Goal: Task Accomplishment & Management: Use online tool/utility

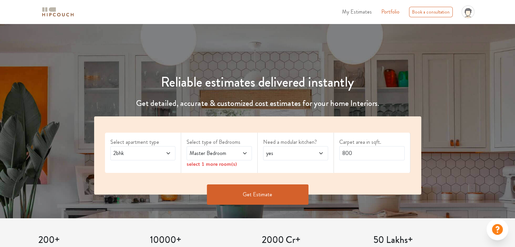
scroll to position [68, 0]
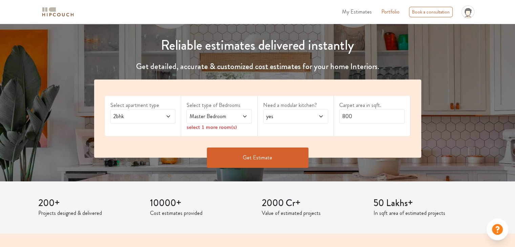
click at [244, 117] on icon at bounding box center [244, 116] width 3 height 2
click at [322, 116] on icon at bounding box center [320, 116] width 3 height 2
click at [299, 149] on div "no" at bounding box center [297, 147] width 61 height 8
drag, startPoint x: 366, startPoint y: 120, endPoint x: 330, endPoint y: 123, distance: 35.4
click at [330, 123] on div "Select apartment type 2bhk Select type of Bedrooms Master Bedroom select 1 more…" at bounding box center [257, 119] width 327 height 78
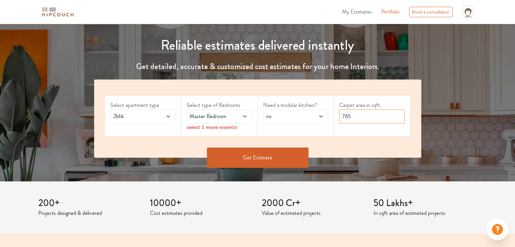
type input "765"
click at [278, 154] on button "Get Estimate" at bounding box center [258, 158] width 102 height 20
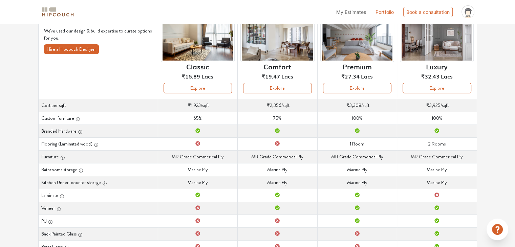
scroll to position [45, 0]
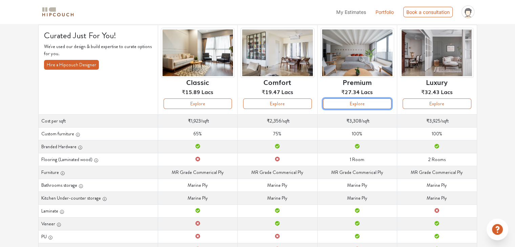
click at [381, 106] on button "Explore" at bounding box center [357, 104] width 68 height 10
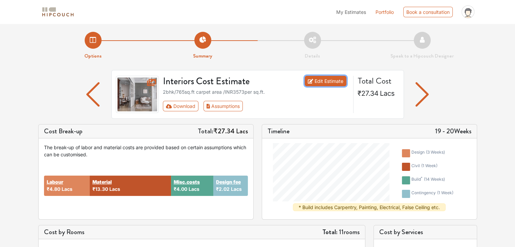
click at [318, 81] on link "Edit Estimate" at bounding box center [326, 81] width 42 height 10
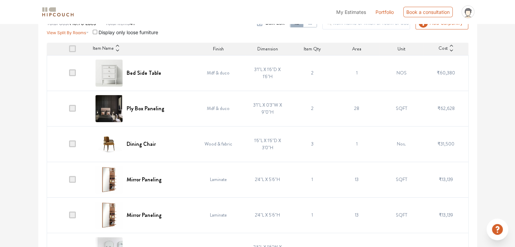
scroll to position [177, 0]
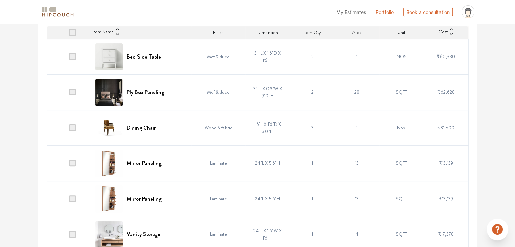
click at [73, 126] on span at bounding box center [72, 127] width 7 height 7
click at [69, 129] on input "checkbox" at bounding box center [69, 129] width 0 height 0
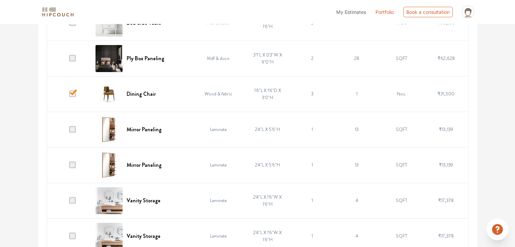
click at [74, 128] on span at bounding box center [72, 129] width 7 height 7
click at [69, 131] on input "checkbox" at bounding box center [69, 131] width 0 height 0
click at [73, 162] on span at bounding box center [72, 165] width 7 height 7
click at [69, 167] on input "checkbox" at bounding box center [69, 167] width 0 height 0
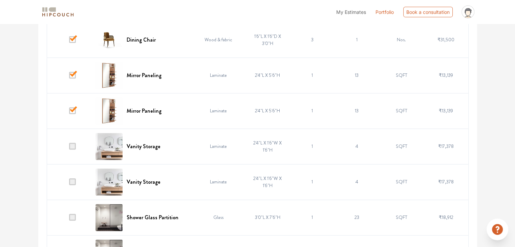
scroll to position [278, 0]
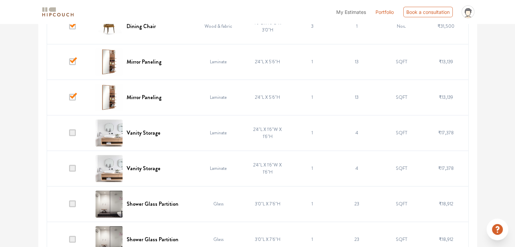
click at [75, 133] on span at bounding box center [72, 132] width 7 height 7
click at [69, 134] on input "checkbox" at bounding box center [69, 134] width 0 height 0
click at [73, 167] on span at bounding box center [72, 168] width 7 height 7
click at [69, 170] on input "checkbox" at bounding box center [69, 170] width 0 height 0
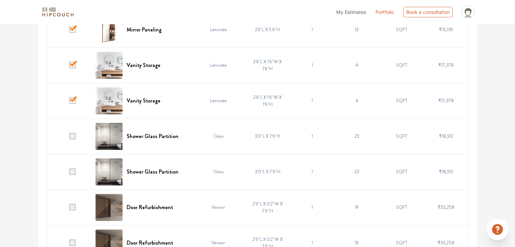
click at [76, 137] on span at bounding box center [72, 136] width 7 height 7
click at [69, 138] on input "checkbox" at bounding box center [69, 138] width 0 height 0
click at [74, 169] on span at bounding box center [72, 171] width 7 height 7
click at [69, 173] on input "checkbox" at bounding box center [69, 173] width 0 height 0
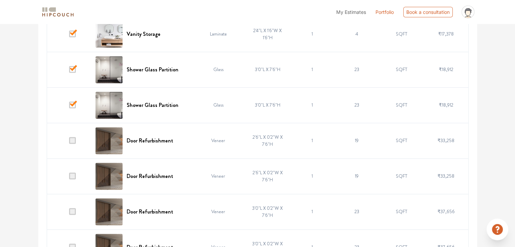
scroll to position [414, 0]
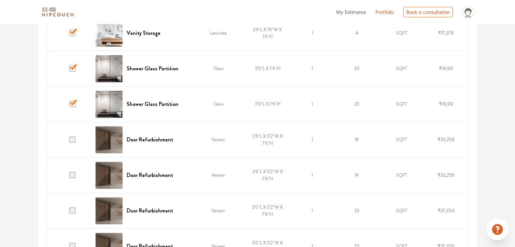
click at [75, 140] on span at bounding box center [72, 139] width 7 height 7
click at [69, 141] on input "checkbox" at bounding box center [69, 141] width 0 height 0
click at [73, 172] on span at bounding box center [72, 175] width 7 height 7
click at [69, 177] on input "checkbox" at bounding box center [69, 177] width 0 height 0
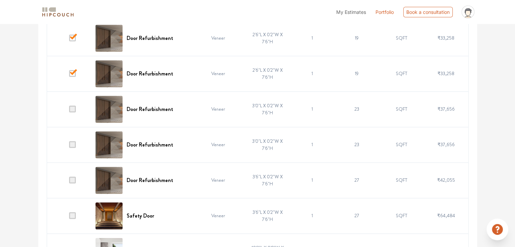
click at [76, 108] on span at bounding box center [72, 109] width 7 height 7
click at [69, 111] on input "checkbox" at bounding box center [69, 111] width 0 height 0
click at [76, 144] on span at bounding box center [72, 144] width 7 height 7
click at [69, 146] on input "checkbox" at bounding box center [69, 146] width 0 height 0
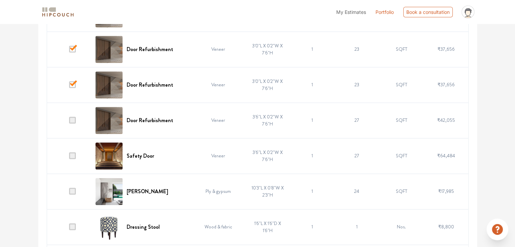
scroll to position [583, 0]
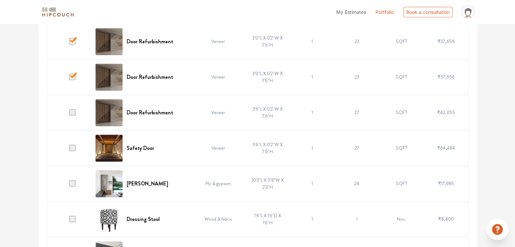
click at [74, 111] on span at bounding box center [72, 112] width 7 height 7
click at [69, 114] on input "checkbox" at bounding box center [69, 114] width 0 height 0
click at [75, 148] on span at bounding box center [72, 148] width 7 height 7
click at [69, 150] on input "checkbox" at bounding box center [69, 150] width 0 height 0
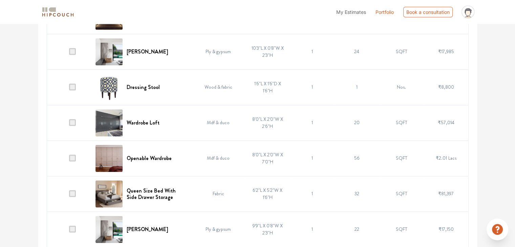
scroll to position [718, 0]
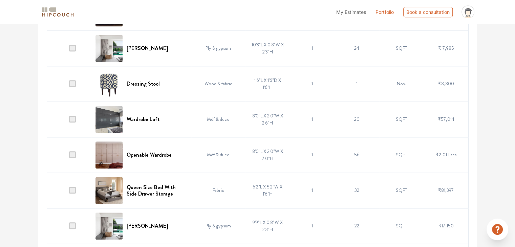
click at [74, 152] on span at bounding box center [72, 154] width 7 height 7
click at [69, 156] on input "checkbox" at bounding box center [69, 156] width 0 height 0
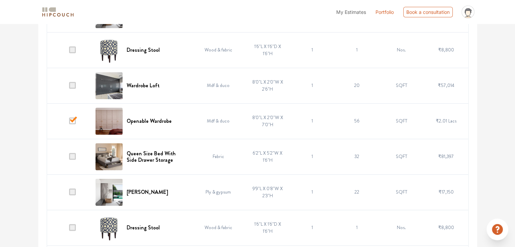
click at [74, 154] on span at bounding box center [72, 156] width 7 height 7
click at [69, 158] on input "checkbox" at bounding box center [69, 158] width 0 height 0
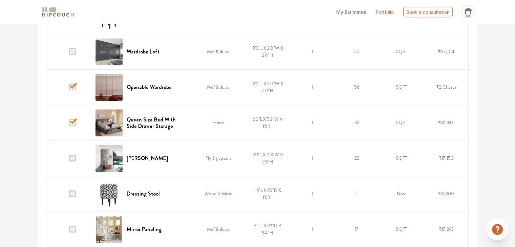
click at [74, 155] on span at bounding box center [72, 158] width 7 height 7
click at [69, 160] on input "checkbox" at bounding box center [69, 160] width 0 height 0
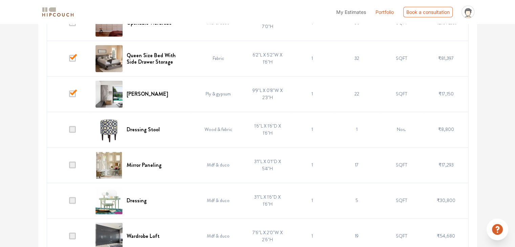
scroll to position [854, 0]
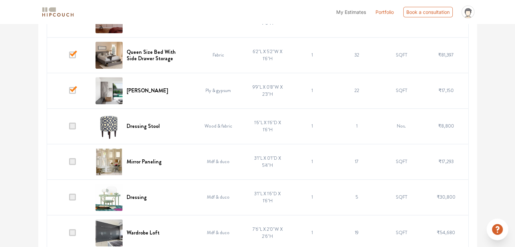
click at [73, 124] on span at bounding box center [72, 126] width 7 height 7
click at [69, 128] on input "checkbox" at bounding box center [69, 128] width 0 height 0
click at [74, 160] on span at bounding box center [72, 161] width 7 height 7
click at [69, 163] on input "checkbox" at bounding box center [69, 163] width 0 height 0
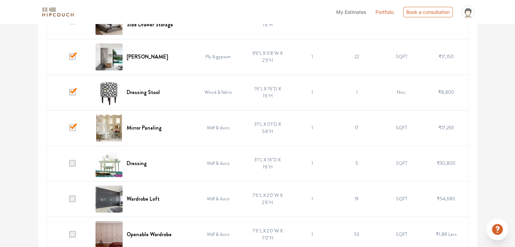
click at [74, 161] on span at bounding box center [72, 163] width 7 height 7
click at [69, 165] on input "checkbox" at bounding box center [69, 165] width 0 height 0
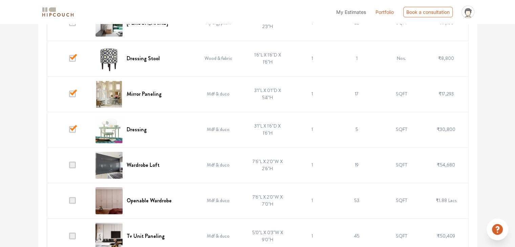
click at [76, 163] on span at bounding box center [72, 165] width 7 height 7
click at [69, 167] on input "checkbox" at bounding box center [69, 167] width 0 height 0
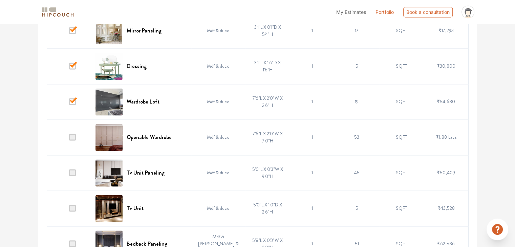
scroll to position [989, 0]
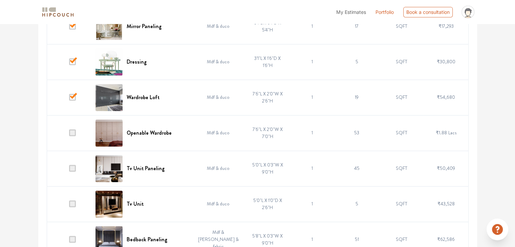
drag, startPoint x: 73, startPoint y: 133, endPoint x: 74, endPoint y: 139, distance: 6.8
click at [74, 133] on span at bounding box center [72, 132] width 7 height 7
click at [69, 134] on input "checkbox" at bounding box center [69, 134] width 0 height 0
click at [73, 165] on span at bounding box center [72, 168] width 7 height 7
click at [69, 170] on input "checkbox" at bounding box center [69, 170] width 0 height 0
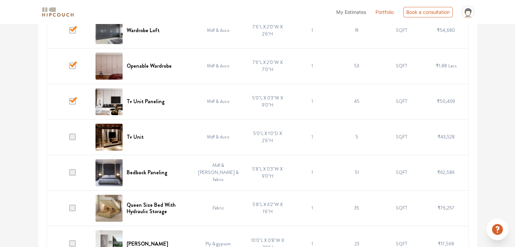
scroll to position [1057, 0]
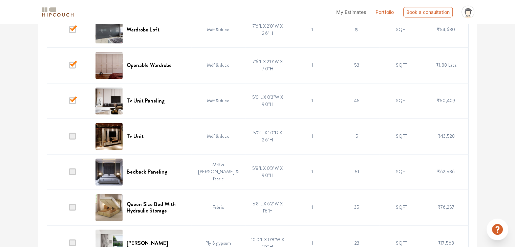
click at [76, 136] on span at bounding box center [72, 136] width 7 height 7
click at [69, 138] on input "checkbox" at bounding box center [69, 138] width 0 height 0
click at [75, 101] on span at bounding box center [72, 100] width 7 height 7
click at [69, 102] on input "checkbox" at bounding box center [69, 102] width 0 height 0
click at [73, 133] on span at bounding box center [72, 136] width 7 height 7
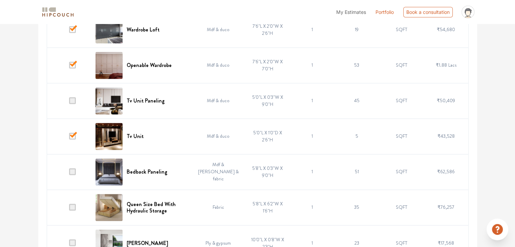
click at [69, 138] on input "checkbox" at bounding box center [69, 138] width 0 height 0
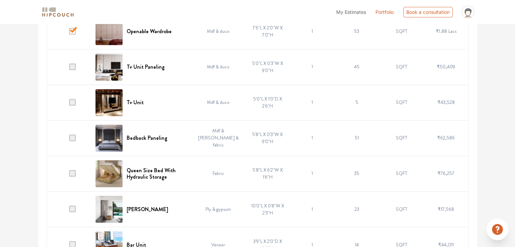
scroll to position [1125, 0]
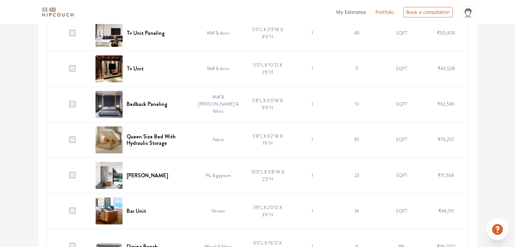
click at [74, 137] on span at bounding box center [72, 139] width 7 height 7
click at [69, 141] on input "checkbox" at bounding box center [69, 141] width 0 height 0
click at [73, 172] on span at bounding box center [72, 175] width 7 height 7
click at [69, 177] on input "checkbox" at bounding box center [69, 177] width 0 height 0
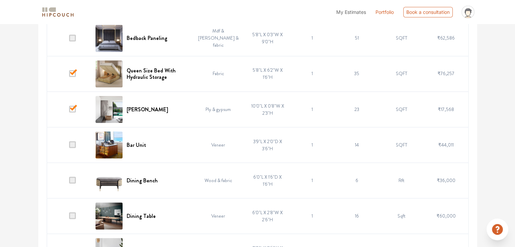
scroll to position [1193, 0]
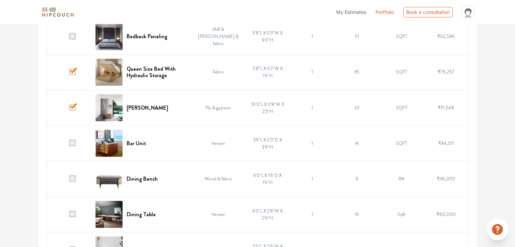
click at [76, 144] on td at bounding box center [69, 143] width 45 height 36
drag, startPoint x: 73, startPoint y: 174, endPoint x: 74, endPoint y: 159, distance: 15.3
click at [73, 175] on span at bounding box center [72, 178] width 7 height 7
click at [69, 180] on input "checkbox" at bounding box center [69, 180] width 0 height 0
click at [76, 141] on span at bounding box center [72, 142] width 7 height 7
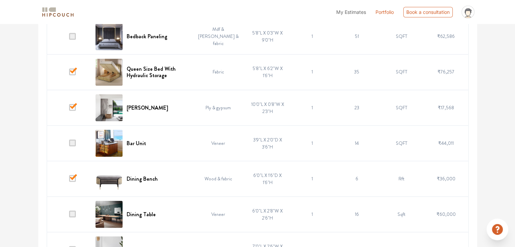
click at [69, 145] on input "checkbox" at bounding box center [69, 145] width 0 height 0
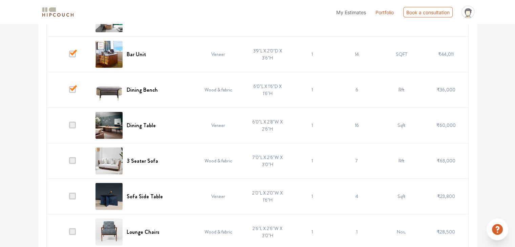
scroll to position [1294, 0]
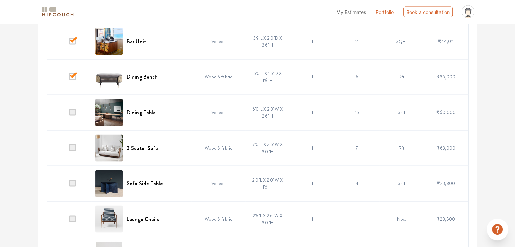
click at [75, 111] on span at bounding box center [72, 112] width 7 height 7
click at [69, 114] on input "checkbox" at bounding box center [69, 114] width 0 height 0
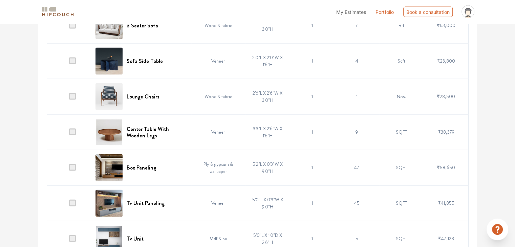
scroll to position [1429, 0]
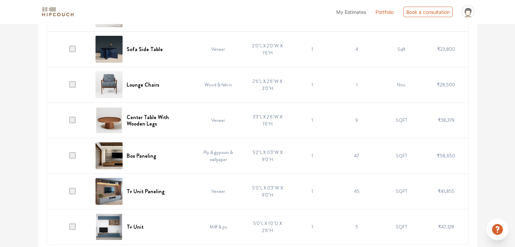
click at [73, 153] on span at bounding box center [72, 155] width 7 height 7
click at [69, 157] on input "checkbox" at bounding box center [69, 157] width 0 height 0
click at [74, 223] on span at bounding box center [72, 226] width 7 height 7
click at [69, 229] on input "checkbox" at bounding box center [69, 229] width 0 height 0
click at [74, 188] on span at bounding box center [72, 191] width 7 height 7
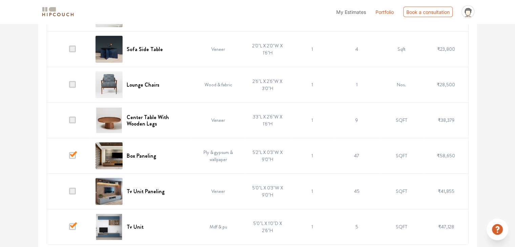
click at [69, 193] on input "checkbox" at bounding box center [69, 193] width 0 height 0
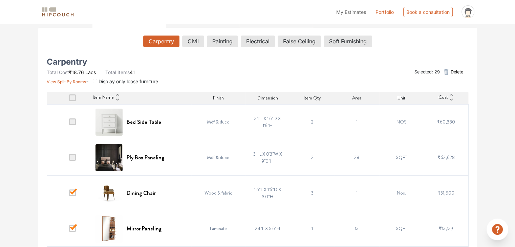
scroll to position [102, 0]
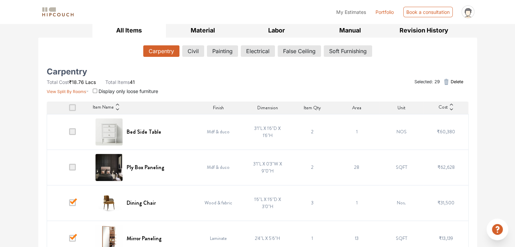
click at [451, 80] on span "Delete" at bounding box center [456, 82] width 13 height 6
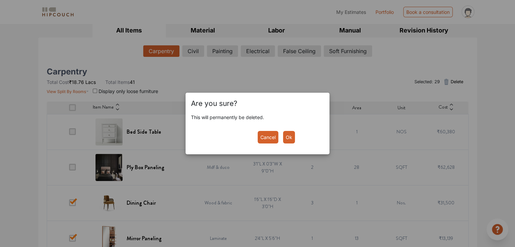
click at [287, 138] on button "Ok" at bounding box center [289, 137] width 12 height 13
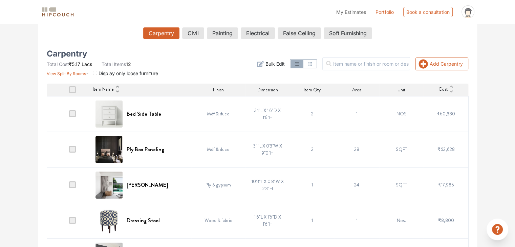
scroll to position [135, 0]
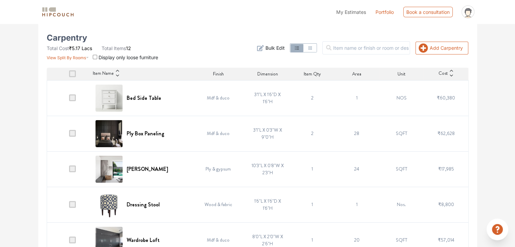
click at [210, 96] on td "Mdf & duco" at bounding box center [218, 98] width 54 height 36
click at [152, 96] on h6 "Bed Side Table" at bounding box center [144, 98] width 35 height 6
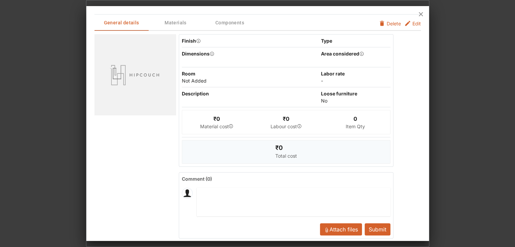
scroll to position [0, 0]
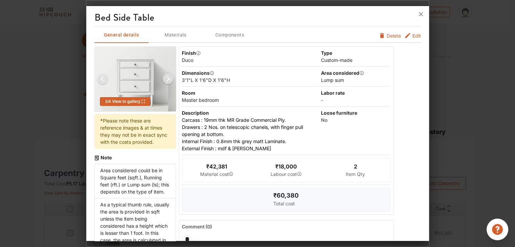
click at [412, 33] on span "Edit" at bounding box center [416, 35] width 8 height 7
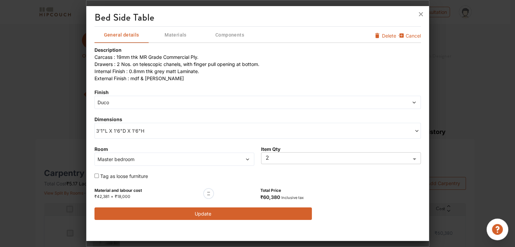
click at [95, 175] on input "checkbox" at bounding box center [96, 176] width 4 height 4
checkbox input "true"
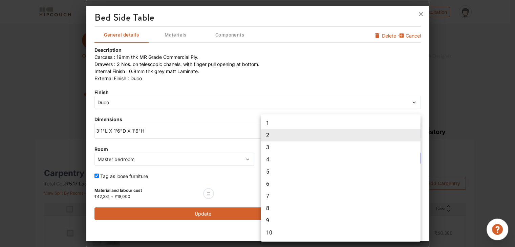
click at [290, 157] on body "My Estimates Portfolio Book a consultation profile pic Upload Boq Logout Option…" at bounding box center [257, 123] width 515 height 247
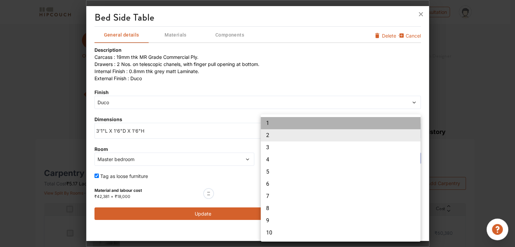
click at [299, 129] on li "1" at bounding box center [341, 123] width 160 height 12
type input "1"
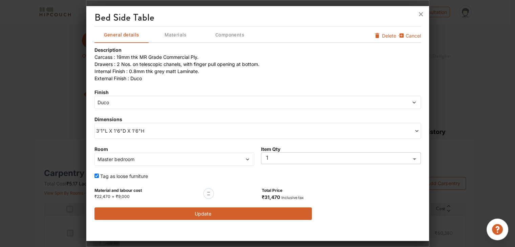
click at [166, 100] on span "Duco" at bounding box center [216, 102] width 240 height 7
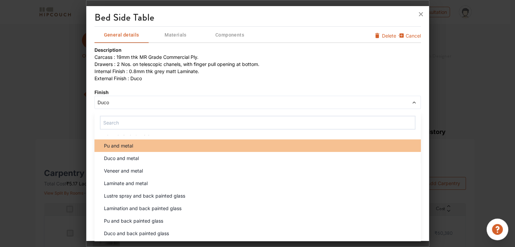
scroll to position [34, 0]
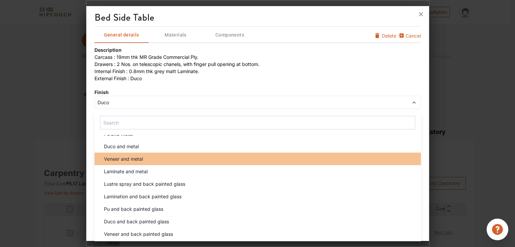
click at [166, 159] on div "Veneer and metal" at bounding box center [260, 158] width 322 height 7
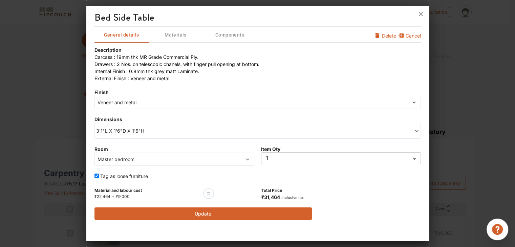
click at [174, 105] on span "Veneer and metal" at bounding box center [216, 102] width 240 height 7
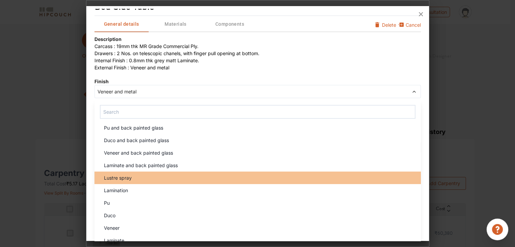
scroll to position [17, 0]
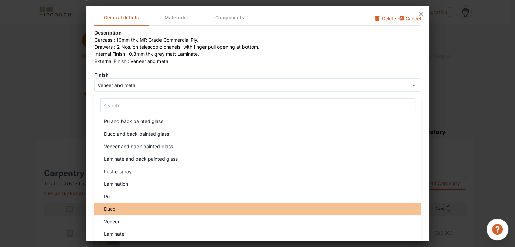
click at [121, 203] on li "Duco" at bounding box center [257, 209] width 326 height 13
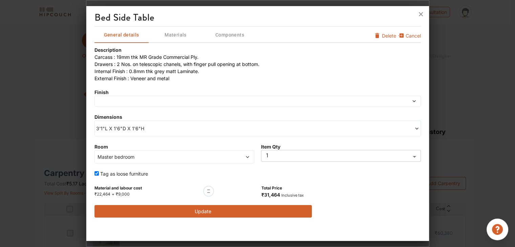
scroll to position [0, 0]
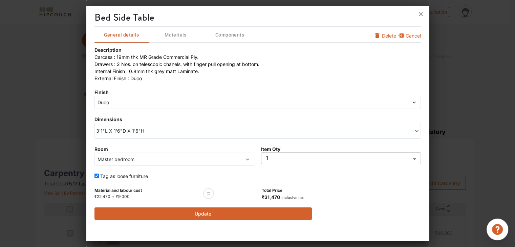
click at [156, 102] on span "Duco" at bounding box center [216, 102] width 240 height 7
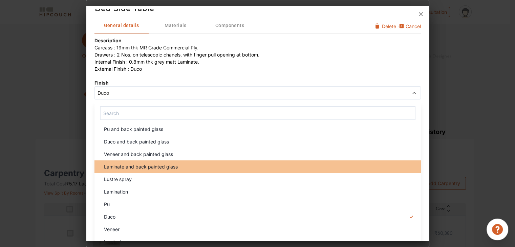
scroll to position [17, 0]
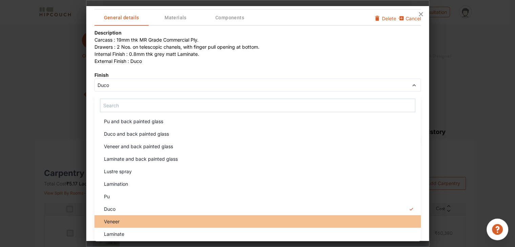
click at [134, 218] on div "Veneer" at bounding box center [260, 221] width 322 height 7
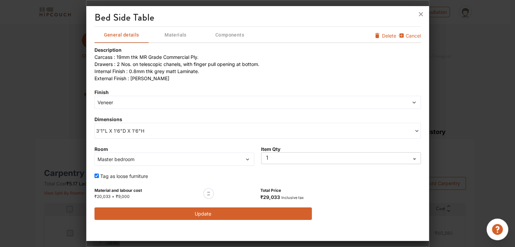
click at [405, 127] on span at bounding box center [339, 130] width 162 height 7
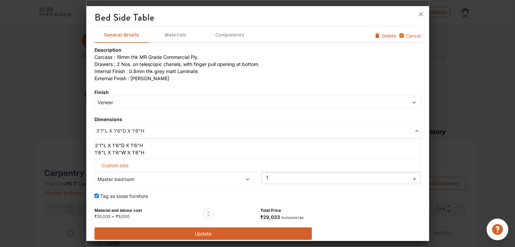
click at [117, 153] on li "1'6"L X 1'6"W X 1'6"H" at bounding box center [256, 152] width 323 height 7
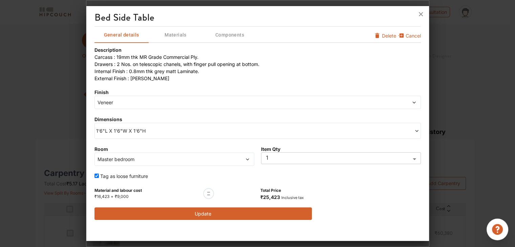
click at [244, 213] on button "Update" at bounding box center [203, 214] width 218 height 13
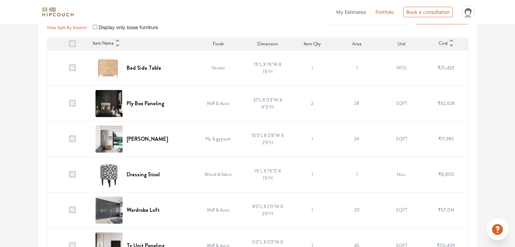
scroll to position [169, 0]
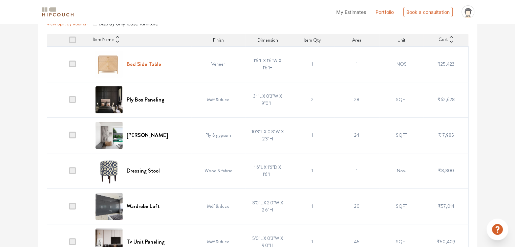
click at [151, 63] on h6 "Bed Side Table" at bounding box center [144, 64] width 35 height 6
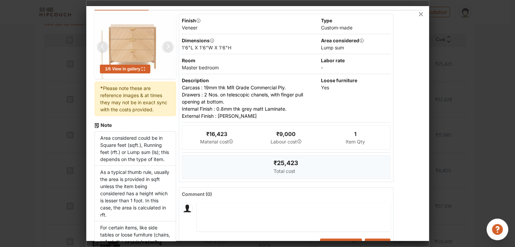
scroll to position [0, 0]
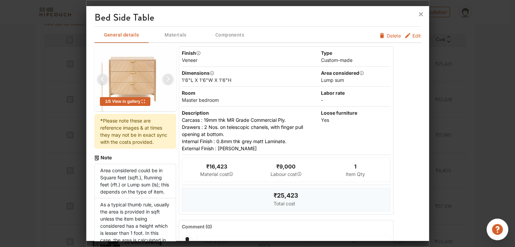
click at [412, 35] on span "Edit" at bounding box center [416, 35] width 8 height 7
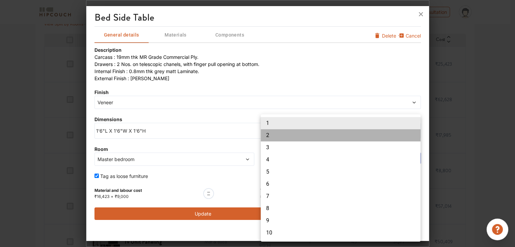
click at [281, 139] on li "2" at bounding box center [341, 135] width 160 height 12
type input "2"
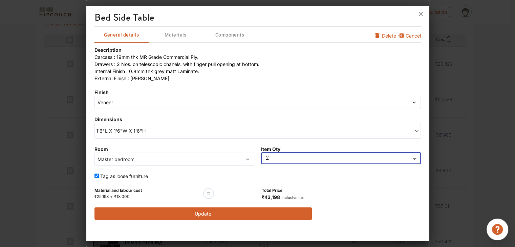
click at [273, 215] on button "Update" at bounding box center [203, 214] width 218 height 13
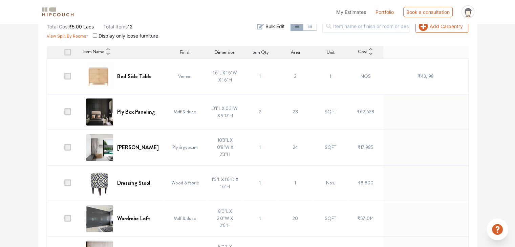
scroll to position [169, 0]
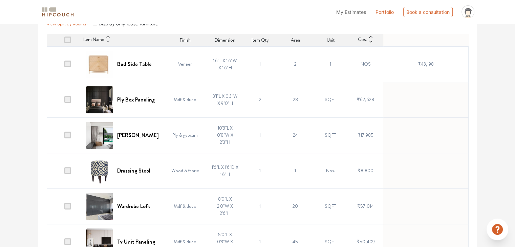
click at [66, 96] on span at bounding box center [67, 99] width 7 height 7
click at [64, 101] on input "checkbox" at bounding box center [64, 101] width 0 height 0
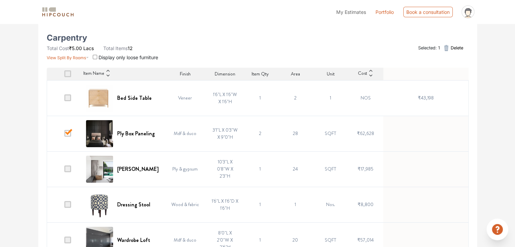
click at [454, 47] on span "Delete" at bounding box center [456, 48] width 13 height 6
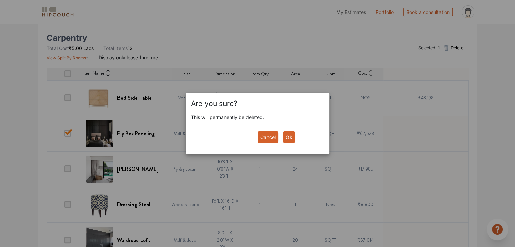
click at [289, 137] on button "Ok" at bounding box center [289, 137] width 12 height 13
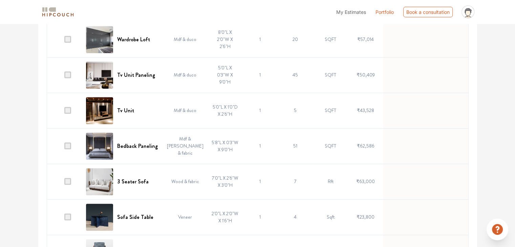
scroll to position [305, 0]
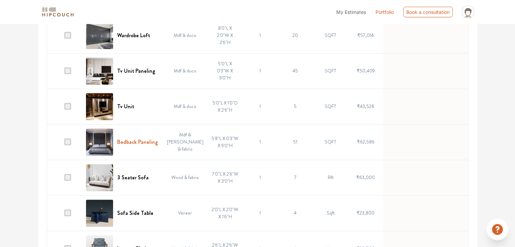
click at [121, 141] on h6 "Bedback Paneling" at bounding box center [137, 142] width 41 height 6
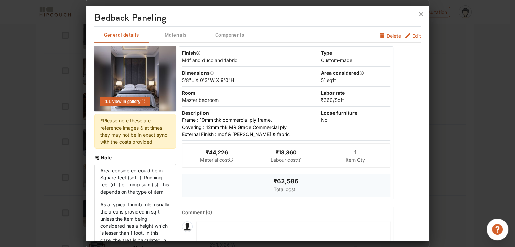
click at [413, 36] on span "Edit" at bounding box center [416, 35] width 8 height 7
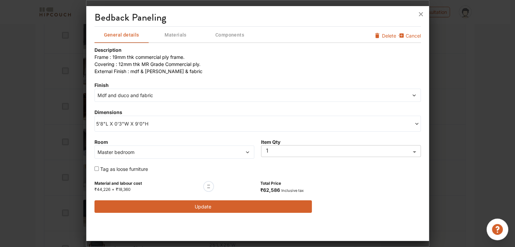
click at [167, 94] on span "Mdf and duco and fabric" at bounding box center [216, 95] width 240 height 7
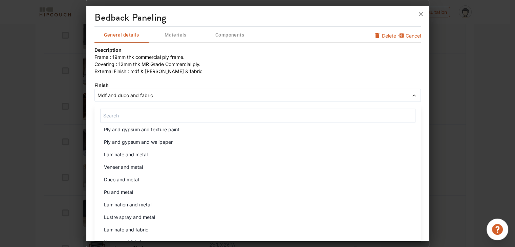
scroll to position [135, 0]
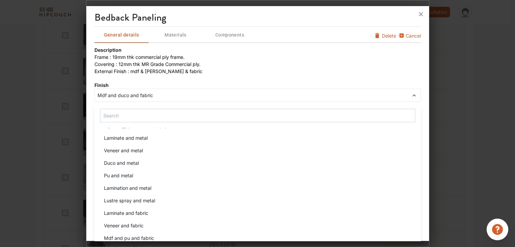
click at [421, 14] on icon at bounding box center [421, 14] width 4 height 4
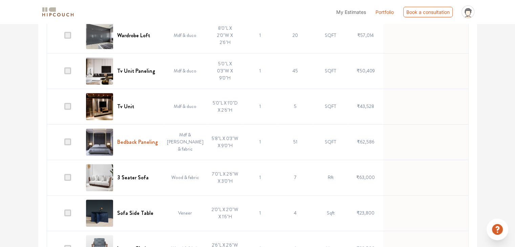
click at [133, 140] on h6 "Bedback Paneling" at bounding box center [137, 142] width 41 height 6
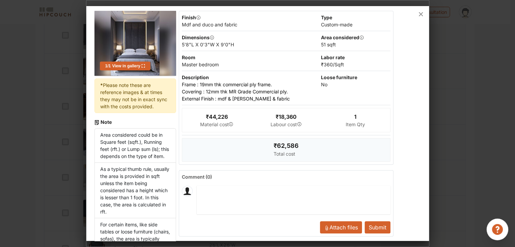
scroll to position [0, 0]
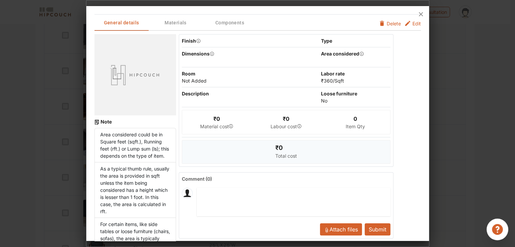
click at [406, 26] on button "Edit" at bounding box center [412, 23] width 17 height 7
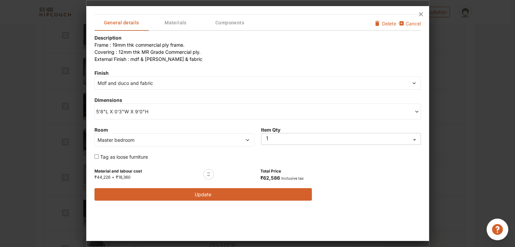
click at [180, 111] on span "5'8"L X 0'3"W X 9'0"H" at bounding box center [177, 111] width 162 height 7
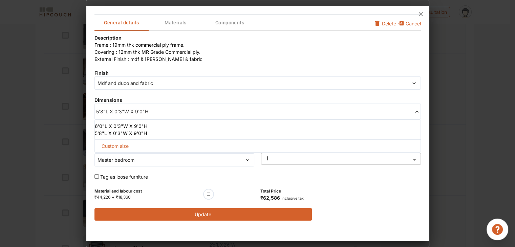
click at [120, 146] on span "Custom size" at bounding box center [115, 146] width 33 height 13
click at [122, 156] on input "text" at bounding box center [119, 157] width 39 height 12
type input "5"
click at [149, 156] on input "text" at bounding box center [157, 157] width 39 height 12
type input "6"
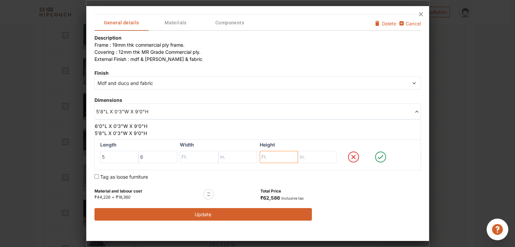
click at [139, 156] on input "text" at bounding box center [119, 157] width 39 height 12
type input "1"
click at [177, 154] on input "text" at bounding box center [157, 157] width 39 height 12
type input "8"
click at [139, 157] on input "text" at bounding box center [119, 157] width 39 height 12
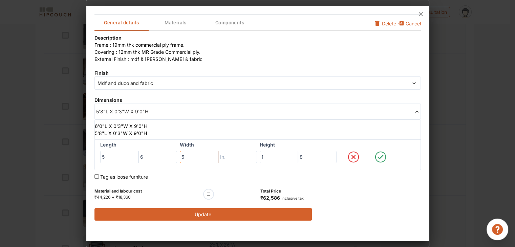
type input "5"
click at [177, 157] on input "text" at bounding box center [157, 157] width 39 height 12
type input "6"
drag, startPoint x: 121, startPoint y: 156, endPoint x: 83, endPoint y: 165, distance: 38.6
click at [86, 165] on div "General details Materials Components Cancel Delete Description Frame : 19mm thk…" at bounding box center [257, 123] width 343 height 247
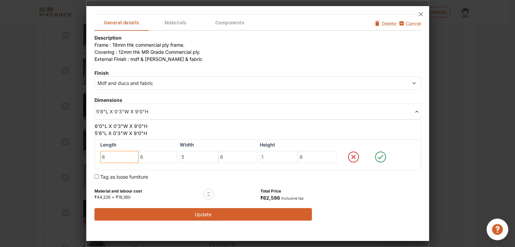
type input "6"
drag, startPoint x: 150, startPoint y: 154, endPoint x: 134, endPoint y: 156, distance: 16.1
click at [134, 157] on div "6 6" at bounding box center [138, 157] width 77 height 12
type input "0"
click at [381, 156] on icon at bounding box center [381, 157] width 6 height 4
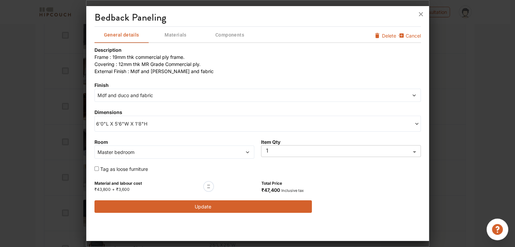
click at [154, 124] on span "6'0"L X 5'6"W X 1'8"H" at bounding box center [177, 123] width 162 height 7
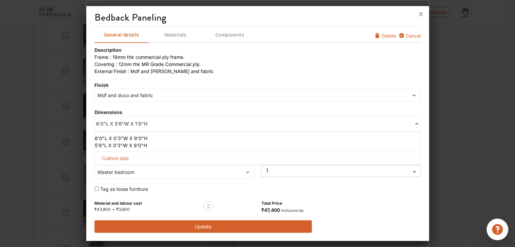
click at [122, 155] on span "Custom size" at bounding box center [115, 158] width 33 height 13
drag, startPoint x: 205, startPoint y: 170, endPoint x: 172, endPoint y: 172, distance: 32.3
click at [172, 172] on div "Length 6 0 Width 5 6 Height 1 8" at bounding box center [257, 167] width 326 height 31
type input "0"
drag, startPoint x: 228, startPoint y: 167, endPoint x: 212, endPoint y: 174, distance: 17.6
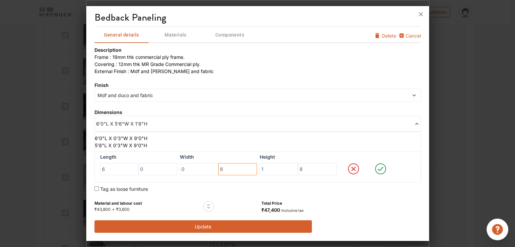
click at [212, 174] on div "0 6" at bounding box center [218, 169] width 77 height 12
type input "3"
drag, startPoint x: 111, startPoint y: 170, endPoint x: 78, endPoint y: 175, distance: 33.9
click at [86, 175] on div "bedback paneling General details Materials Components Cancel Delete Description…" at bounding box center [257, 123] width 343 height 247
type input "5"
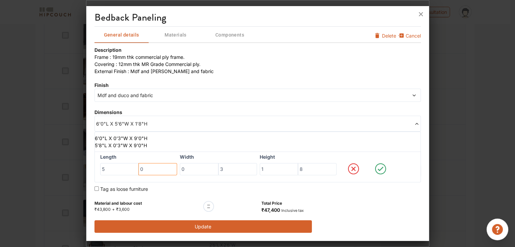
drag, startPoint x: 146, startPoint y: 167, endPoint x: 123, endPoint y: 162, distance: 23.5
click at [123, 162] on div "Length 5 0" at bounding box center [138, 164] width 77 height 22
type input "6"
drag, startPoint x: 310, startPoint y: 169, endPoint x: 271, endPoint y: 174, distance: 39.3
click at [271, 174] on div "1 8" at bounding box center [298, 169] width 77 height 12
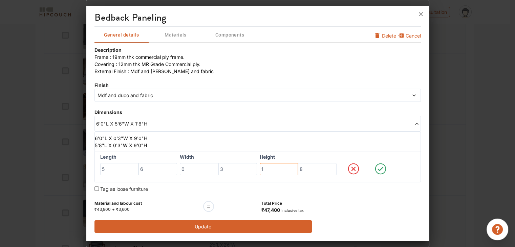
drag, startPoint x: 265, startPoint y: 169, endPoint x: 240, endPoint y: 173, distance: 25.8
click at [240, 173] on div "Length 5 6 Width 0 3 Height 1 8" at bounding box center [257, 167] width 326 height 31
type input "2"
drag, startPoint x: 309, startPoint y: 167, endPoint x: 289, endPoint y: 165, distance: 20.5
click at [289, 165] on div "2 8" at bounding box center [298, 169] width 77 height 12
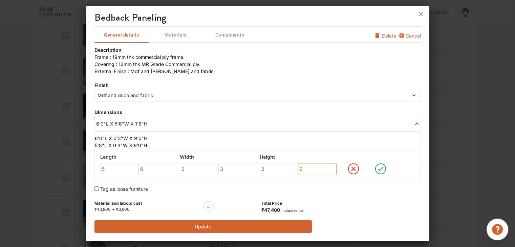
type input "0"
click at [380, 168] on icon at bounding box center [381, 169] width 26 height 14
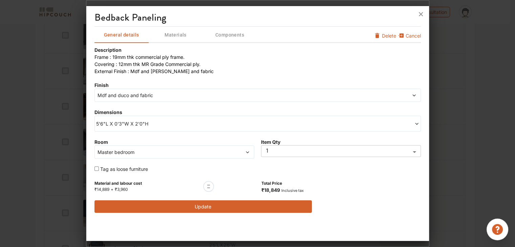
click at [177, 95] on span "Mdf and duco and fabric" at bounding box center [216, 95] width 240 height 7
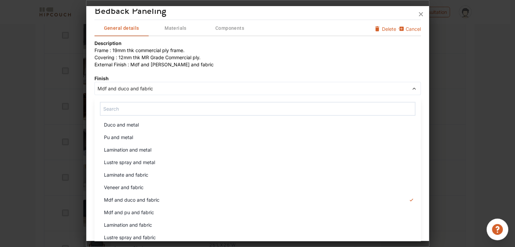
scroll to position [10, 0]
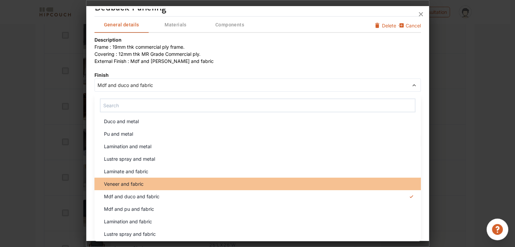
click at [155, 181] on div "Veneer and fabric" at bounding box center [260, 183] width 322 height 7
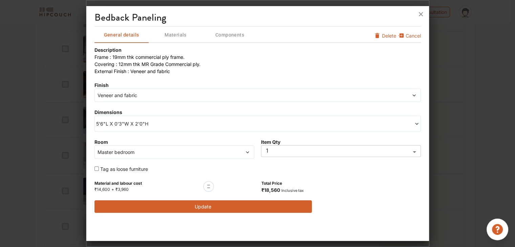
scroll to position [339, 0]
click at [203, 206] on button "Update" at bounding box center [203, 206] width 218 height 13
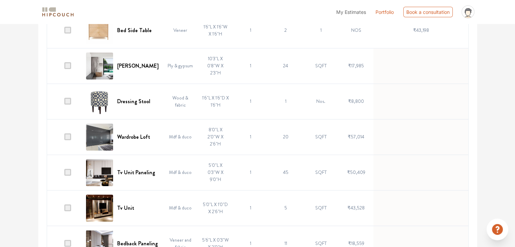
scroll to position [169, 0]
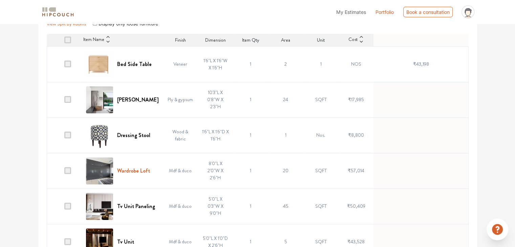
click at [133, 168] on h6 "Wardrobe Loft" at bounding box center [133, 171] width 33 height 6
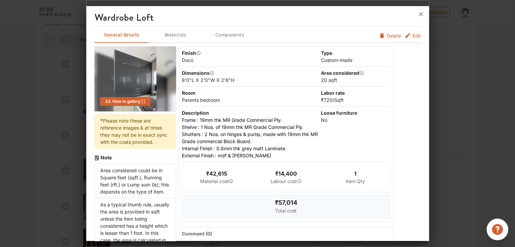
click at [404, 36] on icon "furniture info tabs" at bounding box center [407, 35] width 7 height 7
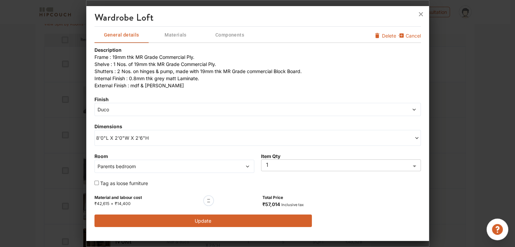
click at [181, 163] on span "Parents bedroom" at bounding box center [153, 166] width 115 height 7
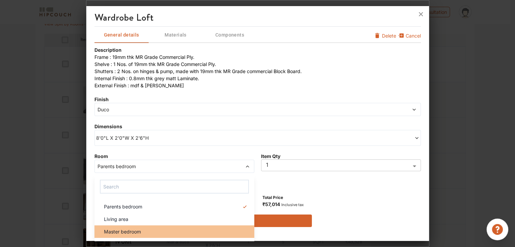
click at [135, 229] on span "Master bedroom" at bounding box center [122, 231] width 37 height 7
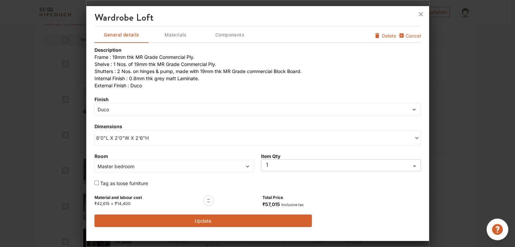
click at [160, 142] on div "8'0"L X 2'0"W X 2'6"H" at bounding box center [257, 138] width 326 height 16
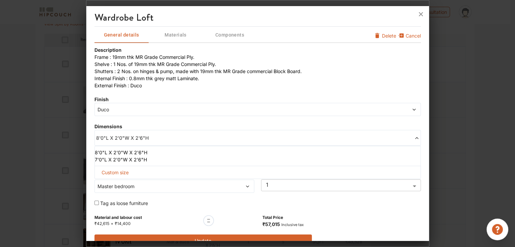
click at [106, 170] on span "Custom size" at bounding box center [115, 172] width 33 height 13
drag, startPoint x: 98, startPoint y: 179, endPoint x: 91, endPoint y: 178, distance: 6.9
click at [91, 178] on div "wardrobe loft General details Materials Components Cancel Delete Description Fr…" at bounding box center [257, 125] width 343 height 232
click at [118, 189] on input "text" at bounding box center [119, 183] width 39 height 12
click at [215, 146] on ul "8'0"L X 2'0"W X 2'6"H 7'0"L X 2'0"W X 2'6"H" at bounding box center [257, 156] width 326 height 20
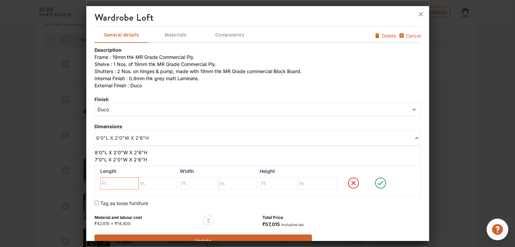
click at [131, 183] on input "text" at bounding box center [119, 183] width 39 height 12
type input "12"
click at [139, 182] on input "text" at bounding box center [119, 183] width 39 height 12
type input "2"
click at [139, 182] on input "text" at bounding box center [119, 183] width 39 height 12
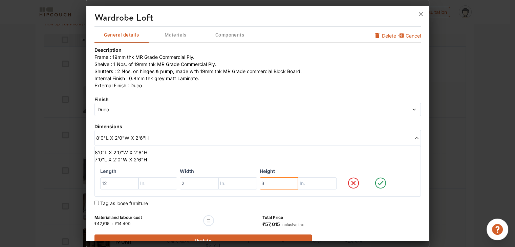
type input "3"
click at [372, 182] on icon at bounding box center [381, 183] width 26 height 14
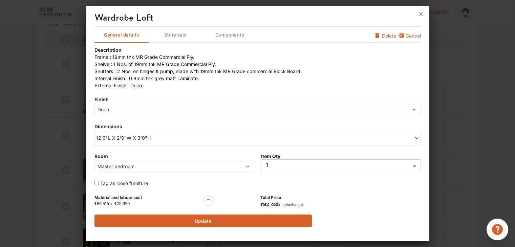
click at [182, 108] on span "Duco" at bounding box center [216, 109] width 240 height 7
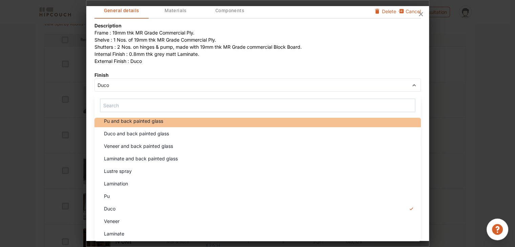
scroll to position [237, 0]
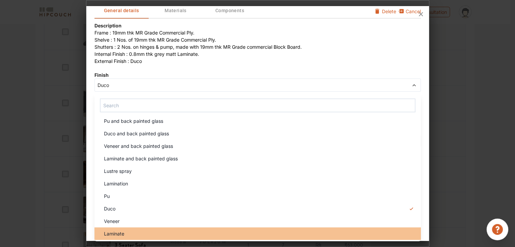
click at [139, 232] on div "Laminate" at bounding box center [260, 233] width 322 height 7
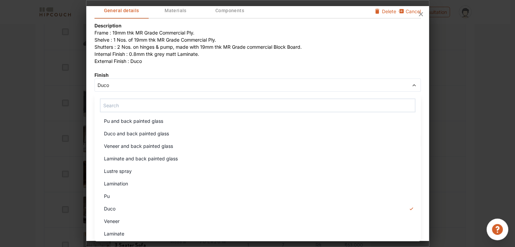
scroll to position [0, 0]
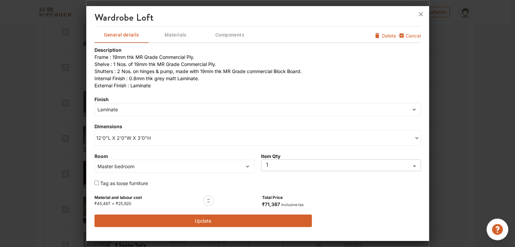
click at [216, 112] on span "Laminate" at bounding box center [216, 109] width 240 height 7
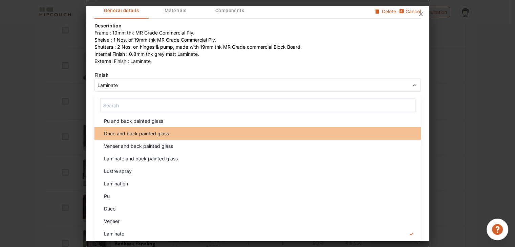
scroll to position [237, 0]
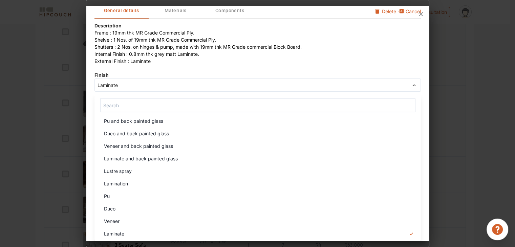
click at [140, 203] on li "Duco" at bounding box center [257, 208] width 326 height 13
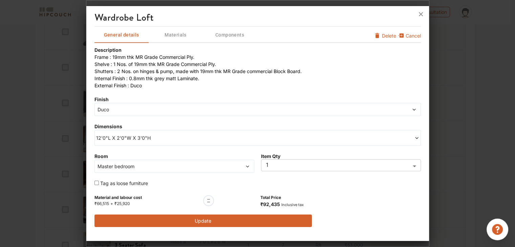
click at [158, 131] on div "12'0"L X 2'0"W X 3'0"H" at bounding box center [257, 138] width 326 height 16
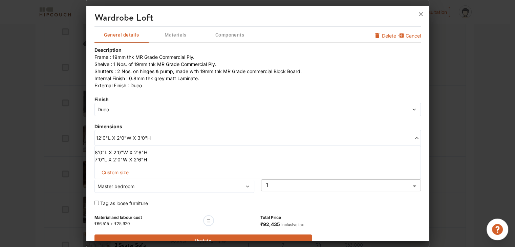
click at [124, 171] on span "Custom size" at bounding box center [115, 172] width 33 height 13
drag, startPoint x: 191, startPoint y: 183, endPoint x: 147, endPoint y: 189, distance: 44.4
click at [147, 189] on div "Length 12 Width 2 Height 3" at bounding box center [257, 181] width 326 height 31
type input "0"
click at [177, 185] on input "text" at bounding box center [157, 183] width 39 height 12
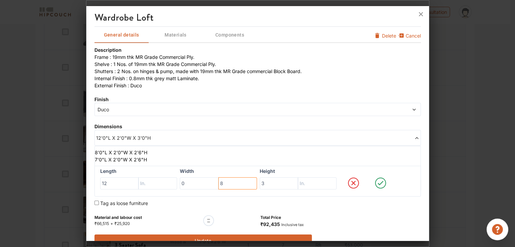
type input "8"
drag, startPoint x: 273, startPoint y: 185, endPoint x: 252, endPoint y: 182, distance: 21.6
click at [252, 182] on div "Length 12 Width 0 8 Height 3" at bounding box center [257, 181] width 326 height 31
type input "2"
click at [177, 186] on input "text" at bounding box center [157, 183] width 39 height 12
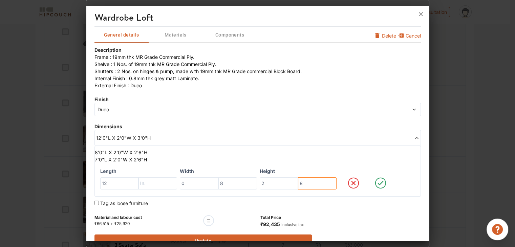
type input "8"
click at [374, 181] on icon at bounding box center [381, 183] width 26 height 14
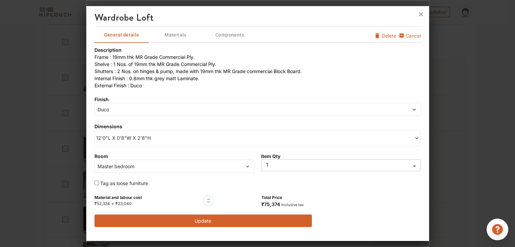
scroll to position [203, 0]
click at [216, 220] on button "Update" at bounding box center [203, 221] width 218 height 13
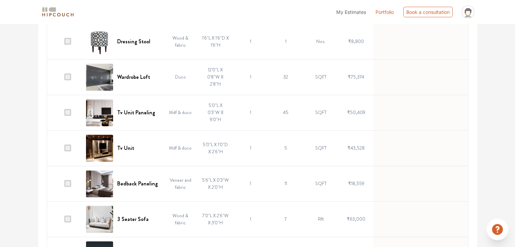
scroll to position [271, 0]
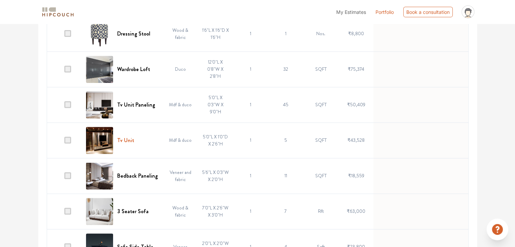
click at [125, 139] on h6 "Tv Unit" at bounding box center [125, 140] width 17 height 6
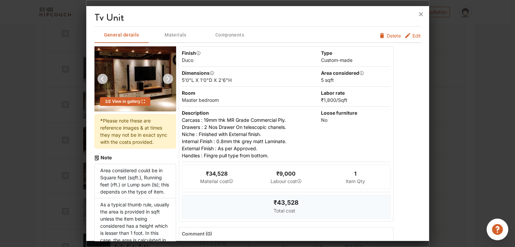
click at [405, 36] on icon "furniture info tabs" at bounding box center [407, 35] width 7 height 7
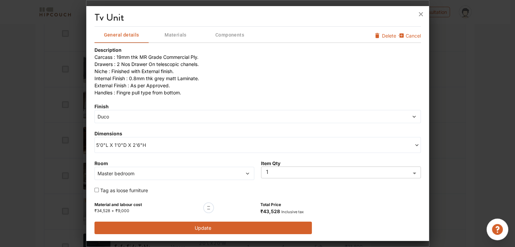
click at [166, 143] on span "5'0"L X 1'0"D X 2'6"H" at bounding box center [177, 145] width 162 height 7
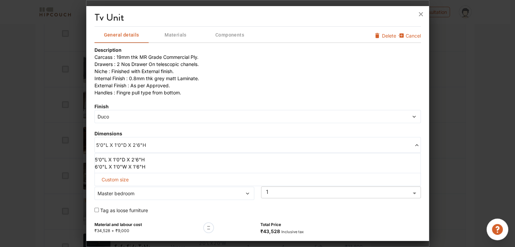
click at [124, 179] on span "Custom size" at bounding box center [115, 179] width 33 height 13
click at [200, 128] on div "Description Carcass : 19mm thk MR Grade Commercial Ply. Drawers : 2 Nos Drawer …" at bounding box center [257, 150] width 326 height 208
drag, startPoint x: 410, startPoint y: 139, endPoint x: 410, endPoint y: 149, distance: 9.8
click at [411, 139] on div "5'0"L X 1'0"D X 2'6"H" at bounding box center [257, 145] width 326 height 16
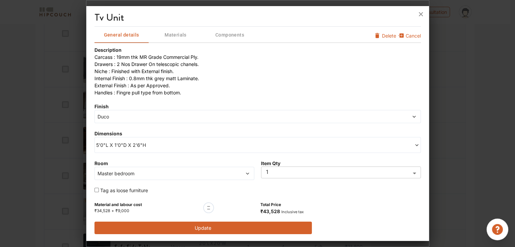
click at [229, 171] on span at bounding box center [230, 173] width 38 height 7
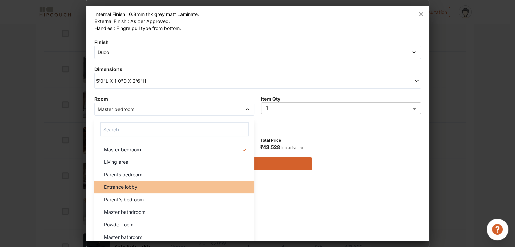
scroll to position [68, 0]
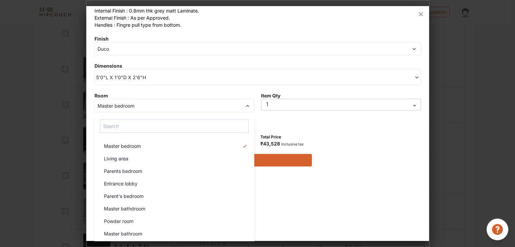
click at [133, 158] on div "Living area" at bounding box center [177, 158] width 156 height 7
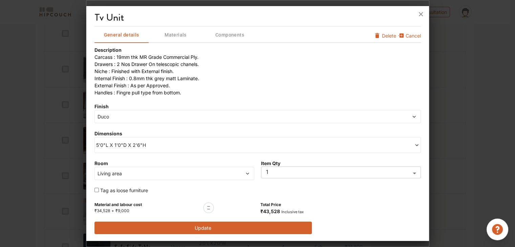
click at [190, 144] on span "5'0"L X 1'0"D X 2'6"H" at bounding box center [177, 145] width 162 height 7
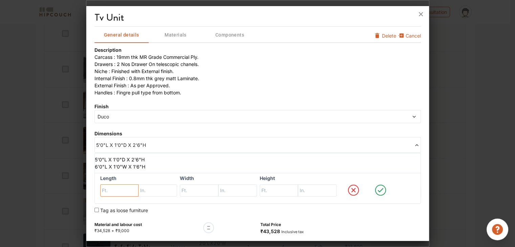
click at [129, 193] on input "text" at bounding box center [119, 191] width 39 height 12
type input "5"
click at [167, 189] on input "text" at bounding box center [157, 191] width 39 height 12
type input "6"
click at [139, 189] on input "text" at bounding box center [119, 191] width 39 height 12
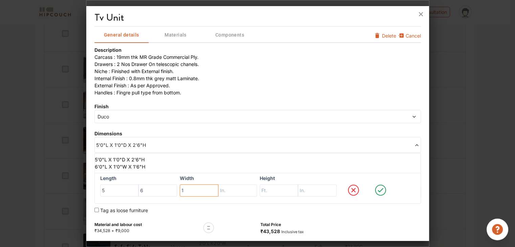
type input "1"
click at [177, 193] on input "text" at bounding box center [157, 191] width 39 height 12
type input "2"
click at [139, 187] on input "text" at bounding box center [119, 191] width 39 height 12
type input "2"
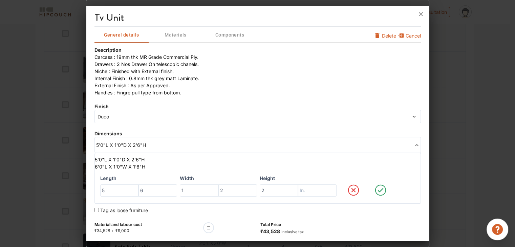
click at [300, 115] on span "Duco" at bounding box center [216, 116] width 240 height 7
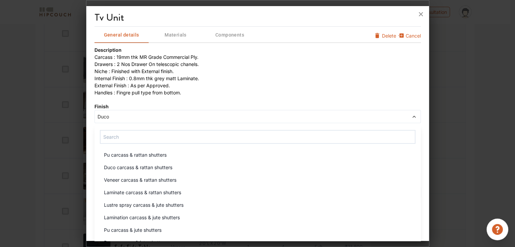
scroll to position [339, 0]
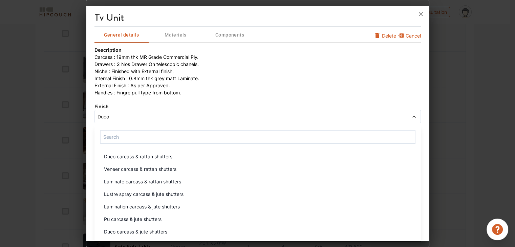
click at [247, 166] on div "Veneer carcass & rattan shutters" at bounding box center [260, 169] width 322 height 7
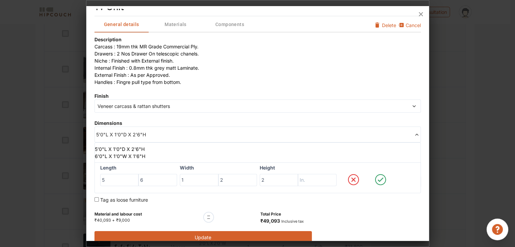
scroll to position [19, 0]
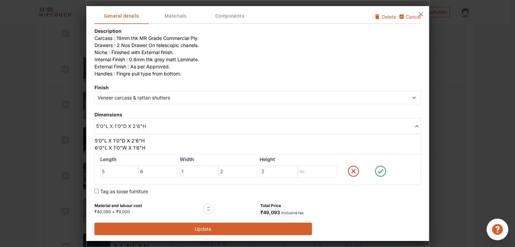
click at [381, 170] on icon at bounding box center [380, 171] width 11 height 11
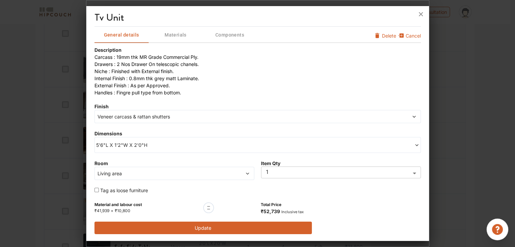
click at [201, 228] on button "Update" at bounding box center [203, 228] width 218 height 13
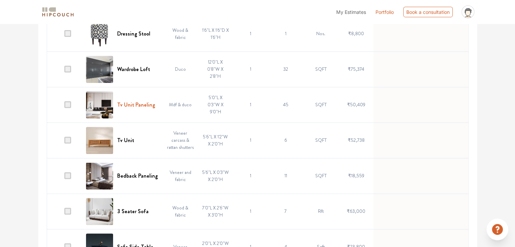
click at [128, 108] on h6 "Tv Unit Paneling" at bounding box center [136, 105] width 38 height 6
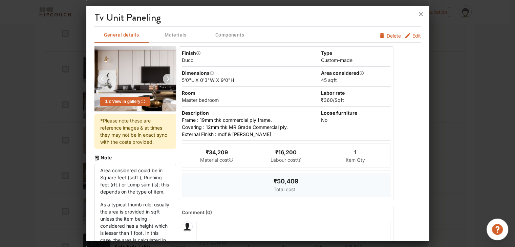
click at [405, 36] on icon "furniture info tabs" at bounding box center [407, 35] width 7 height 7
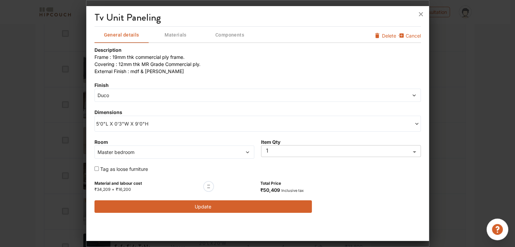
click at [161, 120] on span "5'0"L X 0'3"W X 9'0"H" at bounding box center [177, 123] width 162 height 7
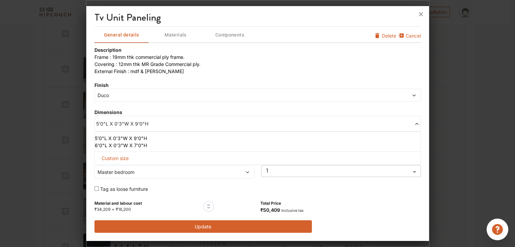
click at [122, 159] on span "Custom size" at bounding box center [115, 158] width 33 height 13
click at [125, 171] on input "text" at bounding box center [119, 169] width 39 height 12
type input "5"
click at [145, 168] on input "text" at bounding box center [157, 169] width 39 height 12
type input "6"
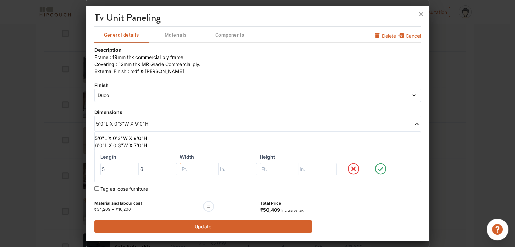
click at [139, 172] on input "text" at bounding box center [119, 169] width 39 height 12
type input "0"
click at [177, 171] on input "text" at bounding box center [157, 169] width 39 height 12
type input "3"
click at [139, 167] on input "text" at bounding box center [119, 169] width 39 height 12
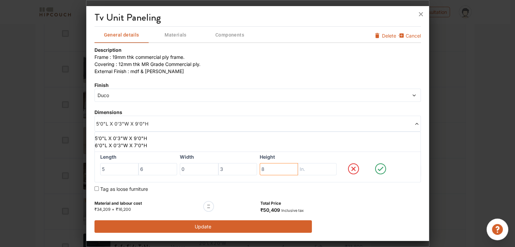
type input "8"
click at [177, 170] on input "text" at bounding box center [157, 169] width 39 height 12
type input "0"
click at [381, 171] on icon at bounding box center [381, 169] width 26 height 14
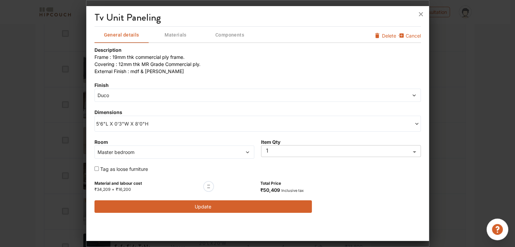
click at [171, 153] on span "Master bedroom" at bounding box center [153, 152] width 115 height 7
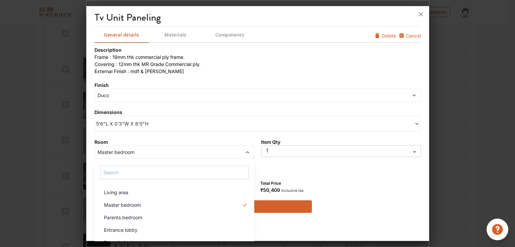
click at [135, 187] on li "Living area" at bounding box center [174, 192] width 160 height 13
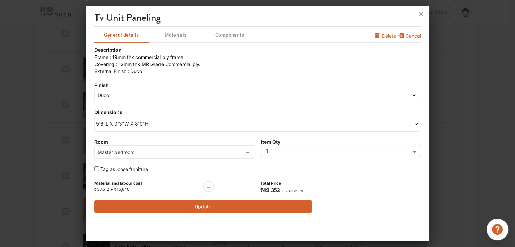
click at [161, 149] on span "Master bedroom" at bounding box center [153, 152] width 115 height 7
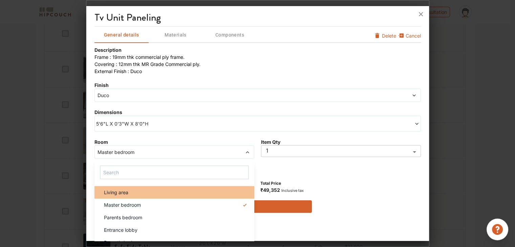
click at [130, 191] on div "Living area" at bounding box center [177, 192] width 156 height 7
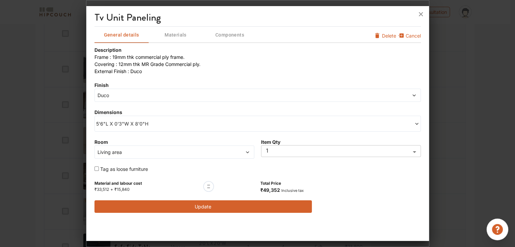
click at [163, 98] on span "Duco" at bounding box center [216, 95] width 240 height 7
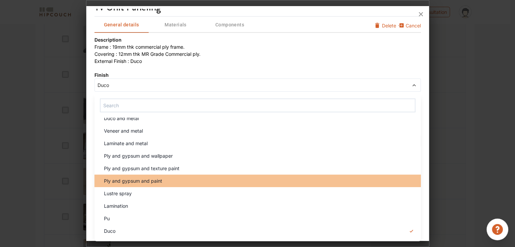
scroll to position [33, 0]
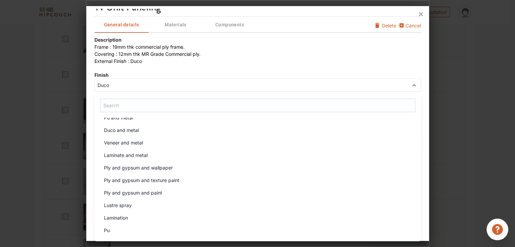
click at [175, 144] on div "Veneer and metal" at bounding box center [260, 142] width 322 height 7
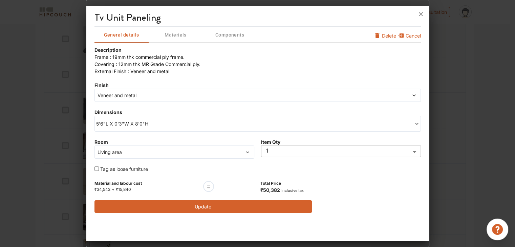
click at [199, 209] on button "Update" at bounding box center [203, 206] width 218 height 13
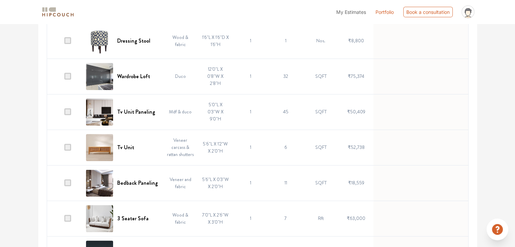
scroll to position [298, 0]
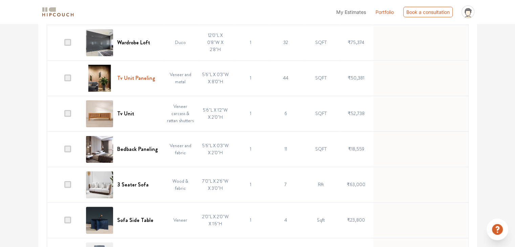
click at [131, 78] on h6 "Tv Unit Paneling" at bounding box center [136, 78] width 38 height 6
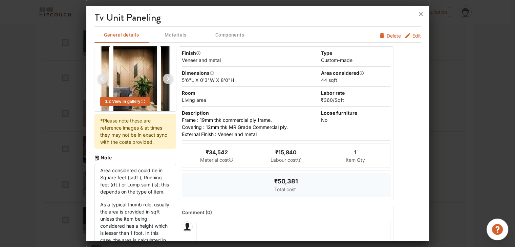
click at [415, 33] on span "Edit" at bounding box center [416, 35] width 8 height 7
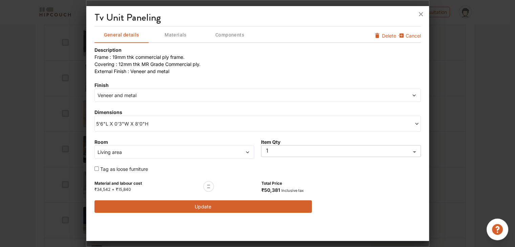
click at [176, 94] on span "Veneer and metal" at bounding box center [216, 95] width 240 height 7
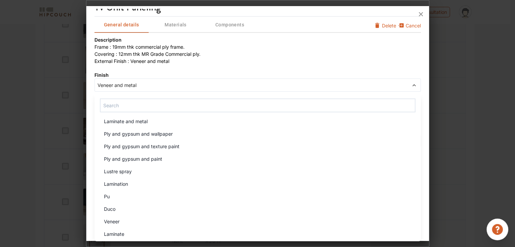
scroll to position [331, 0]
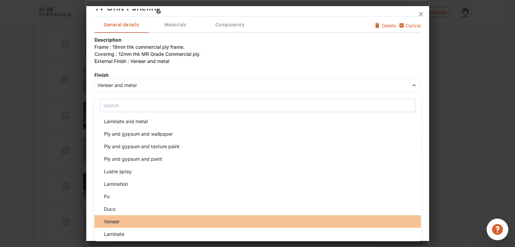
click at [139, 216] on li "Veneer" at bounding box center [257, 221] width 326 height 13
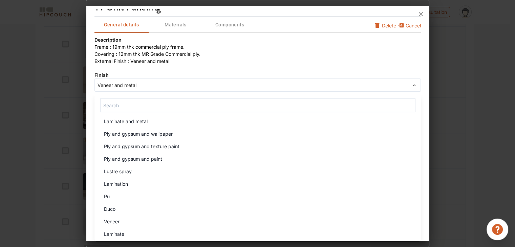
scroll to position [0, 0]
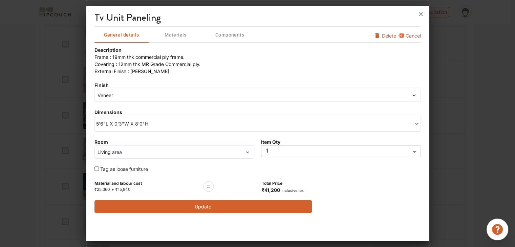
click at [230, 208] on button "Update" at bounding box center [203, 206] width 218 height 13
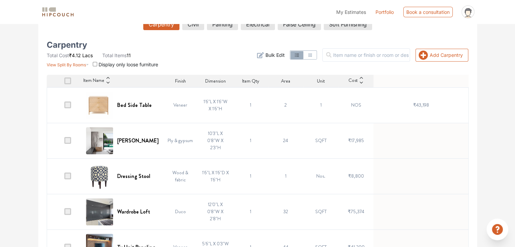
scroll to position [94, 0]
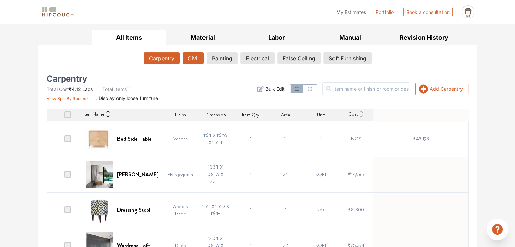
click at [200, 60] on button "Civil" at bounding box center [193, 58] width 21 height 12
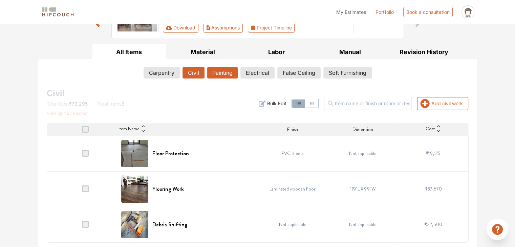
click at [227, 76] on button "Painting" at bounding box center [222, 73] width 30 height 12
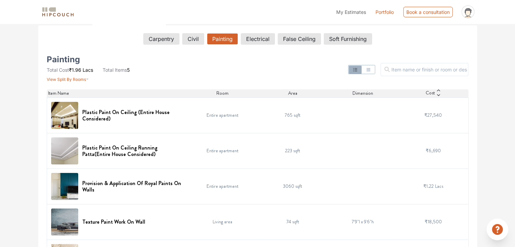
scroll to position [147, 0]
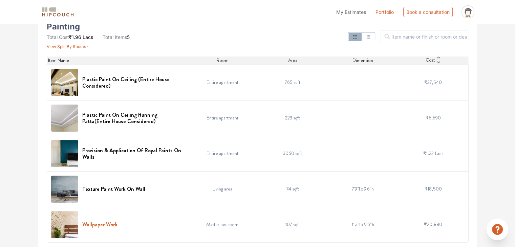
click at [100, 222] on h6 "Wallpaper Work" at bounding box center [99, 224] width 35 height 6
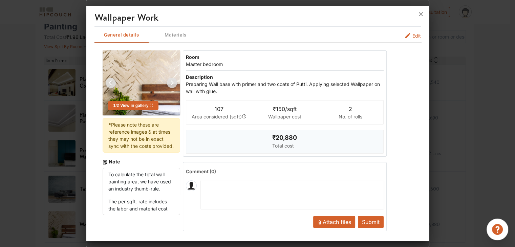
scroll to position [1, 0]
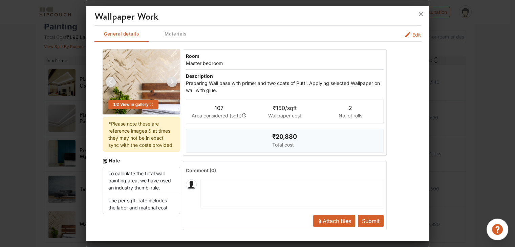
click at [407, 34] on button "Edit" at bounding box center [412, 35] width 17 height 7
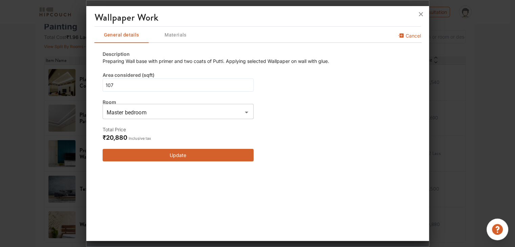
scroll to position [0, 0]
drag, startPoint x: 144, startPoint y: 92, endPoint x: 61, endPoint y: 96, distance: 82.7
click at [86, 96] on div "Wallpaper Work General details Materials Cancel Description Preparing Wall base…" at bounding box center [257, 123] width 343 height 247
type input "0"
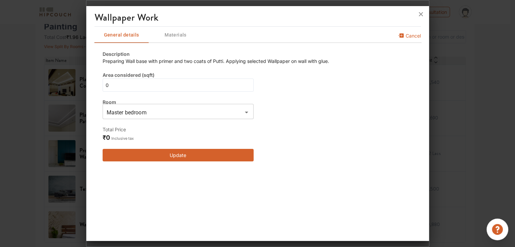
click at [213, 160] on button "Update" at bounding box center [178, 155] width 151 height 13
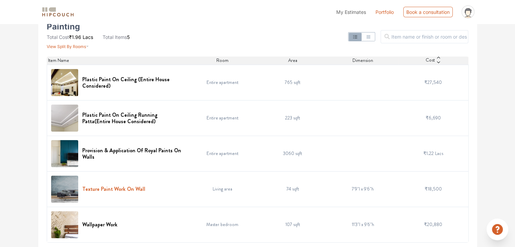
click at [126, 190] on h6 "Texture Paint Work On Wall" at bounding box center [113, 189] width 63 height 6
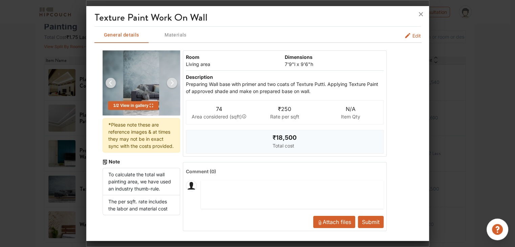
click at [412, 34] on span "Edit" at bounding box center [416, 35] width 8 height 7
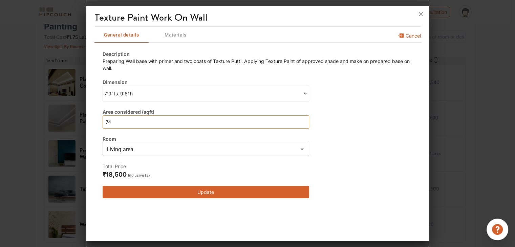
drag, startPoint x: 149, startPoint y: 124, endPoint x: 76, endPoint y: 122, distance: 72.5
click at [86, 123] on div "Texture Paint Work On Wall General details Materials Cancel Description Prepari…" at bounding box center [257, 123] width 343 height 247
type input "0"
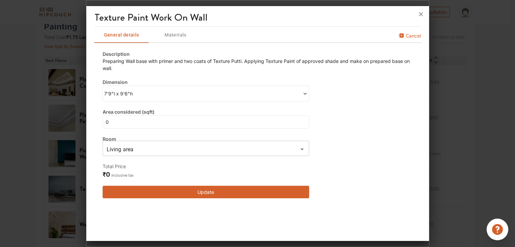
click at [184, 191] on button "Update" at bounding box center [206, 192] width 207 height 13
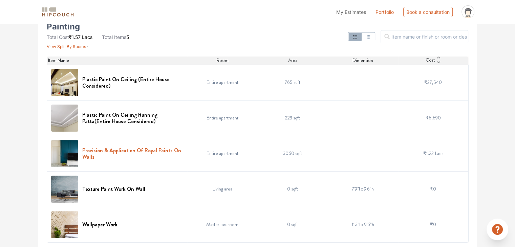
click at [142, 149] on h6 "Provision & Application Of Royal Paints On Walls" at bounding box center [132, 153] width 101 height 13
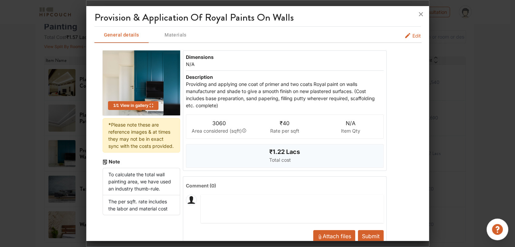
click at [413, 36] on span "Edit" at bounding box center [416, 35] width 8 height 7
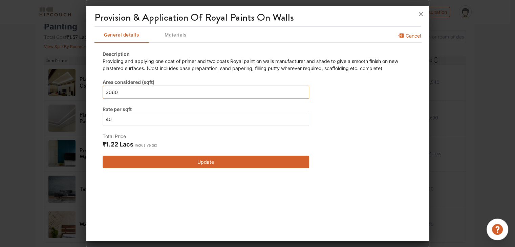
drag, startPoint x: 157, startPoint y: 92, endPoint x: 78, endPoint y: 99, distance: 78.8
click at [86, 99] on div "Provision & Application Of Royal Paints On Walls General details Materials Canc…" at bounding box center [257, 123] width 343 height 247
type input "0"
click at [246, 162] on button "Update" at bounding box center [206, 162] width 207 height 13
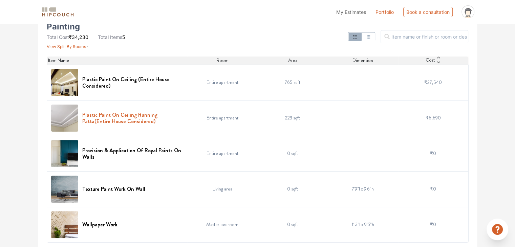
click at [177, 114] on h6 "Plastic Paint On Ceiling Running Patta(Entire House Considered)" at bounding box center [132, 118] width 101 height 13
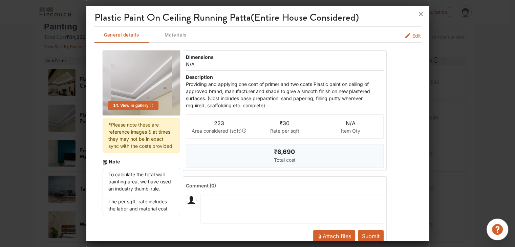
click at [412, 38] on span "Edit" at bounding box center [416, 35] width 8 height 7
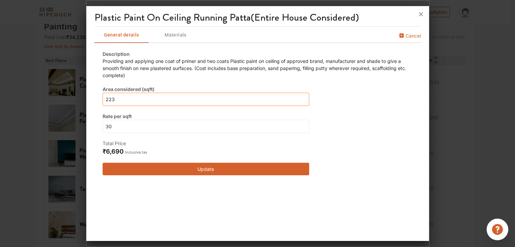
drag, startPoint x: 136, startPoint y: 98, endPoint x: 104, endPoint y: 101, distance: 32.4
click at [104, 101] on input "223" at bounding box center [206, 99] width 207 height 13
type input "0"
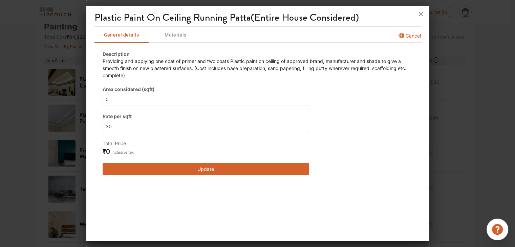
click at [203, 168] on button "Update" at bounding box center [206, 169] width 207 height 13
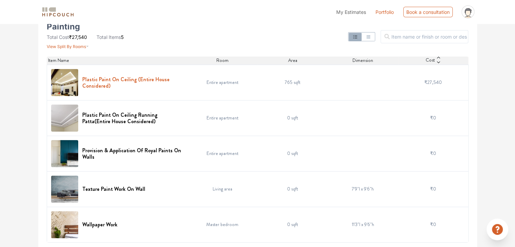
click at [145, 78] on h6 "Plastic Paint On Ceiling (Entire House Considered)" at bounding box center [132, 82] width 101 height 13
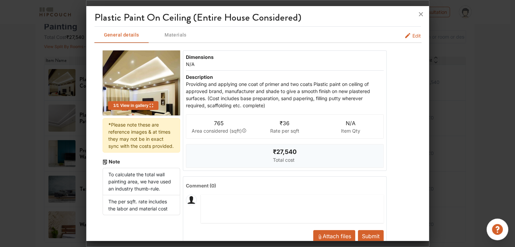
click at [412, 35] on span "Edit" at bounding box center [416, 35] width 8 height 7
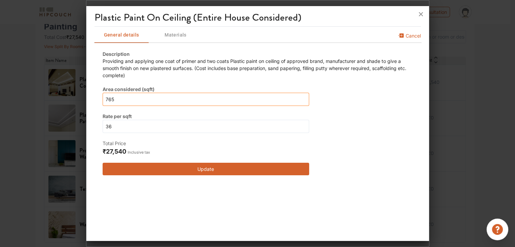
drag, startPoint x: 145, startPoint y: 101, endPoint x: 69, endPoint y: 101, distance: 75.8
click at [86, 101] on div "Plastic Paint On Ceiling (Entire House Considered) General details Materials Ca…" at bounding box center [257, 123] width 343 height 247
type input "0"
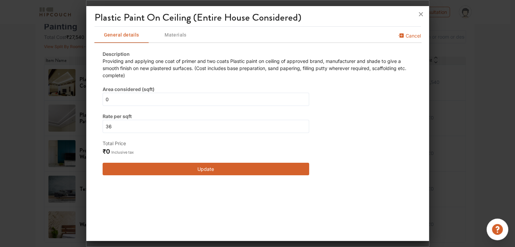
click at [236, 171] on button "Update" at bounding box center [206, 169] width 207 height 13
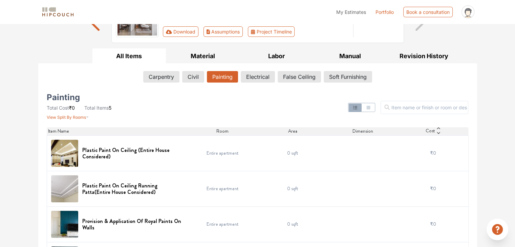
scroll to position [79, 0]
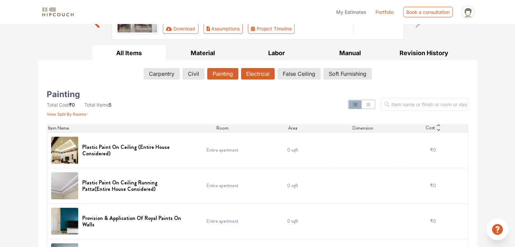
click at [252, 72] on button "Electrical" at bounding box center [258, 74] width 34 height 12
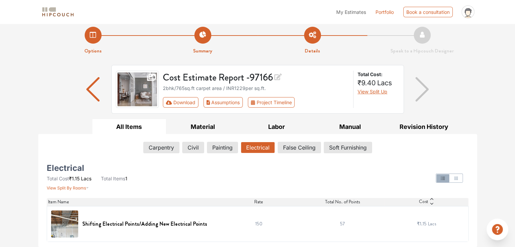
scroll to position [5, 0]
click at [147, 226] on h6 "Shifting Electrical Points/Adding New Electrical Points" at bounding box center [144, 224] width 125 height 6
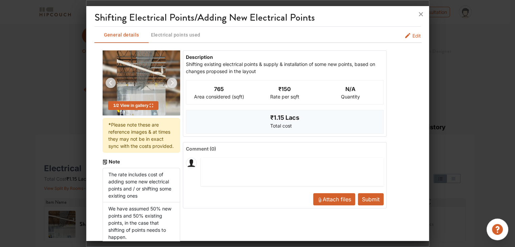
click at [406, 34] on button "Edit" at bounding box center [412, 35] width 17 height 7
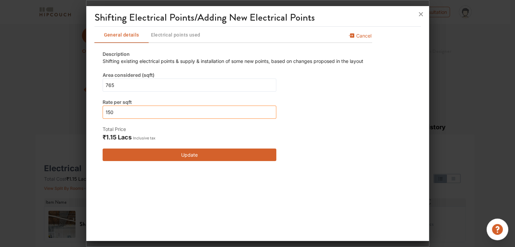
drag, startPoint x: 145, startPoint y: 110, endPoint x: 79, endPoint y: 110, distance: 65.7
click at [86, 110] on div "Shifting Electrical Points/Adding New Electrical Points General details Electri…" at bounding box center [257, 123] width 343 height 247
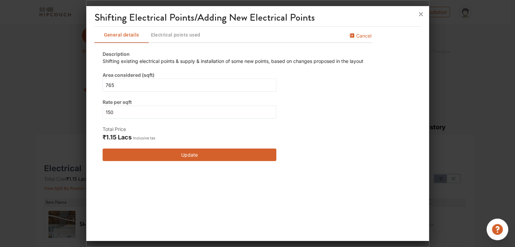
click at [202, 39] on button "Electrical points used" at bounding box center [176, 35] width 54 height 16
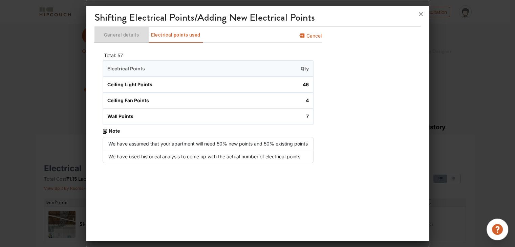
click at [119, 35] on span "General details" at bounding box center [121, 35] width 53 height 8
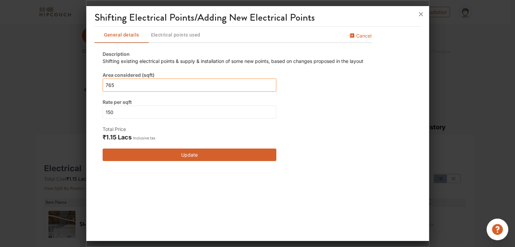
drag, startPoint x: 128, startPoint y: 86, endPoint x: 106, endPoint y: 90, distance: 22.3
click at [106, 90] on input "765" at bounding box center [190, 85] width 174 height 13
type input "3"
type input "35"
type input "350"
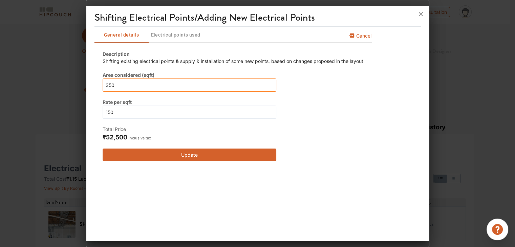
type input "350"
click at [185, 38] on span "Electrical points used" at bounding box center [175, 35] width 53 height 8
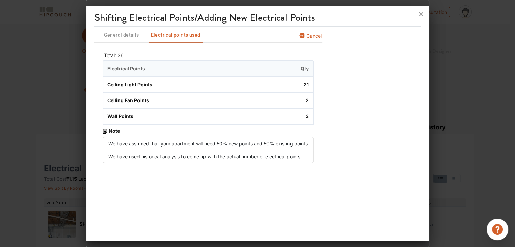
click at [129, 36] on span "General details" at bounding box center [121, 35] width 53 height 8
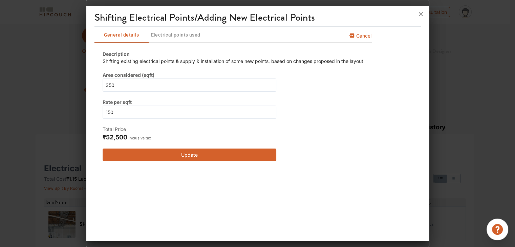
click at [231, 156] on button "Update" at bounding box center [190, 155] width 174 height 13
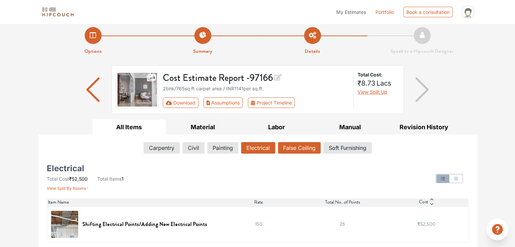
click at [295, 153] on button "False Ceiling" at bounding box center [299, 148] width 43 height 12
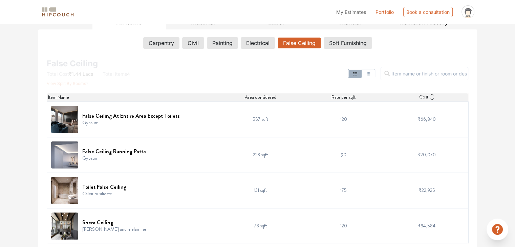
scroll to position [111, 0]
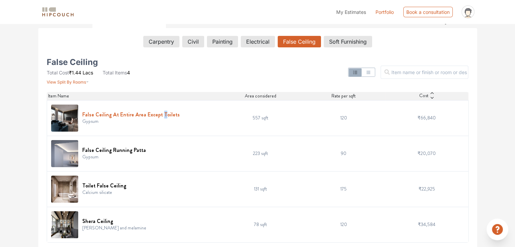
click at [160, 117] on h6 "False Ceiling At Entire Area Except Toilets" at bounding box center [131, 114] width 98 height 6
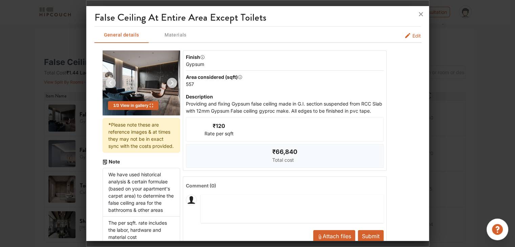
click at [412, 35] on span "Edit" at bounding box center [416, 35] width 8 height 7
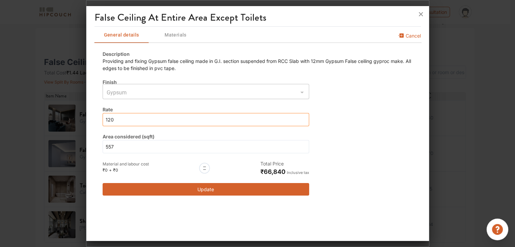
drag, startPoint x: 93, startPoint y: 125, endPoint x: 72, endPoint y: 127, distance: 20.4
click at [86, 127] on div "False Ceiling At Entire Area Except Toilets General details Materials Cancel De…" at bounding box center [257, 123] width 343 height 247
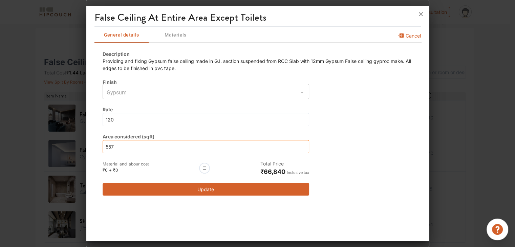
drag, startPoint x: 131, startPoint y: 151, endPoint x: 66, endPoint y: 160, distance: 66.0
click at [86, 160] on div "False Ceiling At Entire Area Except Toilets General details Materials Cancel De…" at bounding box center [257, 123] width 343 height 247
type input "0"
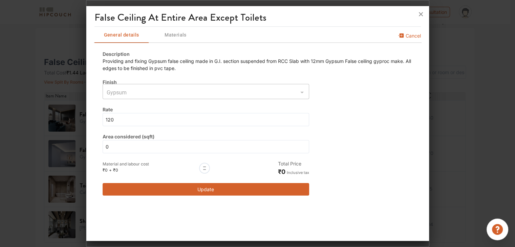
click at [209, 192] on button "Update" at bounding box center [206, 189] width 207 height 13
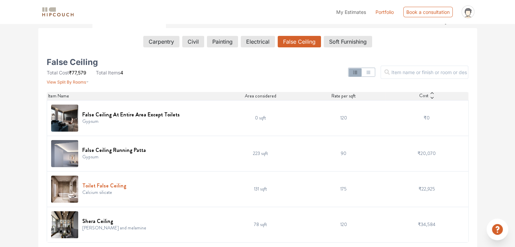
click at [118, 186] on h6 "Toilet False Ceiling" at bounding box center [104, 186] width 44 height 6
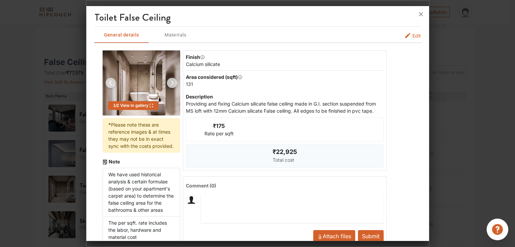
click at [406, 35] on button "Edit" at bounding box center [412, 35] width 17 height 7
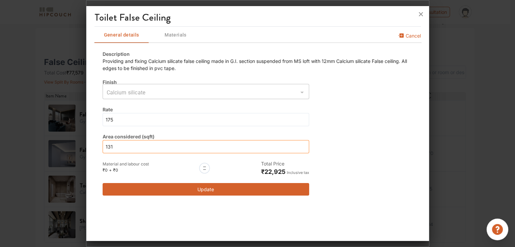
drag, startPoint x: 142, startPoint y: 147, endPoint x: 66, endPoint y: 154, distance: 76.5
click at [86, 154] on div "Toilet False Ceiling General details Materials Cancel Description Providing and…" at bounding box center [257, 123] width 343 height 247
type input "0"
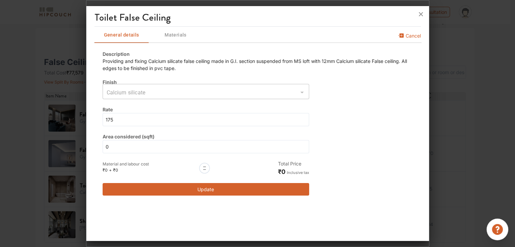
click at [209, 190] on button "Update" at bounding box center [206, 189] width 207 height 13
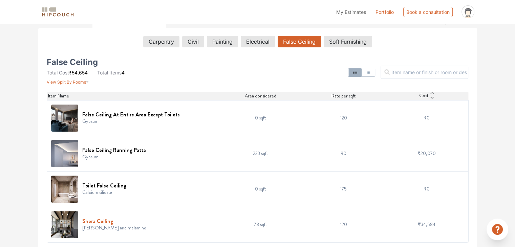
click at [103, 220] on h6 "Shera Ceiling" at bounding box center [114, 221] width 64 height 6
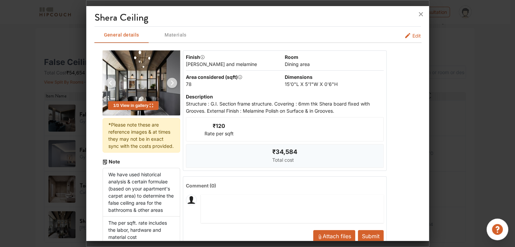
click at [405, 35] on icon "false-ceiling info tabs" at bounding box center [407, 35] width 5 height 5
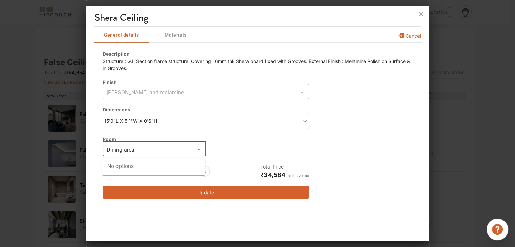
click at [189, 150] on input "Dining area" at bounding box center [149, 149] width 88 height 9
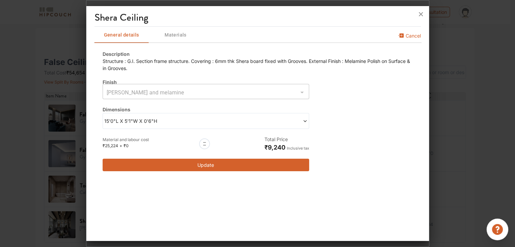
click at [184, 122] on span "15'0"L X 5'1"W X 0'6"H" at bounding box center [155, 120] width 102 height 7
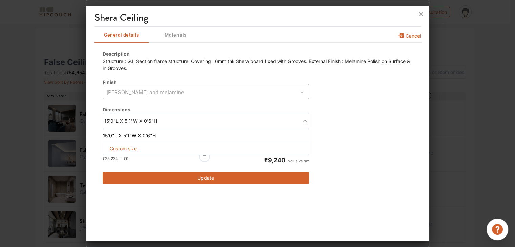
click at [184, 122] on span "15'0"L X 5'1"W X 0'6"H" at bounding box center [155, 120] width 102 height 7
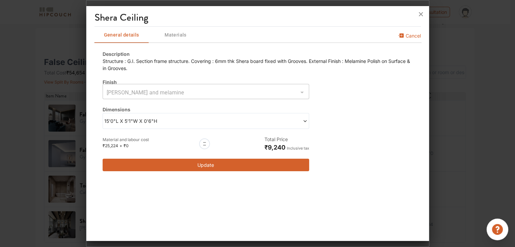
click at [254, 129] on div "15'0"L X 5'1"W X 0'6"H" at bounding box center [206, 121] width 207 height 16
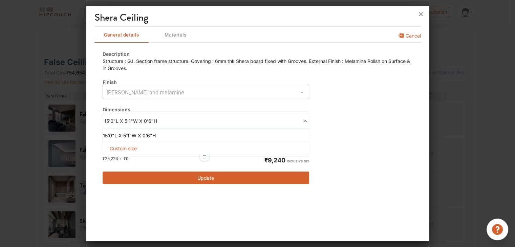
click at [130, 150] on span "Custom size" at bounding box center [123, 148] width 33 height 13
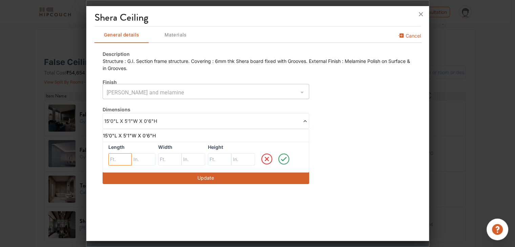
click at [127, 161] on input "text" at bounding box center [120, 159] width 24 height 12
type input "0"
drag, startPoint x: 176, startPoint y: 161, endPoint x: 184, endPoint y: 161, distance: 7.1
click at [132, 161] on input "text" at bounding box center [120, 159] width 24 height 12
type input "0"
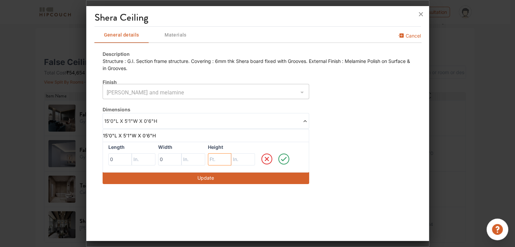
drag, startPoint x: 222, startPoint y: 160, endPoint x: 232, endPoint y: 162, distance: 9.9
click at [132, 160] on input "text" at bounding box center [120, 159] width 24 height 12
type input "0"
click at [282, 162] on icon at bounding box center [284, 159] width 16 height 14
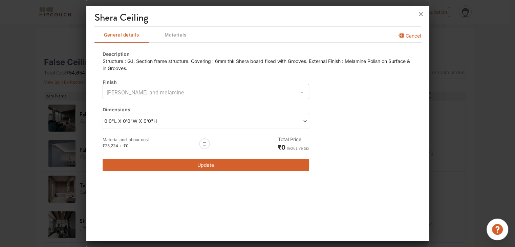
click at [197, 169] on button "Update" at bounding box center [206, 165] width 207 height 13
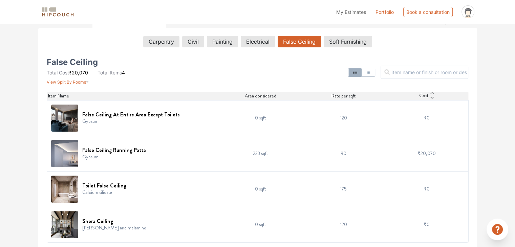
click at [149, 66] on div "False Ceiling Total Cost ₹20,070 Total Items 4 View Split By Rooms" at bounding box center [114, 73] width 135 height 26
click at [119, 149] on h6 "False Ceiling Running Patta" at bounding box center [114, 150] width 64 height 6
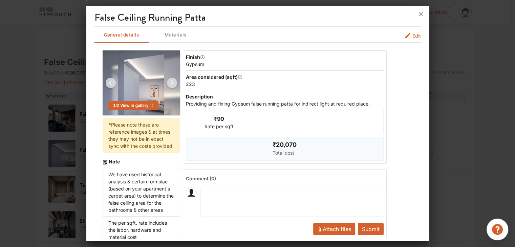
click at [406, 36] on button "Edit" at bounding box center [412, 35] width 17 height 7
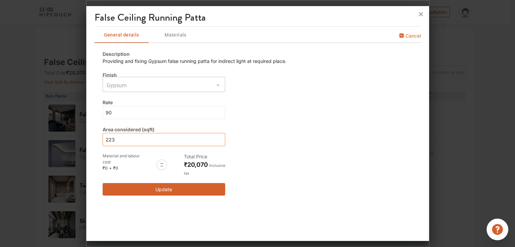
drag, startPoint x: 123, startPoint y: 140, endPoint x: 78, endPoint y: 147, distance: 45.9
click at [86, 147] on div "False Ceiling Running Patta General details Materials Cancel Description Provid…" at bounding box center [257, 123] width 343 height 247
type input "0"
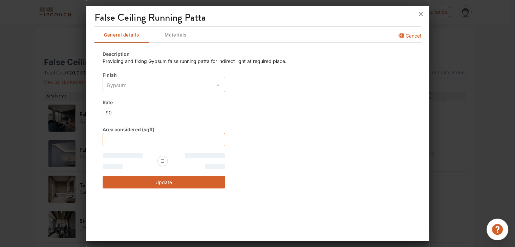
type input "0"
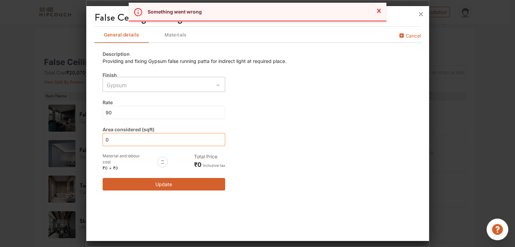
type input "01"
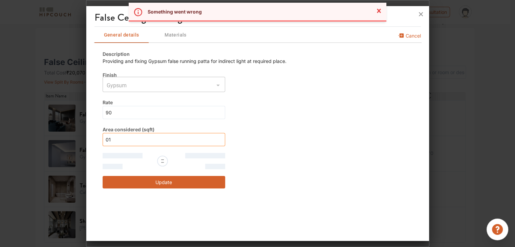
type input "010"
type input "0100"
type input "1"
type input "10"
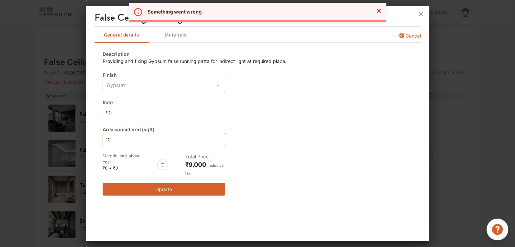
type input "100"
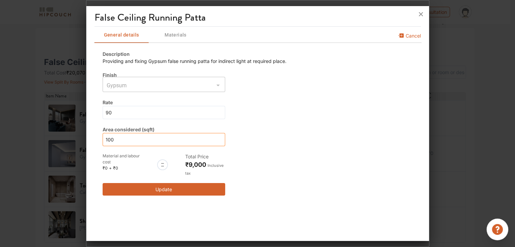
type input "100"
drag, startPoint x: 130, startPoint y: 113, endPoint x: 98, endPoint y: 115, distance: 31.9
click at [98, 115] on div "Description Providing and fixing Gypsum false running patta for indirect light …" at bounding box center [257, 123] width 326 height 162
click at [220, 84] on div at bounding box center [217, 85] width 9 height 9
type input "1"
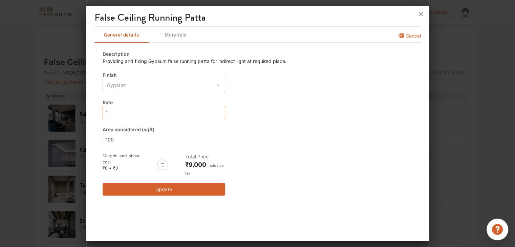
type input "1"
type input "15"
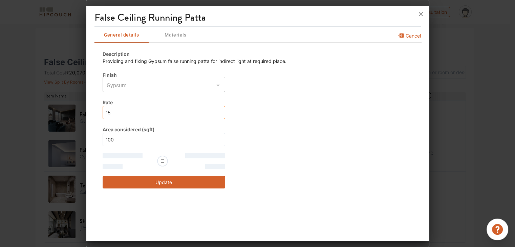
type input "150"
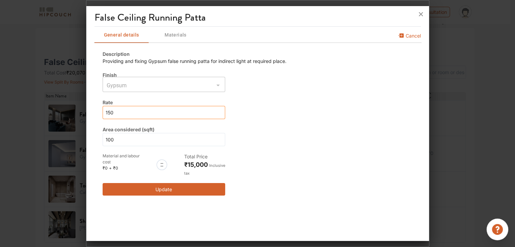
type input "150"
click at [213, 190] on button "Update" at bounding box center [164, 189] width 123 height 13
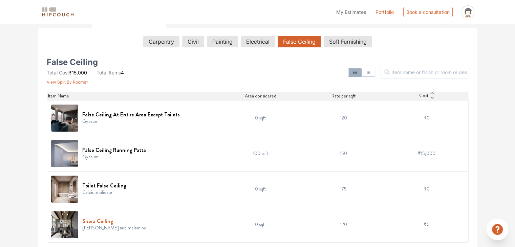
click at [107, 219] on h6 "Shera Ceiling" at bounding box center [114, 221] width 64 height 6
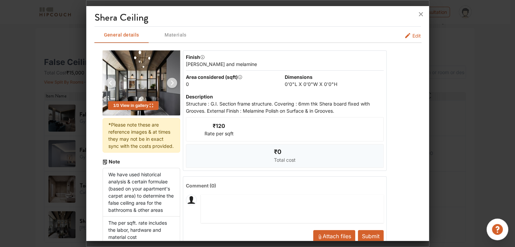
click at [412, 36] on span "Edit" at bounding box center [416, 35] width 8 height 7
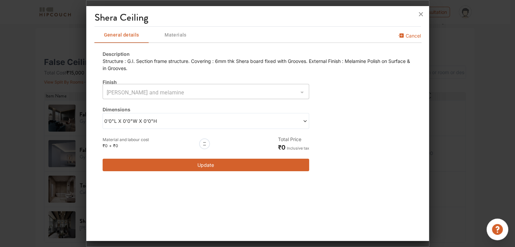
click at [200, 124] on span "0'0"L X 0'0"W X 0'0"H" at bounding box center [155, 120] width 102 height 7
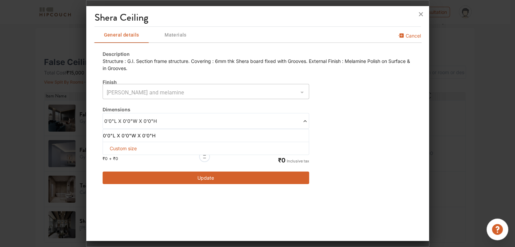
click at [129, 146] on span "Custom size" at bounding box center [123, 148] width 33 height 13
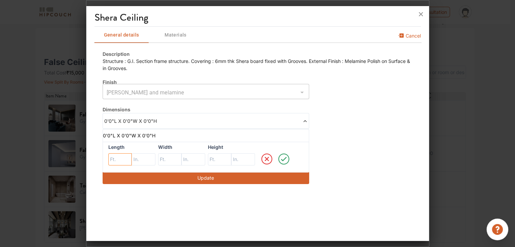
click at [120, 163] on input "text" at bounding box center [120, 159] width 24 height 12
type input "4"
click at [132, 157] on input "text" at bounding box center [120, 159] width 24 height 12
type input "2"
click at [132, 159] on input "text" at bounding box center [120, 159] width 24 height 12
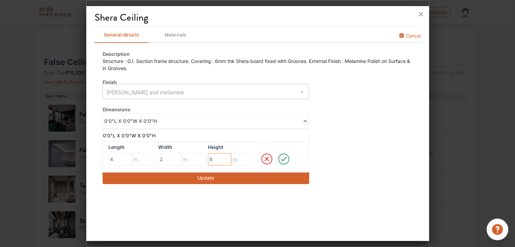
type input "6"
click at [281, 157] on icon at bounding box center [284, 159] width 16 height 14
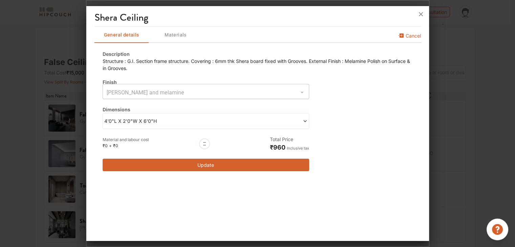
click at [246, 123] on span at bounding box center [257, 120] width 102 height 7
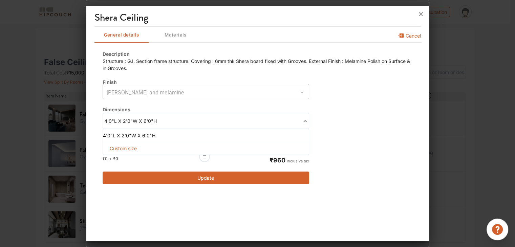
click at [124, 149] on span "Custom size" at bounding box center [123, 148] width 33 height 13
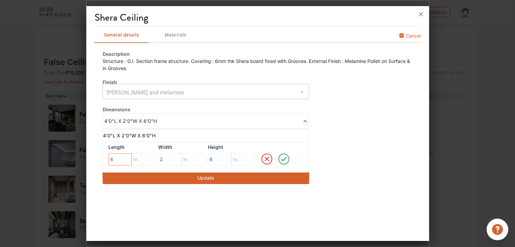
drag, startPoint x: 105, startPoint y: 160, endPoint x: 97, endPoint y: 160, distance: 7.4
click at [97, 160] on div "Description Structure : G.I. Section frame structure. Covering : 6mm thk Shera …" at bounding box center [257, 117] width 326 height 150
type input "0"
drag, startPoint x: 162, startPoint y: 160, endPoint x: 157, endPoint y: 159, distance: 4.8
click at [132, 159] on input "2" at bounding box center [120, 159] width 24 height 12
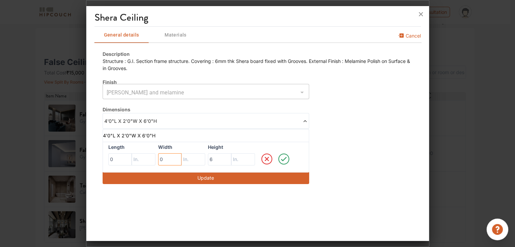
type input "0"
drag, startPoint x: 213, startPoint y: 161, endPoint x: 203, endPoint y: 159, distance: 10.8
click at [203, 159] on div "Length 0 Width 0 Height 6" at bounding box center [206, 157] width 207 height 31
type input "0"
click at [215, 177] on button "Update" at bounding box center [206, 178] width 207 height 13
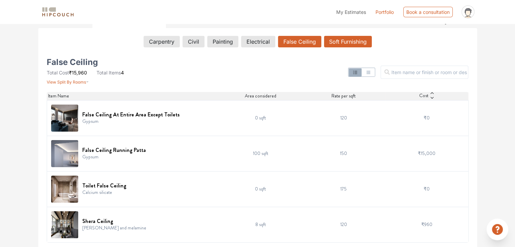
click at [351, 39] on button "Soft Furnishing" at bounding box center [348, 42] width 48 height 12
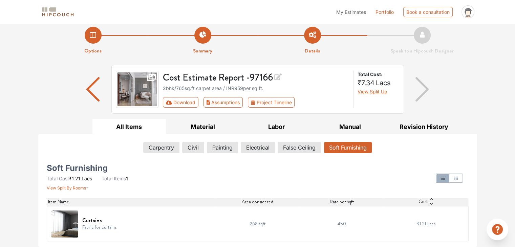
scroll to position [5, 0]
click at [95, 219] on h6 "Curtains" at bounding box center [99, 221] width 34 height 6
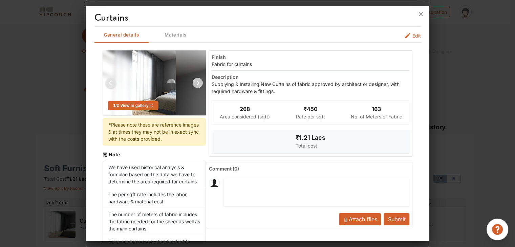
click at [412, 37] on span "Edit" at bounding box center [416, 35] width 8 height 7
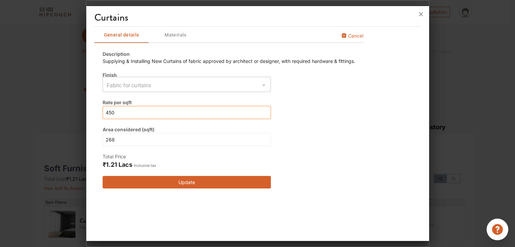
drag, startPoint x: 152, startPoint y: 115, endPoint x: 98, endPoint y: 117, distance: 54.5
click at [98, 117] on div "Description Supplying & Installing New Curtains of fabric approved by architect…" at bounding box center [228, 119] width 269 height 154
type input "6"
type input "60"
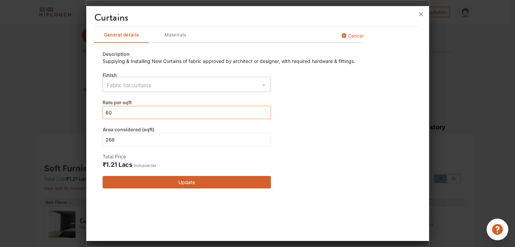
type input "60"
type input "600"
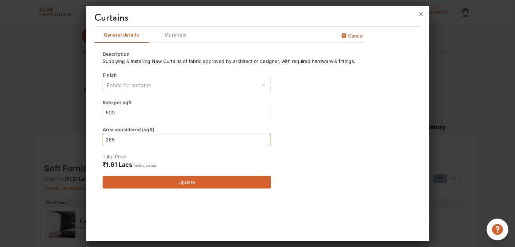
drag, startPoint x: 145, startPoint y: 139, endPoint x: 88, endPoint y: 142, distance: 57.0
click at [88, 142] on div "Curtains General details Materials Cancel Description Supplying & Installing Ne…" at bounding box center [257, 125] width 343 height 232
type input "1"
type input "18"
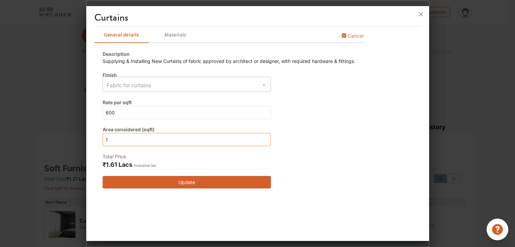
type input "18"
type input "180"
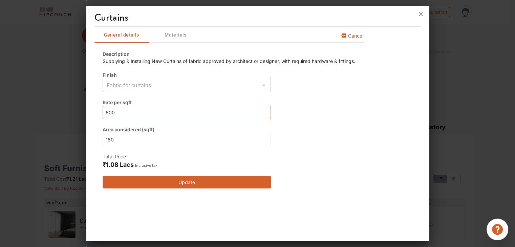
drag, startPoint x: 126, startPoint y: 110, endPoint x: 105, endPoint y: 110, distance: 21.3
click at [105, 110] on input "600" at bounding box center [187, 112] width 168 height 13
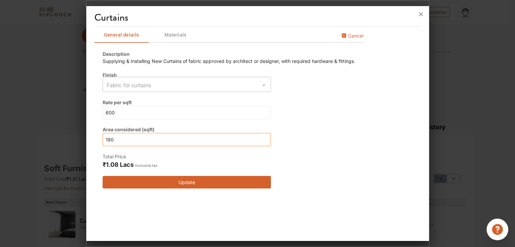
drag, startPoint x: 122, startPoint y: 138, endPoint x: 88, endPoint y: 141, distance: 34.0
click at [88, 141] on div "Curtains General details Materials Cancel Description Supplying & Installing Ne…" at bounding box center [257, 125] width 343 height 232
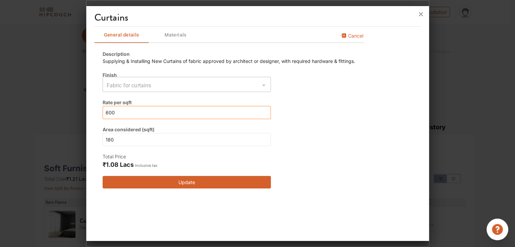
drag, startPoint x: 118, startPoint y: 116, endPoint x: 62, endPoint y: 110, distance: 56.9
click at [86, 110] on div "Curtains General details Materials Cancel Description Supplying & Installing Ne…" at bounding box center [257, 123] width 343 height 247
type input "5"
type input "50"
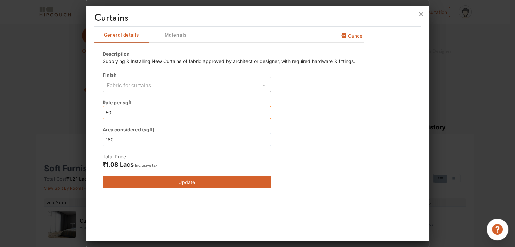
type input "500"
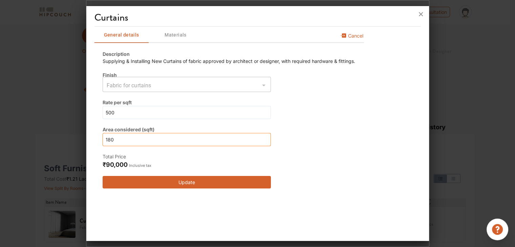
drag, startPoint x: 136, startPoint y: 137, endPoint x: 90, endPoint y: 146, distance: 46.5
click at [90, 146] on div "Curtains General details Materials Cancel Description Supplying & Installing Ne…" at bounding box center [257, 125] width 343 height 232
type input "1"
type input "15"
type input "150"
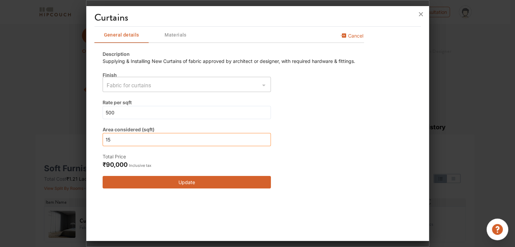
type input "150"
drag, startPoint x: 141, startPoint y: 137, endPoint x: 98, endPoint y: 149, distance: 44.0
click at [98, 149] on div "Description Supplying & Installing New Curtains of fabric approved by architect…" at bounding box center [228, 119] width 269 height 154
type input "1"
type input "12"
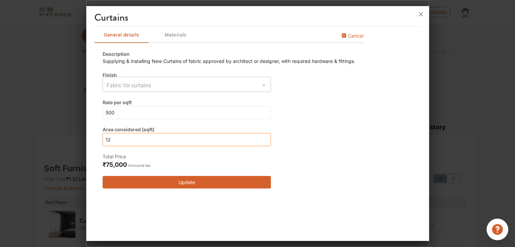
type input "120"
drag, startPoint x: 125, startPoint y: 141, endPoint x: 97, endPoint y: 145, distance: 28.8
click at [97, 145] on div "Description Supplying & Installing New Curtains of fabric approved by architect…" at bounding box center [228, 119] width 269 height 154
type input "120"
click at [203, 181] on button "Update" at bounding box center [187, 182] width 168 height 13
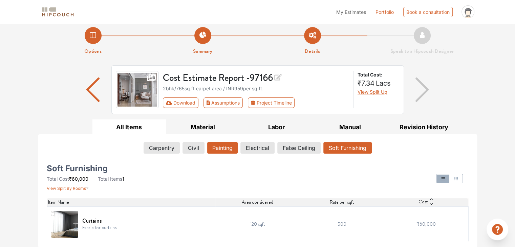
click at [230, 150] on button "Painting" at bounding box center [222, 148] width 30 height 12
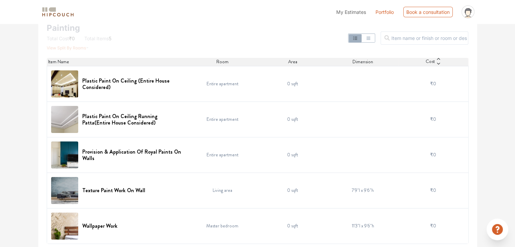
scroll to position [147, 0]
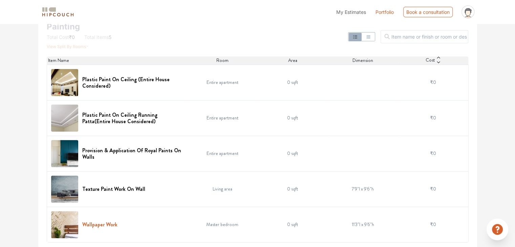
click at [113, 222] on h6 "Wallpaper Work" at bounding box center [99, 224] width 35 height 6
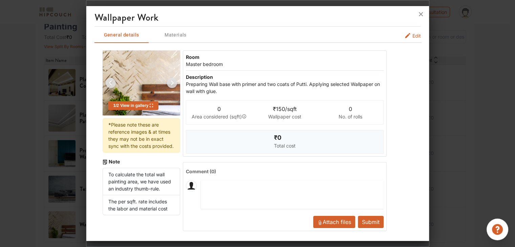
click at [412, 37] on span "Edit" at bounding box center [416, 35] width 8 height 7
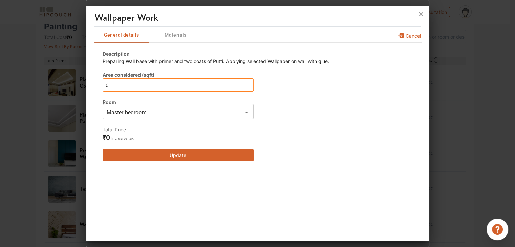
click at [148, 89] on input "0" at bounding box center [178, 85] width 151 height 13
drag, startPoint x: 139, startPoint y: 89, endPoint x: 98, endPoint y: 91, distance: 41.7
click at [98, 91] on div "Description Preparing Wall base with primer and two coats of Putti. Applying se…" at bounding box center [257, 105] width 326 height 127
type input "1"
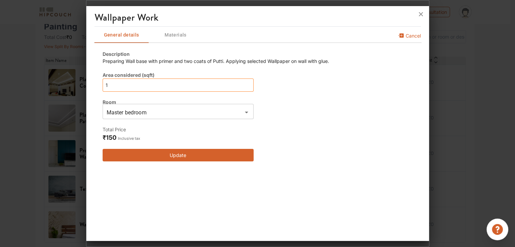
type input "10"
type input "100"
click at [249, 111] on icon "Open" at bounding box center [246, 112] width 8 height 8
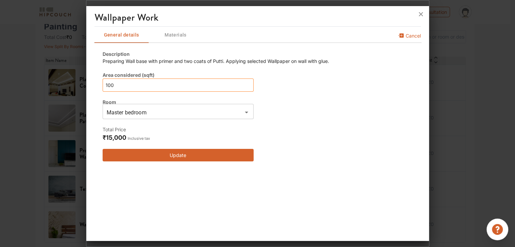
type input "100"
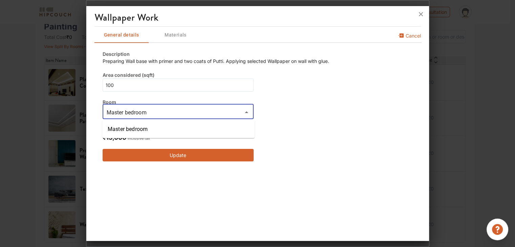
click at [249, 111] on icon "Close" at bounding box center [246, 112] width 8 height 8
click at [313, 136] on div "Description Preparing Wall base with primer and two coats of Putti. Applying se…" at bounding box center [216, 105] width 227 height 111
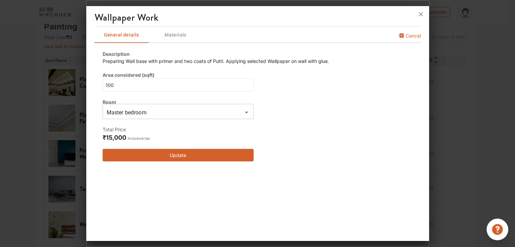
click at [208, 153] on button "Update" at bounding box center [178, 155] width 151 height 13
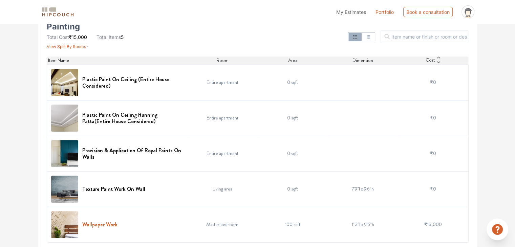
click at [97, 224] on h6 "Wallpaper Work" at bounding box center [99, 224] width 35 height 6
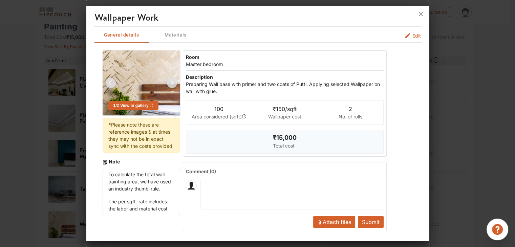
click at [412, 37] on span "Edit" at bounding box center [416, 35] width 8 height 7
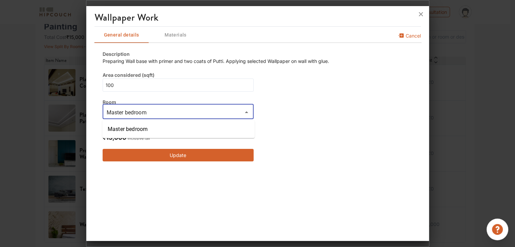
drag, startPoint x: 155, startPoint y: 111, endPoint x: 68, endPoint y: 123, distance: 87.8
click at [86, 123] on div "Wallpaper Work General details Materials Cancel Description Preparing Wall base…" at bounding box center [257, 123] width 343 height 247
type input "L"
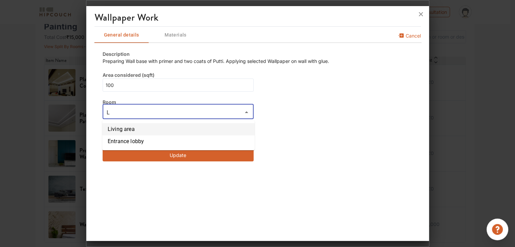
type input "Living area"
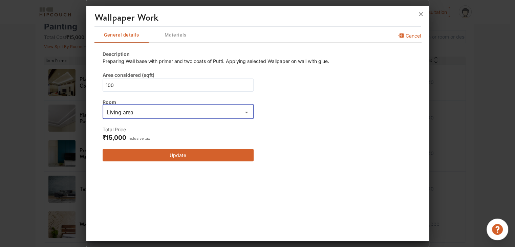
type input "Living area"
click at [173, 152] on button "Update" at bounding box center [178, 155] width 151 height 13
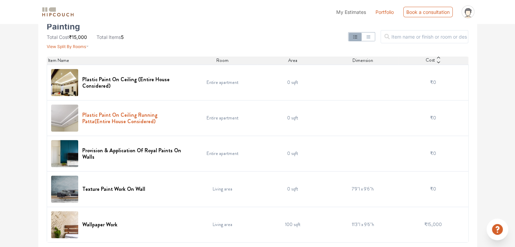
click at [146, 116] on h6 "Plastic Paint On Ceiling Running Patta(Entire House Considered)" at bounding box center [132, 118] width 101 height 13
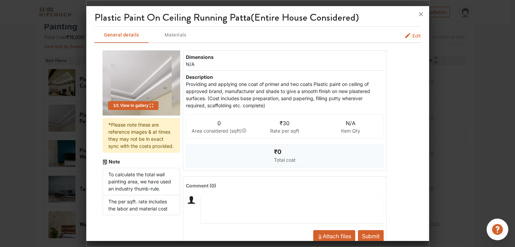
click at [412, 38] on span "Edit" at bounding box center [416, 35] width 8 height 7
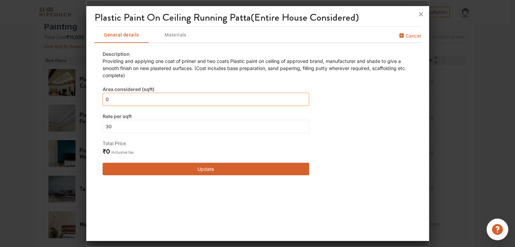
drag, startPoint x: 138, startPoint y: 103, endPoint x: 88, endPoint y: 106, distance: 50.2
click at [88, 106] on div "Plastic Paint On Ceiling Running Patta(Entire House Considered) General details…" at bounding box center [257, 125] width 343 height 232
type input "2"
type input "20"
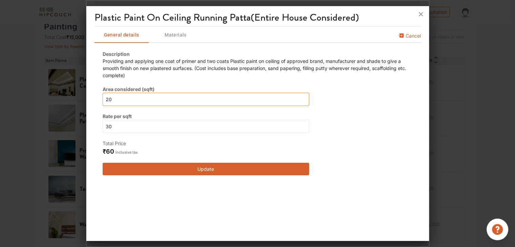
type input "200"
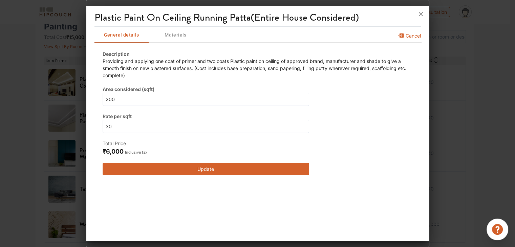
click at [228, 167] on button "Update" at bounding box center [206, 169] width 207 height 13
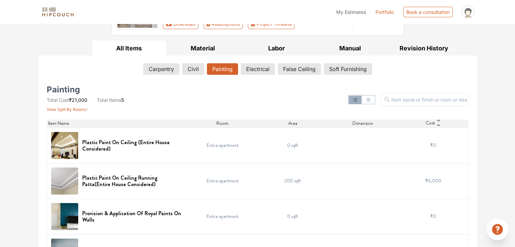
scroll to position [45, 0]
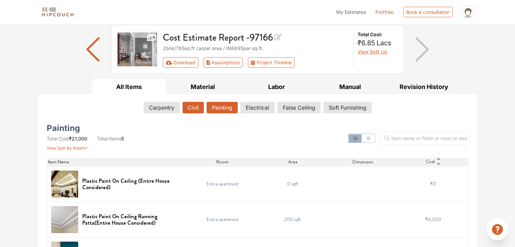
click at [193, 111] on button "Civil" at bounding box center [193, 108] width 21 height 12
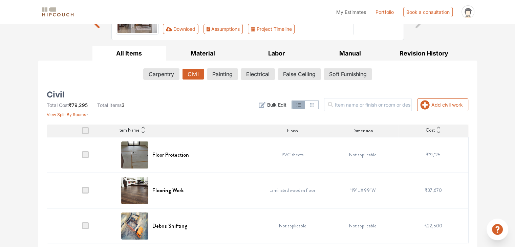
scroll to position [80, 0]
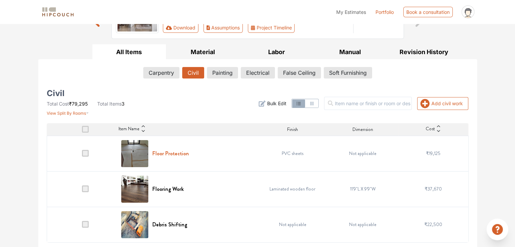
click at [170, 153] on h6 "Floor Protection" at bounding box center [170, 153] width 37 height 6
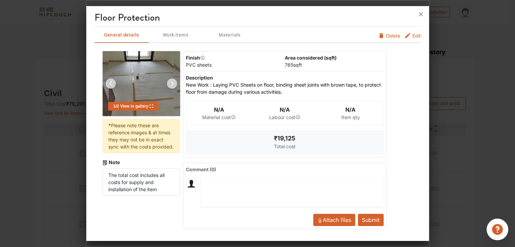
click at [409, 34] on icon "furniture info tabs" at bounding box center [407, 35] width 5 height 5
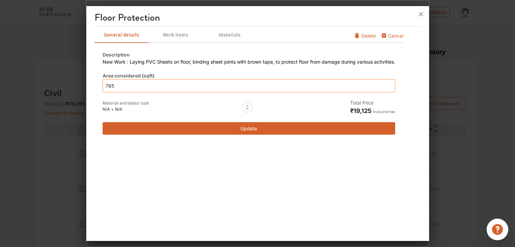
drag, startPoint x: 123, startPoint y: 84, endPoint x: 79, endPoint y: 86, distance: 44.4
click at [86, 86] on div "Floor Protection General details Work items Materials Cancel Delete Description…" at bounding box center [257, 123] width 343 height 247
type input "6"
type input "60"
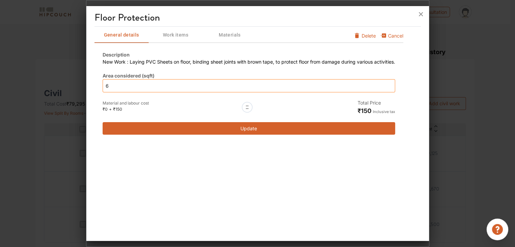
type input "60"
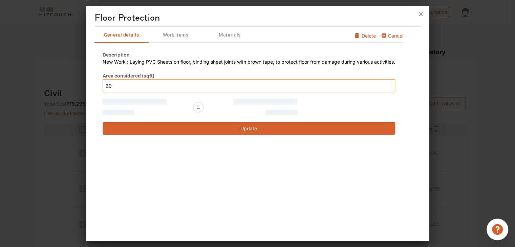
type input "600"
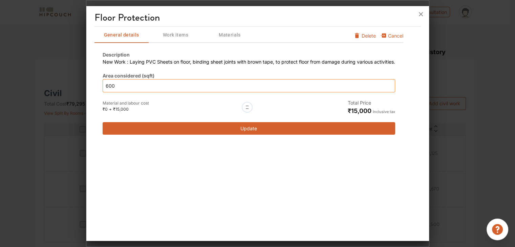
type input "600"
click at [207, 128] on button "Update" at bounding box center [249, 128] width 293 height 13
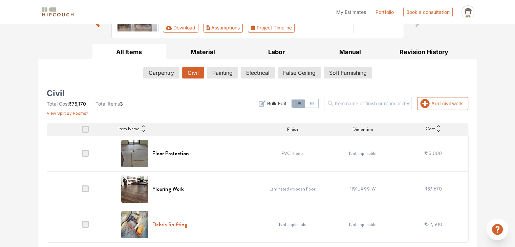
click at [171, 223] on h6 "Debris Shifting" at bounding box center [169, 224] width 35 height 6
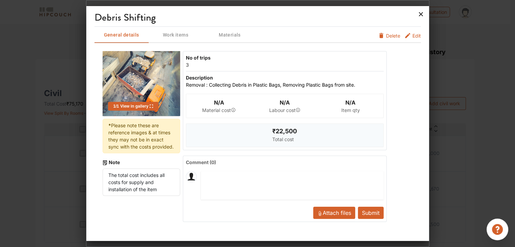
click at [421, 14] on icon at bounding box center [420, 14] width 11 height 11
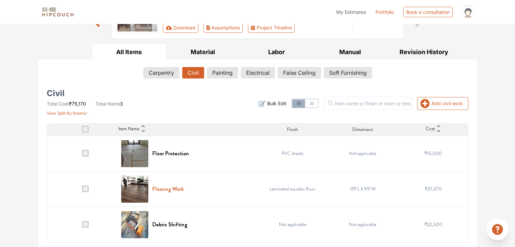
click at [164, 189] on h6 "Flooring Work" at bounding box center [167, 189] width 31 height 6
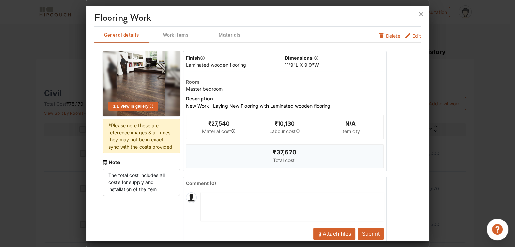
click at [412, 37] on span "Edit" at bounding box center [416, 37] width 8 height 11
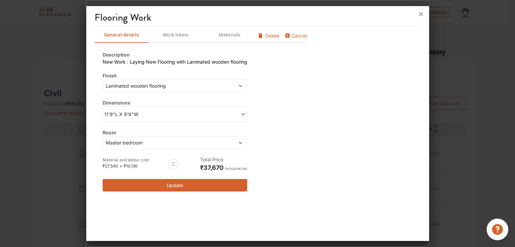
click at [155, 112] on span "11'9"L X 9'9"W" at bounding box center [139, 114] width 71 height 7
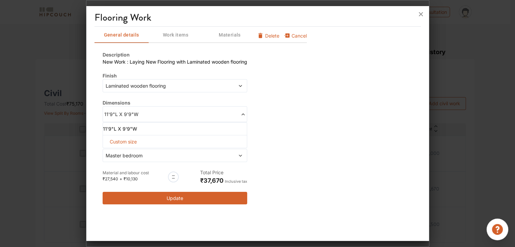
click at [134, 140] on span "Custom size" at bounding box center [123, 141] width 33 height 13
click at [123, 151] on input "text" at bounding box center [116, 153] width 16 height 12
type input "11"
click at [124, 153] on input "text" at bounding box center [116, 153] width 16 height 12
type input "11"
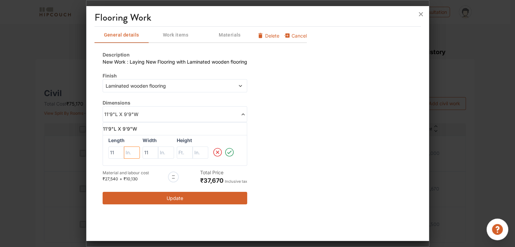
drag, startPoint x: 109, startPoint y: 151, endPoint x: 103, endPoint y: 151, distance: 6.1
click at [103, 151] on div "Length 11 Width 11 Height" at bounding box center [175, 150] width 145 height 31
drag, startPoint x: 112, startPoint y: 151, endPoint x: 78, endPoint y: 159, distance: 35.1
click at [86, 159] on div "Flooring Work General details Work items Materials Cancel Delete Description Ne…" at bounding box center [257, 123] width 343 height 247
drag, startPoint x: 109, startPoint y: 153, endPoint x: 91, endPoint y: 150, distance: 17.5
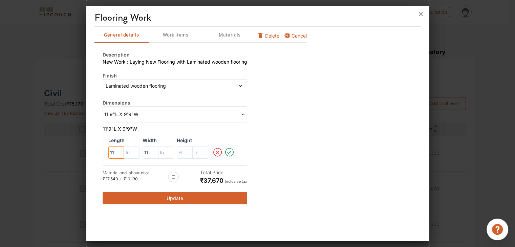
click at [91, 150] on div "Flooring Work General details Work items Materials Cancel Delete Description Ne…" at bounding box center [257, 125] width 343 height 232
type input "12"
drag, startPoint x: 152, startPoint y: 152, endPoint x: 138, endPoint y: 152, distance: 13.2
click at [138, 152] on div "Length 12 Width 11 Height" at bounding box center [175, 150] width 145 height 31
type input "12"
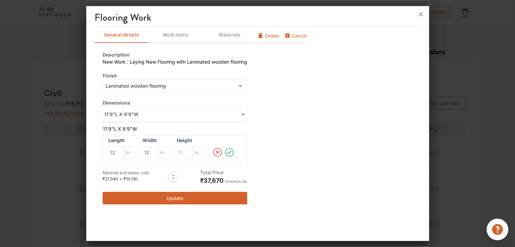
click at [231, 154] on icon at bounding box center [229, 153] width 10 height 14
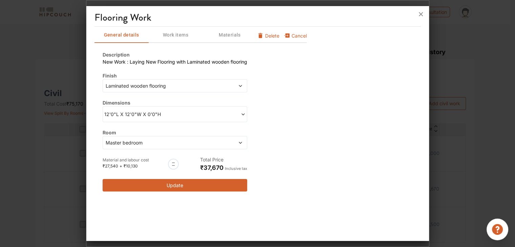
click at [152, 143] on span "Master bedroom" at bounding box center [156, 142] width 104 height 7
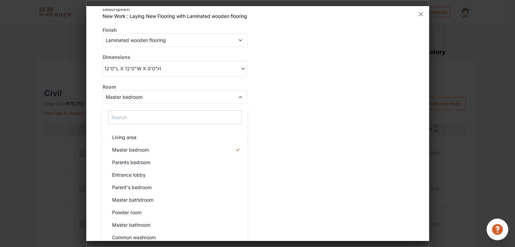
scroll to position [49, 0]
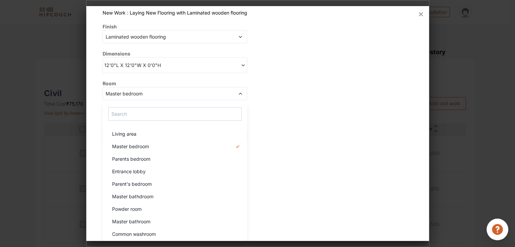
click at [139, 98] on div "Description New Work : Laying New Flooring with Laminated wooden flooring Finis…" at bounding box center [175, 72] width 145 height 141
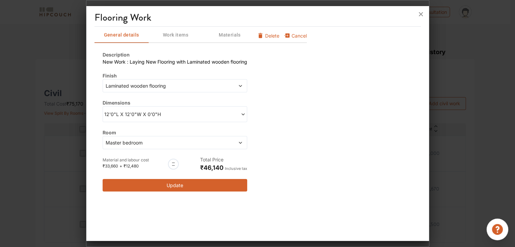
click at [151, 144] on span "Master bedroom" at bounding box center [156, 142] width 104 height 7
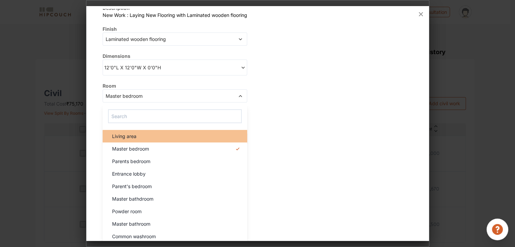
scroll to position [49, 0]
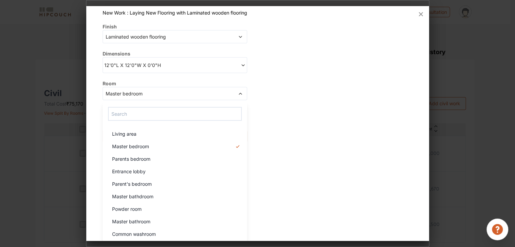
click at [154, 131] on div "Living area" at bounding box center [177, 133] width 141 height 7
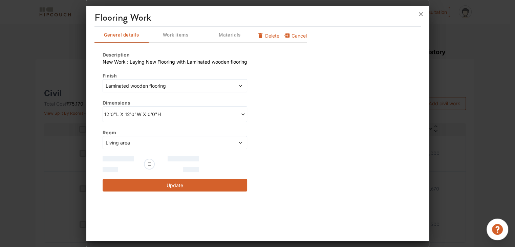
scroll to position [0, 0]
click at [186, 89] on span "Laminated wooden flooring" at bounding box center [156, 85] width 104 height 7
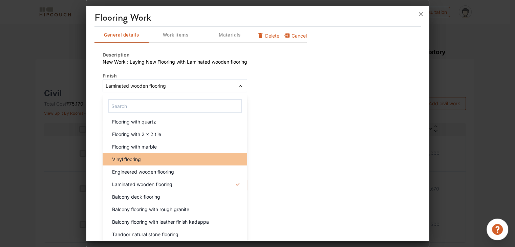
scroll to position [1, 0]
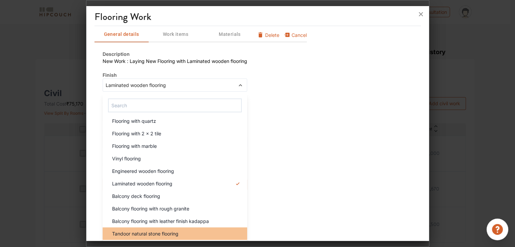
click at [177, 229] on li "Tandoor natural stone flooring" at bounding box center [175, 234] width 145 height 13
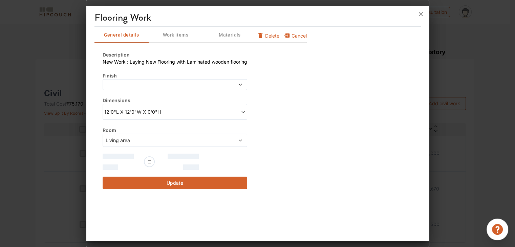
scroll to position [0, 0]
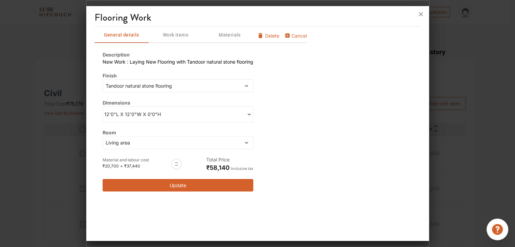
click at [215, 86] on span at bounding box center [231, 85] width 36 height 7
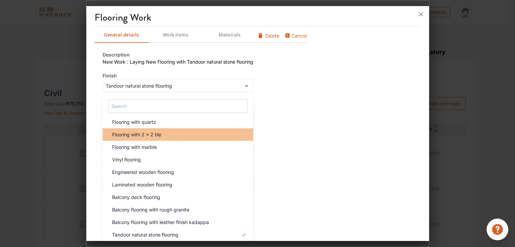
scroll to position [42, 0]
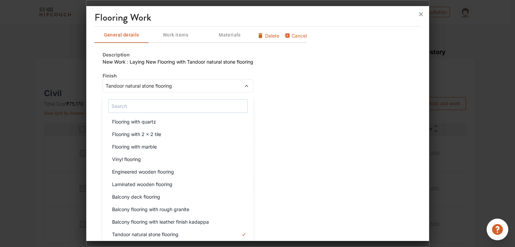
click at [199, 206] on div "Balcony flooring with rough granite" at bounding box center [180, 209] width 147 height 7
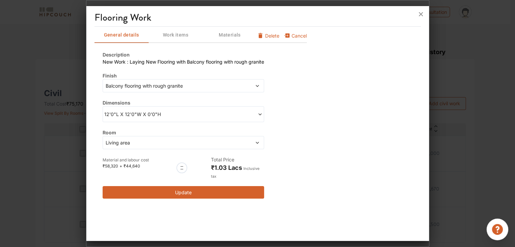
click at [169, 193] on button "Update" at bounding box center [184, 192] width 162 height 13
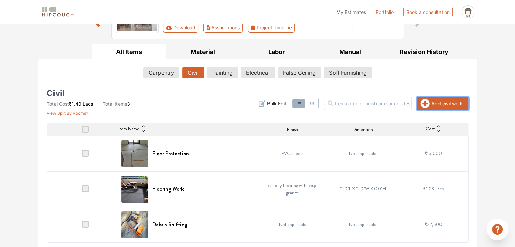
click at [431, 105] on button "Add civil work" at bounding box center [442, 103] width 51 height 13
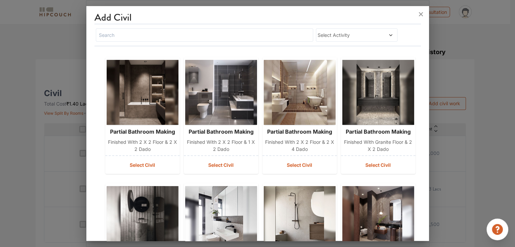
click at [341, 37] on span "Select Activity" at bounding box center [346, 34] width 57 height 7
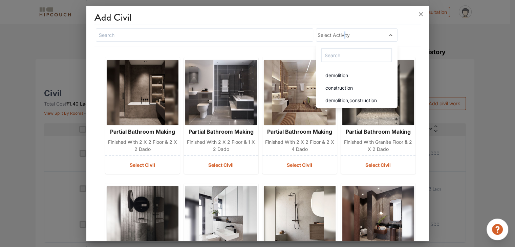
click at [341, 37] on span "Select Activity" at bounding box center [346, 34] width 57 height 7
click at [360, 90] on div "construction" at bounding box center [359, 87] width 78 height 7
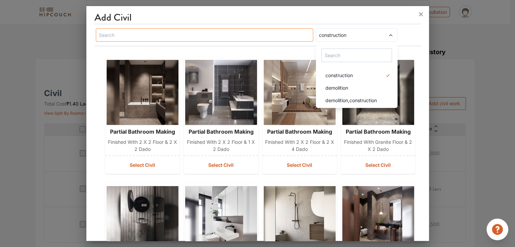
click at [242, 37] on input "text" at bounding box center [205, 34] width 218 height 13
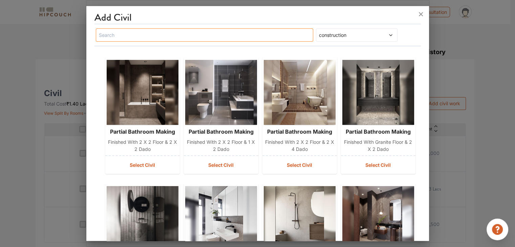
type input "W"
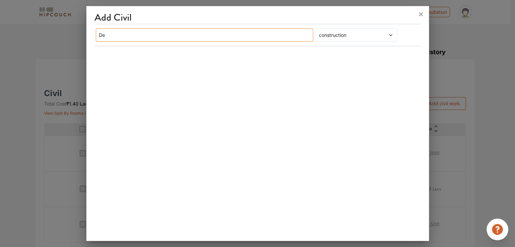
type input "D"
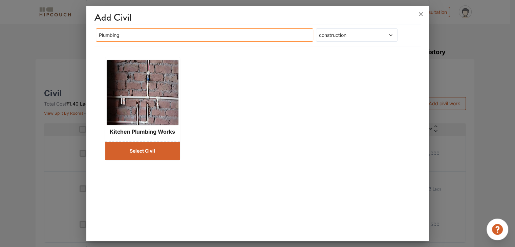
type input "Plumbing"
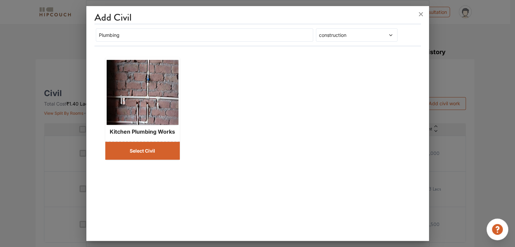
click at [146, 146] on button "Select Civil" at bounding box center [142, 151] width 74 height 18
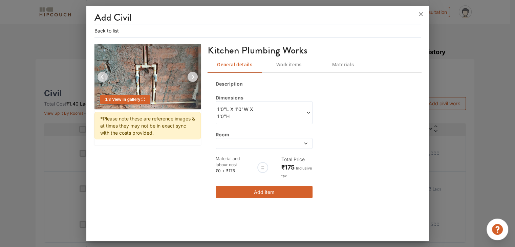
click at [306, 113] on icon at bounding box center [308, 112] width 5 height 5
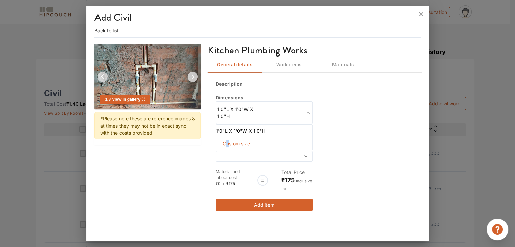
click at [228, 143] on span "Custom size" at bounding box center [236, 143] width 33 height 13
click at [230, 153] on input "text" at bounding box center [226, 155] width 10 height 12
type input "12"
click at [231, 153] on input "text" at bounding box center [226, 155] width 10 height 12
type input "12"
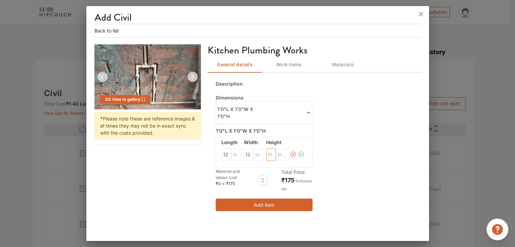
click at [231, 157] on input "text" at bounding box center [226, 155] width 10 height 12
click at [241, 153] on input "text" at bounding box center [236, 155] width 10 height 12
type input "6"
click at [300, 153] on icon at bounding box center [301, 155] width 6 height 14
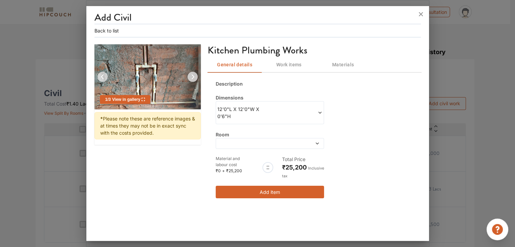
click at [316, 144] on icon at bounding box center [317, 143] width 5 height 5
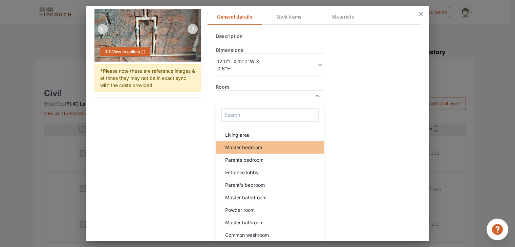
scroll to position [49, 0]
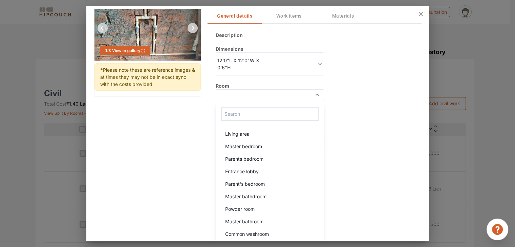
click at [371, 101] on div "Description Dimensions 12'0"L X 12'0"W X 0'6"H Room Living area Master bedroom …" at bounding box center [314, 90] width 213 height 134
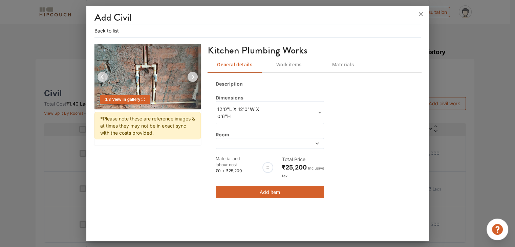
click at [294, 189] on button "Add item" at bounding box center [270, 192] width 108 height 13
click at [287, 192] on button "Add item" at bounding box center [270, 192] width 108 height 13
click at [267, 191] on button "Add item" at bounding box center [270, 192] width 108 height 13
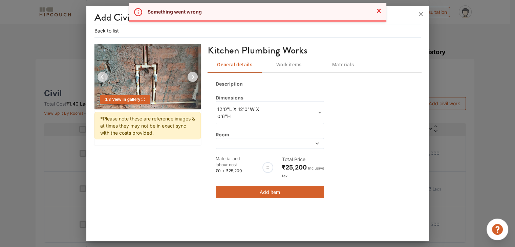
click at [299, 143] on span at bounding box center [306, 143] width 25 height 5
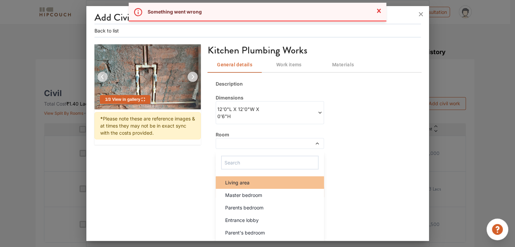
click at [253, 185] on div "Living area" at bounding box center [272, 182] width 104 height 7
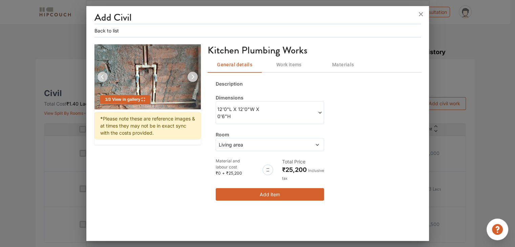
click at [258, 194] on button "Add item" at bounding box center [270, 194] width 108 height 13
click at [420, 14] on icon at bounding box center [420, 14] width 11 height 11
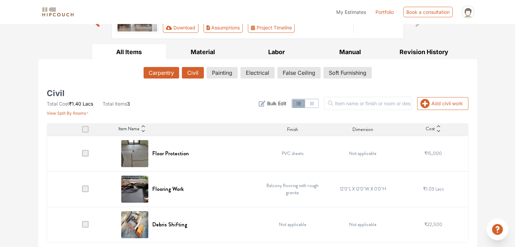
click at [157, 68] on button "Carpentry" at bounding box center [162, 73] width 36 height 12
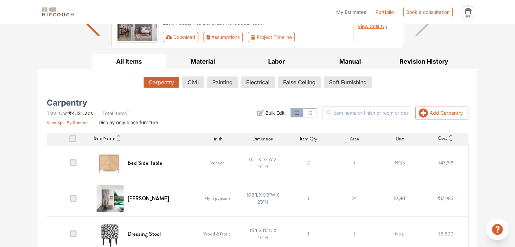
scroll to position [34, 0]
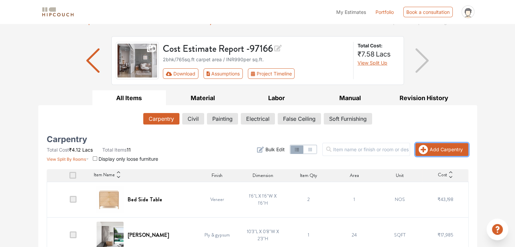
click at [425, 147] on icon "button" at bounding box center [423, 149] width 9 height 9
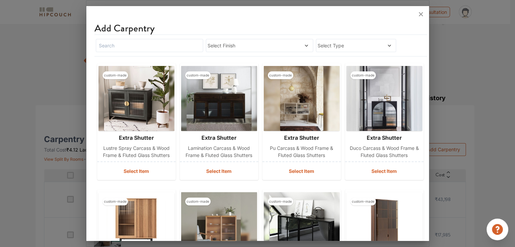
click at [272, 48] on span "Select Finish" at bounding box center [246, 45] width 76 height 7
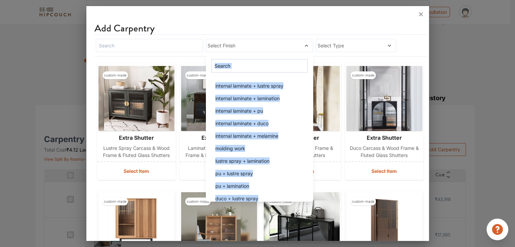
drag, startPoint x: 272, startPoint y: 48, endPoint x: 288, endPoint y: 45, distance: 15.9
click at [272, 48] on span "Select Finish" at bounding box center [246, 45] width 76 height 7
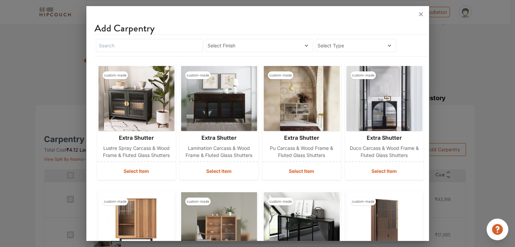
click at [359, 45] on span "Select Type" at bounding box center [346, 45] width 56 height 7
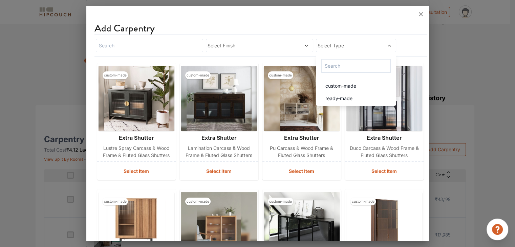
click at [359, 45] on span "Select Type" at bounding box center [346, 45] width 56 height 7
click at [151, 44] on input "text" at bounding box center [149, 45] width 107 height 13
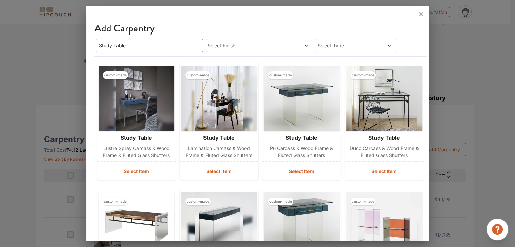
type input "Study Table"
click at [240, 48] on span "Select Finish" at bounding box center [246, 45] width 76 height 7
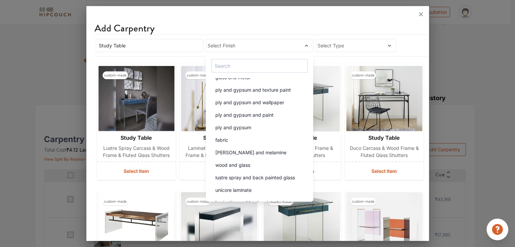
scroll to position [982, 0]
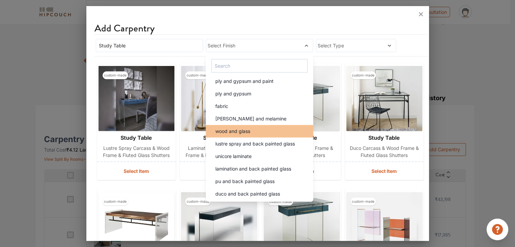
click at [269, 131] on div "wood and glass" at bounding box center [261, 131] width 103 height 7
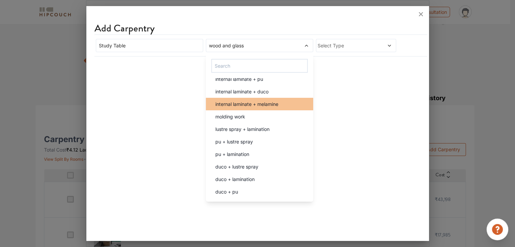
scroll to position [0, 0]
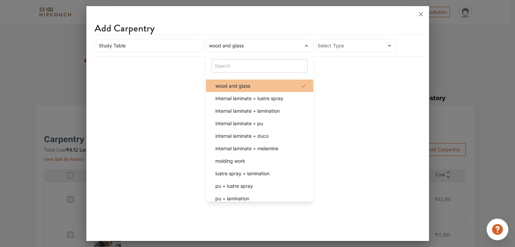
click at [282, 86] on div "wood and glass" at bounding box center [261, 85] width 103 height 7
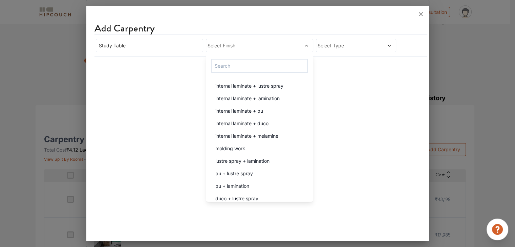
click at [298, 46] on span at bounding box center [295, 45] width 25 height 7
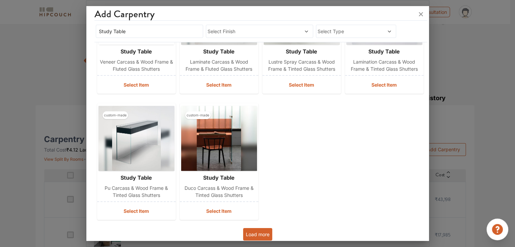
scroll to position [217, 0]
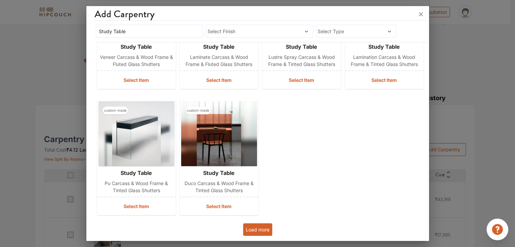
click at [260, 229] on button "Load more" at bounding box center [257, 229] width 29 height 13
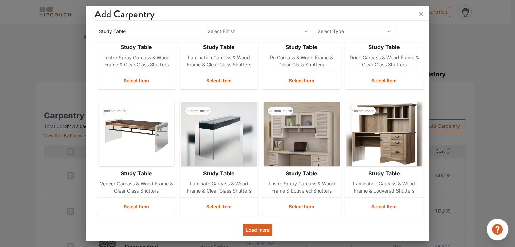
scroll to position [102, 0]
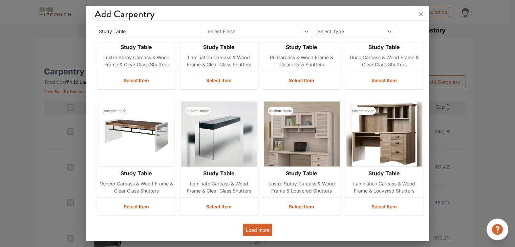
click at [257, 228] on button "Load more" at bounding box center [257, 230] width 29 height 13
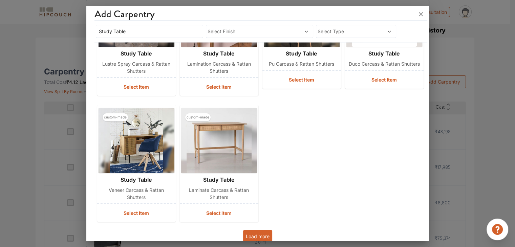
scroll to position [848, 0]
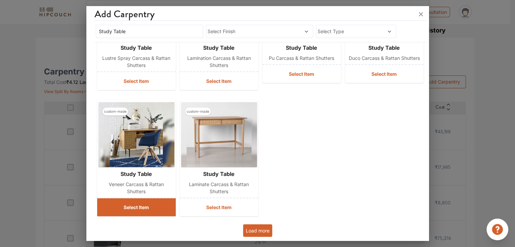
click at [151, 205] on button "Select Item" at bounding box center [136, 207] width 79 height 18
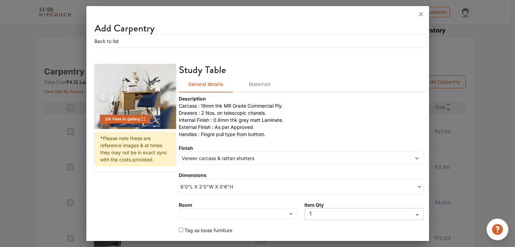
click at [288, 216] on icon at bounding box center [290, 214] width 5 height 5
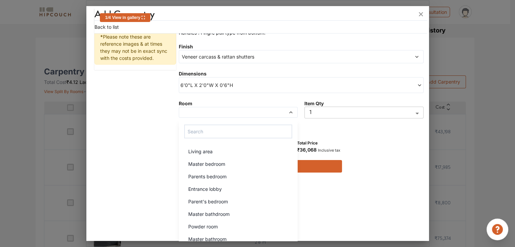
scroll to position [119, 0]
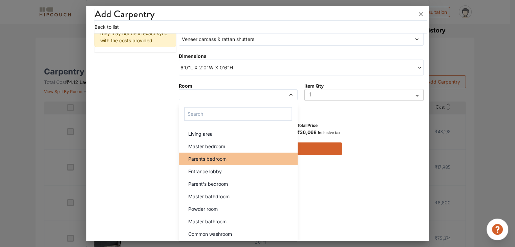
click at [223, 159] on span "Parents bedroom" at bounding box center [207, 158] width 38 height 7
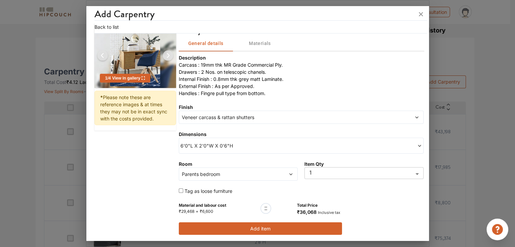
scroll to position [41, 0]
click at [247, 147] on span "6'0"L X 2'0"W X 0'6"H" at bounding box center [240, 146] width 121 height 7
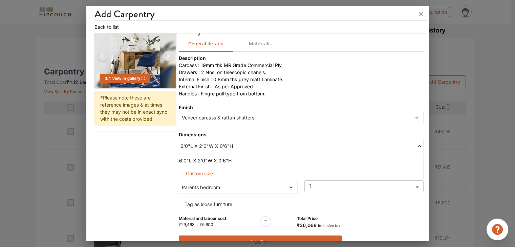
scroll to position [53, 0]
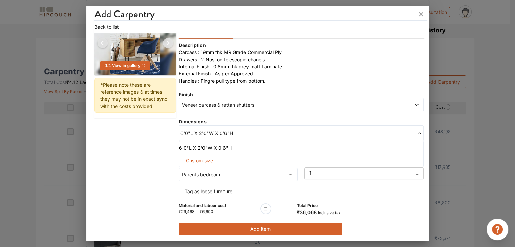
click at [198, 159] on span "Custom size" at bounding box center [199, 160] width 33 height 13
click at [196, 173] on input "text" at bounding box center [199, 172] width 28 height 12
type input "3"
click at [213, 169] on input "text" at bounding box center [199, 172] width 28 height 12
type input "2"
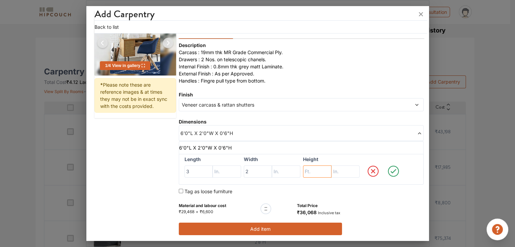
click at [213, 172] on input "text" at bounding box center [199, 172] width 28 height 12
type input "6"
click at [390, 171] on icon at bounding box center [393, 171] width 6 height 4
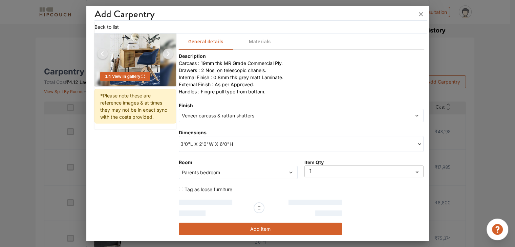
scroll to position [41, 0]
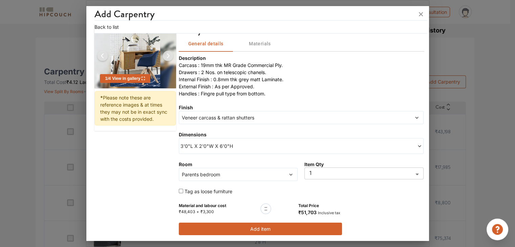
click at [252, 145] on span "3'0"L X 2'0"W X 6'0"H" at bounding box center [240, 146] width 121 height 7
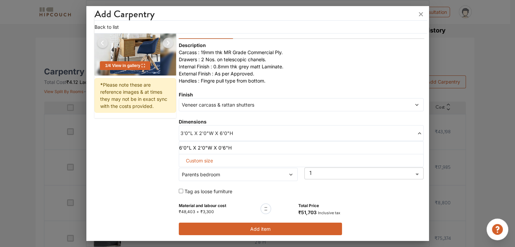
click at [194, 161] on span "Custom size" at bounding box center [199, 160] width 33 height 13
drag, startPoint x: 310, startPoint y: 170, endPoint x: 299, endPoint y: 171, distance: 11.3
click at [299, 171] on div "Length 3 Width 2 Height 6" at bounding box center [301, 169] width 245 height 31
type input "4"
click at [390, 171] on icon at bounding box center [393, 172] width 19 height 14
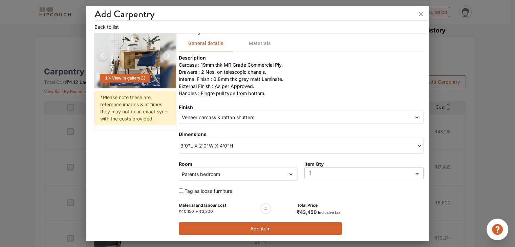
scroll to position [41, 0]
click at [260, 115] on span "Veneer carcass & rattan shutters" at bounding box center [269, 117] width 179 height 7
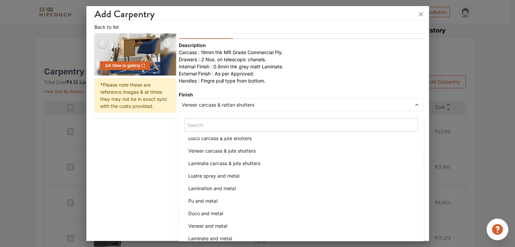
scroll to position [420, 0]
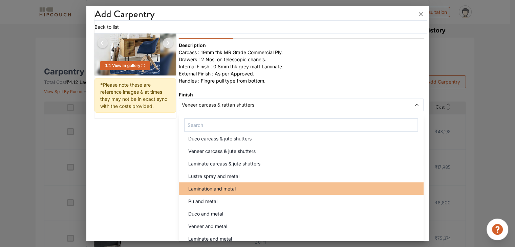
click at [242, 191] on li "Lamination and metal" at bounding box center [301, 189] width 245 height 13
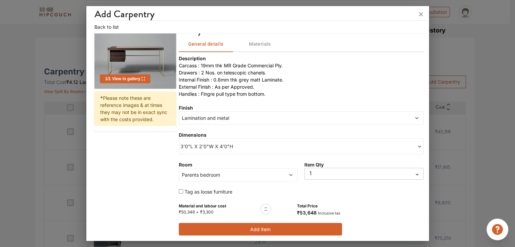
scroll to position [41, 0]
click at [251, 116] on span "Lamination and metal" at bounding box center [269, 117] width 179 height 7
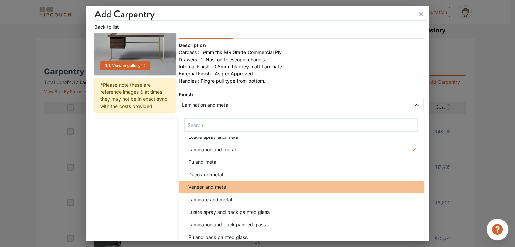
scroll to position [474, 0]
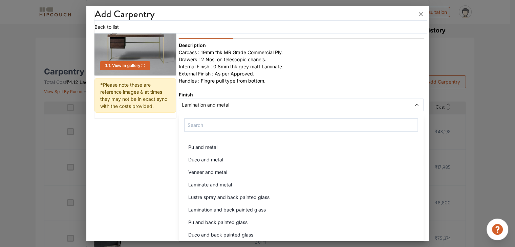
click at [216, 183] on span "Laminate and metal" at bounding box center [210, 184] width 44 height 7
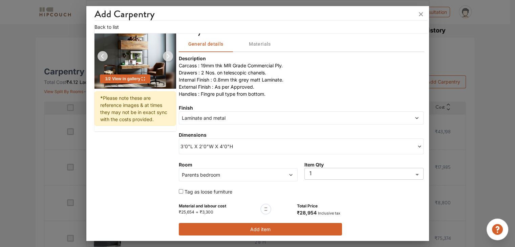
scroll to position [41, 0]
click at [257, 230] on button "Add item" at bounding box center [260, 229] width 163 height 13
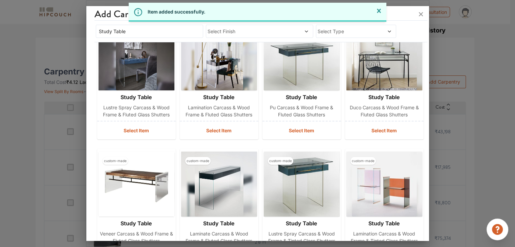
scroll to position [33, 0]
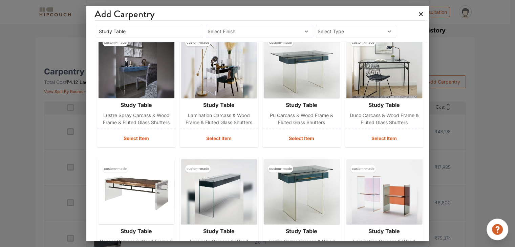
click at [419, 13] on icon at bounding box center [420, 14] width 11 height 11
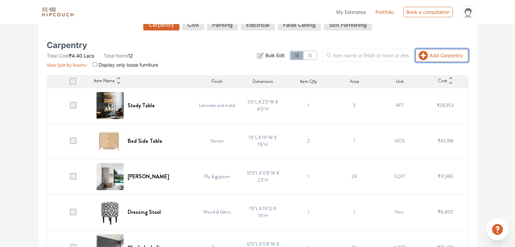
scroll to position [129, 0]
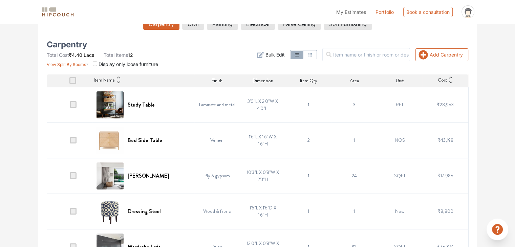
click at [304, 101] on td "1" at bounding box center [309, 105] width 46 height 36
click at [146, 102] on h6 "Study Table" at bounding box center [141, 105] width 27 height 6
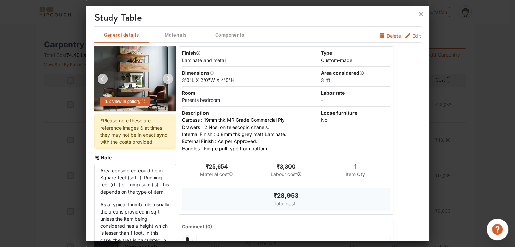
click at [405, 32] on icon "furniture info tabs" at bounding box center [407, 35] width 7 height 7
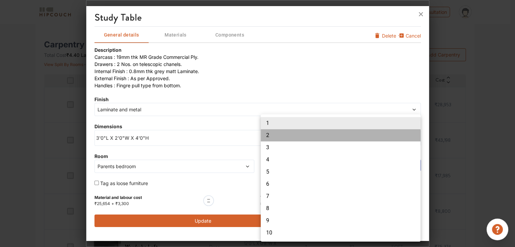
click at [279, 138] on li "2" at bounding box center [341, 135] width 160 height 12
type input "2"
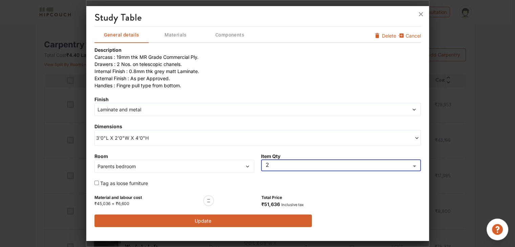
click at [217, 220] on button "Update" at bounding box center [203, 221] width 218 height 13
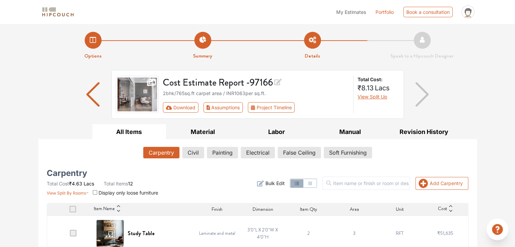
scroll to position [34, 0]
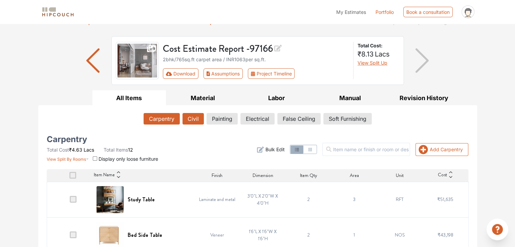
click at [189, 121] on button "Civil" at bounding box center [193, 119] width 21 height 12
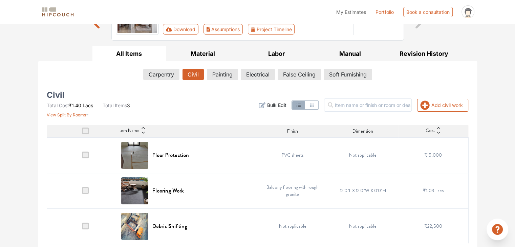
scroll to position [80, 0]
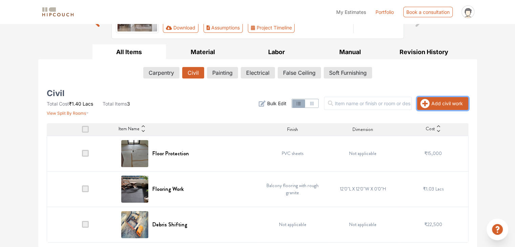
click at [442, 103] on button "Add civil work" at bounding box center [442, 103] width 51 height 13
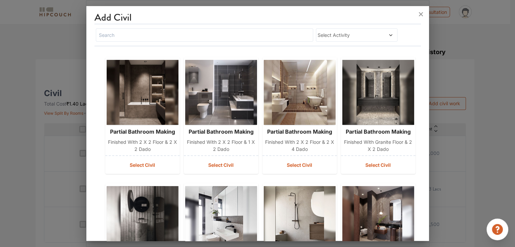
click at [339, 38] on span "Select Activity" at bounding box center [346, 34] width 57 height 7
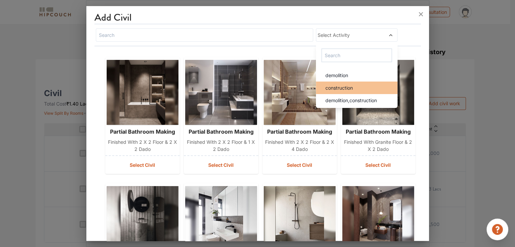
click at [339, 88] on span "construction" at bounding box center [338, 87] width 27 height 7
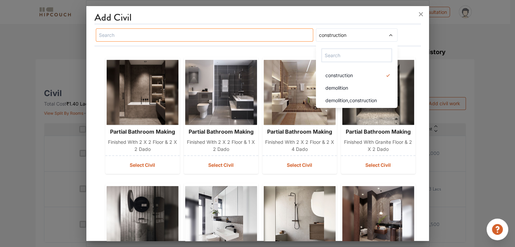
click at [199, 31] on input "text" at bounding box center [205, 34] width 218 height 13
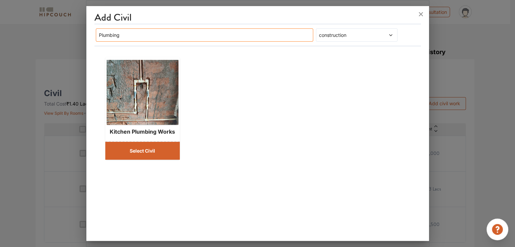
type input "Plumbing"
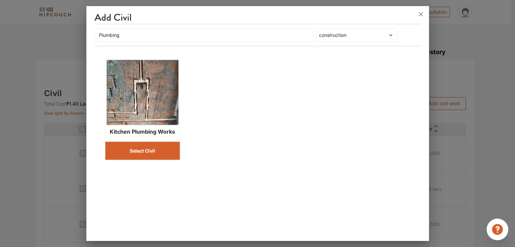
click at [150, 153] on button "Select Civil" at bounding box center [142, 151] width 74 height 18
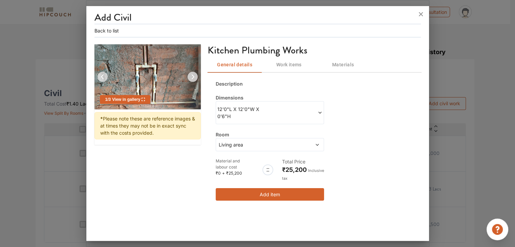
click at [266, 194] on button "Add item" at bounding box center [270, 194] width 108 height 13
click at [320, 111] on icon at bounding box center [320, 112] width 5 height 5
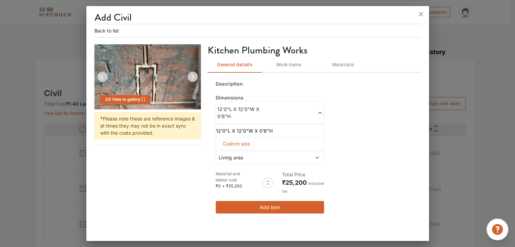
click at [248, 143] on span "Custom size" at bounding box center [236, 143] width 33 height 13
click at [227, 155] on input "text" at bounding box center [226, 155] width 11 height 12
type input "12"
click at [233, 155] on input "text" at bounding box center [226, 155] width 11 height 12
type input "12"
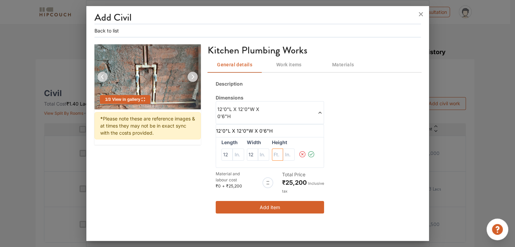
click at [233, 155] on input "text" at bounding box center [226, 155] width 11 height 12
type input "12"
drag, startPoint x: 253, startPoint y: 155, endPoint x: 238, endPoint y: 155, distance: 14.6
click at [238, 155] on div "Length 12 Width 12 Height 12" at bounding box center [270, 152] width 108 height 31
type input "6"
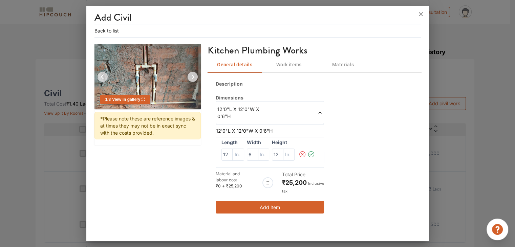
click at [310, 155] on icon at bounding box center [310, 155] width 7 height 14
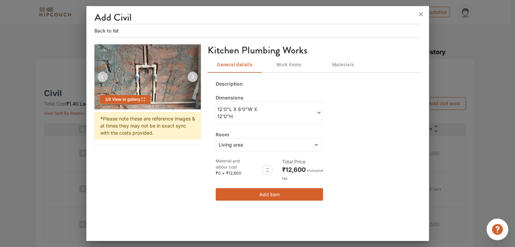
click at [293, 197] on button "Add item" at bounding box center [269, 194] width 107 height 13
click at [284, 62] on span "Work items" at bounding box center [289, 65] width 46 height 8
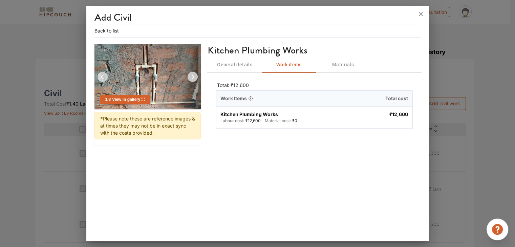
click at [337, 64] on span "Materials" at bounding box center [343, 65] width 46 height 8
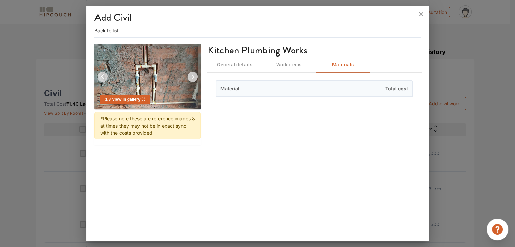
click at [224, 65] on span "General details" at bounding box center [235, 65] width 46 height 8
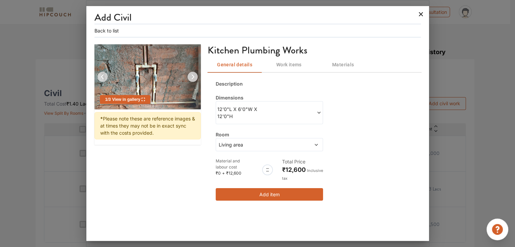
click at [419, 14] on icon at bounding box center [420, 14] width 11 height 11
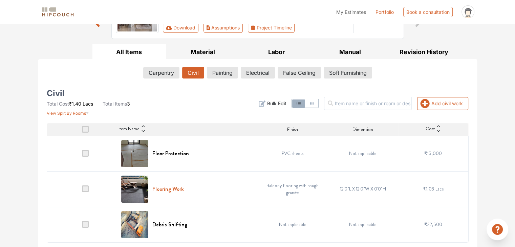
click at [159, 186] on h6 "Flooring Work" at bounding box center [167, 189] width 31 height 6
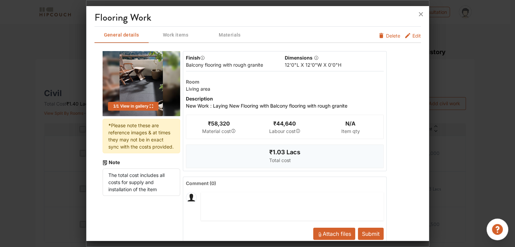
click at [404, 37] on icon "furniture info tabs" at bounding box center [407, 35] width 7 height 7
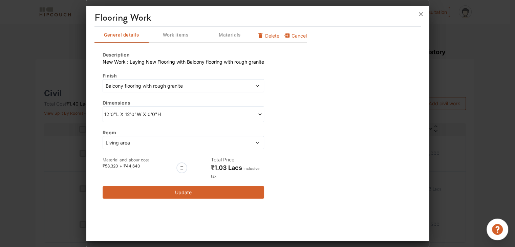
click at [151, 112] on span "12'0"L X 12'0"W X 0'0"H" at bounding box center [143, 114] width 79 height 7
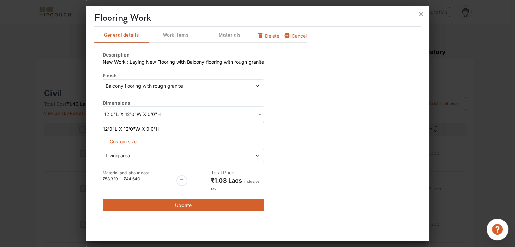
click at [132, 141] on span "Custom size" at bounding box center [123, 141] width 33 height 13
click at [122, 152] on input "text" at bounding box center [117, 153] width 18 height 12
type input "0"
click at [126, 150] on input "text" at bounding box center [117, 153] width 18 height 12
type input "0"
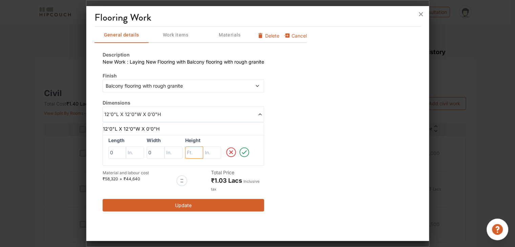
click at [126, 152] on input "text" at bounding box center [117, 153] width 18 height 12
type input "0"
click at [245, 151] on icon at bounding box center [244, 153] width 12 height 14
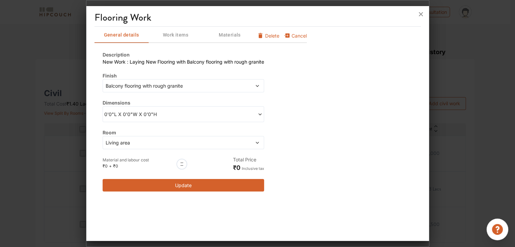
click at [195, 186] on button "Update" at bounding box center [184, 185] width 162 height 13
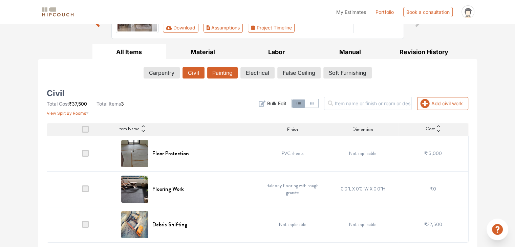
click at [220, 77] on button "Painting" at bounding box center [222, 73] width 30 height 12
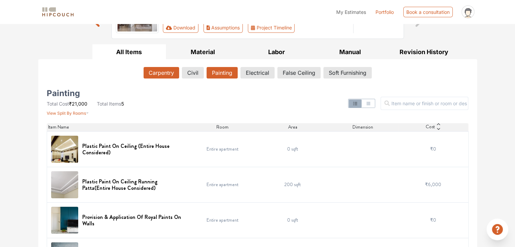
click at [159, 75] on button "Carpentry" at bounding box center [162, 73] width 36 height 12
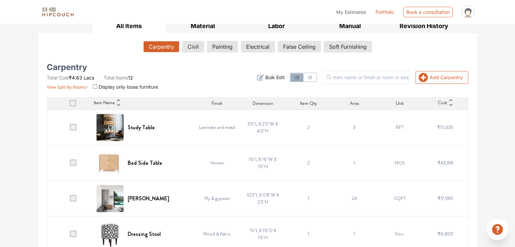
scroll to position [27, 0]
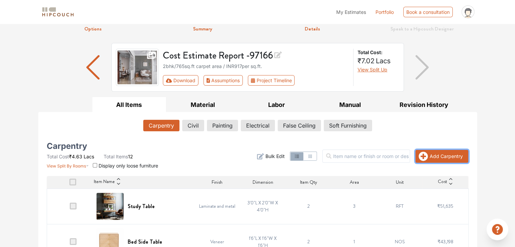
click at [423, 155] on icon "button" at bounding box center [422, 156] width 9 height 9
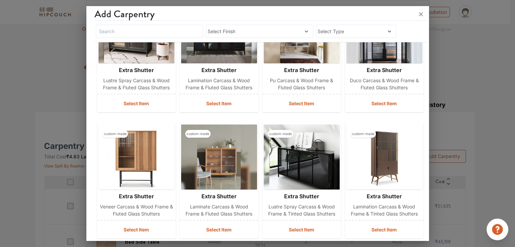
scroll to position [0, 0]
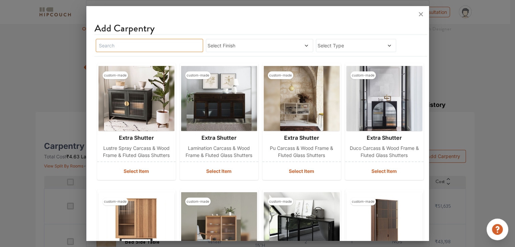
click at [172, 47] on input "text" at bounding box center [149, 45] width 107 height 13
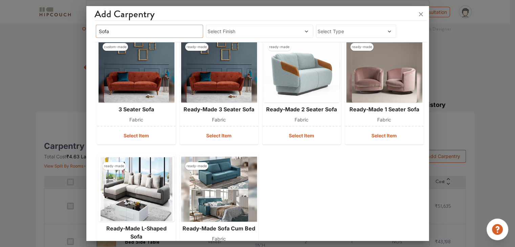
scroll to position [203, 0]
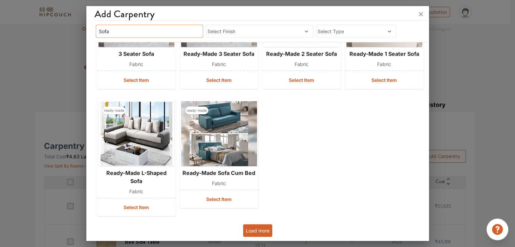
type input "Sofa"
click at [265, 232] on button "Load more" at bounding box center [257, 230] width 29 height 13
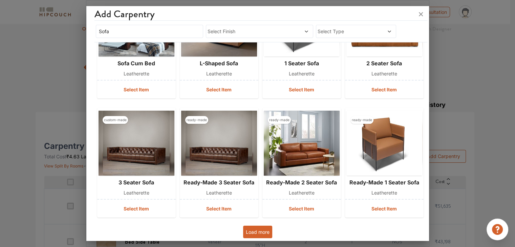
scroll to position [442, 0]
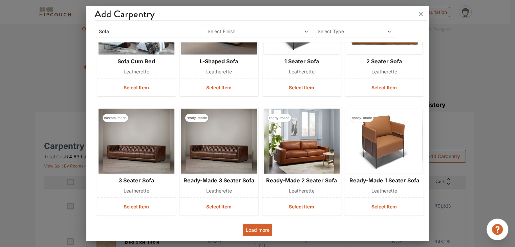
click at [257, 229] on button "Load more" at bounding box center [257, 230] width 29 height 13
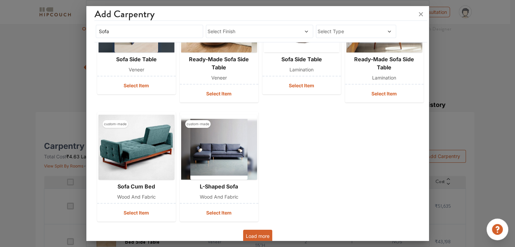
scroll to position [823, 0]
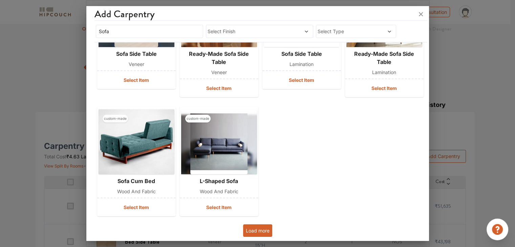
click at [265, 229] on button "Load more" at bounding box center [257, 230] width 29 height 13
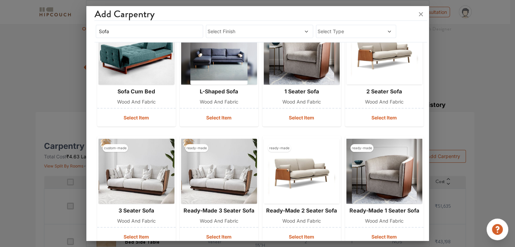
scroll to position [925, 0]
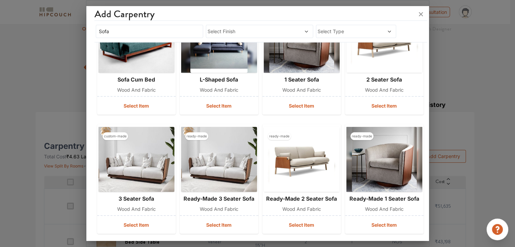
click at [257, 35] on div "Select Finish" at bounding box center [259, 31] width 107 height 13
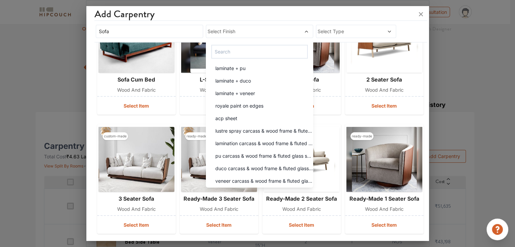
scroll to position [237, 0]
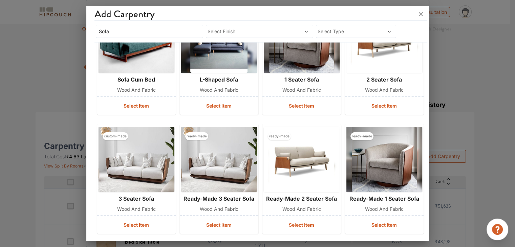
click at [268, 32] on span "Select Finish" at bounding box center [246, 31] width 76 height 7
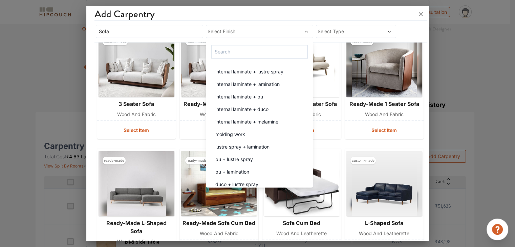
scroll to position [1027, 0]
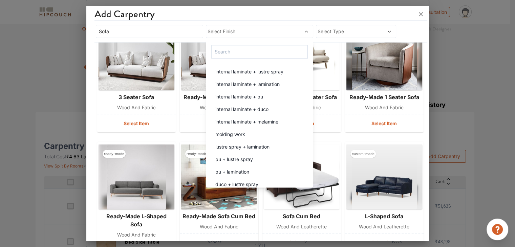
click at [421, 166] on div "Add Carpentry Sofa Select Finish internal laminate + lustre spray internal lami…" at bounding box center [257, 125] width 343 height 232
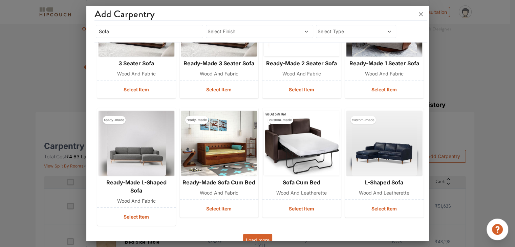
scroll to position [1070, 0]
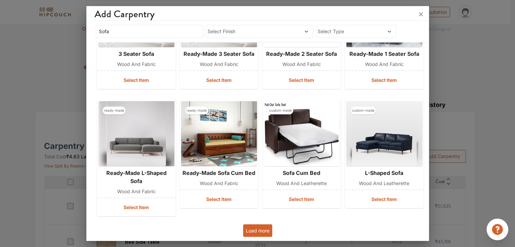
click at [248, 231] on button "Load more" at bounding box center [257, 230] width 29 height 13
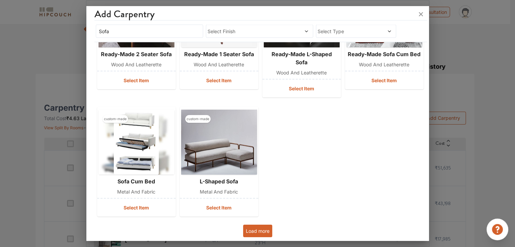
scroll to position [95, 0]
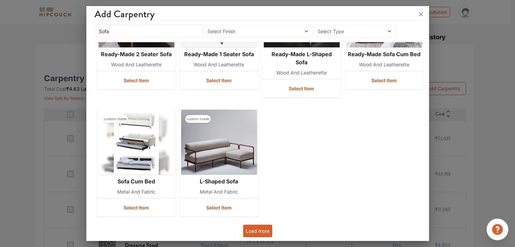
click at [257, 229] on button "Load more" at bounding box center [257, 231] width 29 height 13
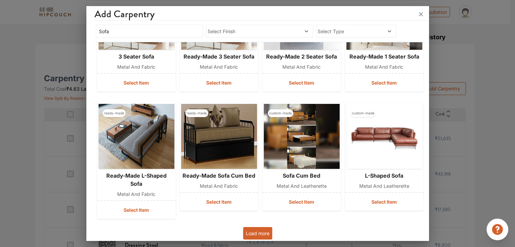
scroll to position [1681, 0]
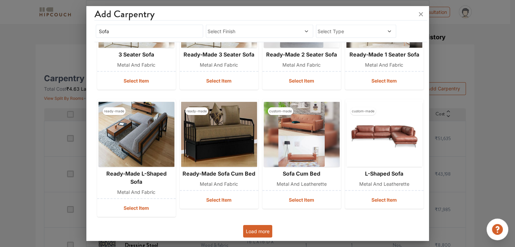
click at [261, 229] on button "Load more" at bounding box center [257, 231] width 29 height 13
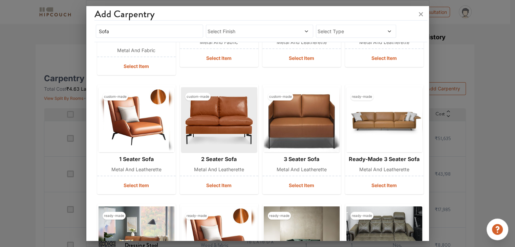
scroll to position [1851, 0]
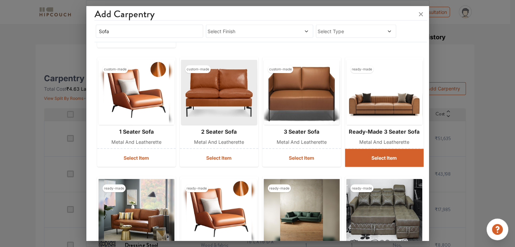
click at [403, 156] on button "Select Item" at bounding box center [384, 158] width 79 height 18
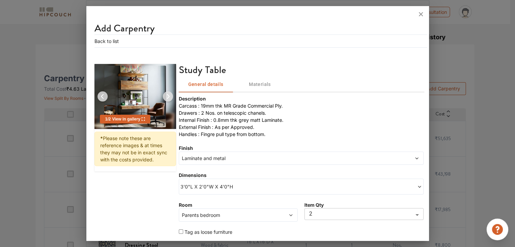
type input "1"
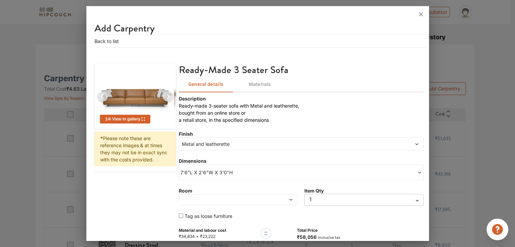
scroll to position [25, 0]
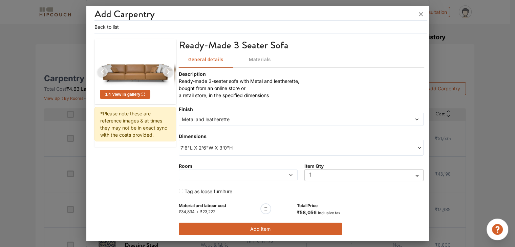
click at [278, 174] on span at bounding box center [279, 175] width 28 height 5
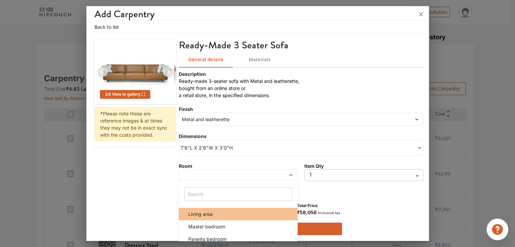
click at [196, 211] on span "Living area" at bounding box center [200, 214] width 24 height 7
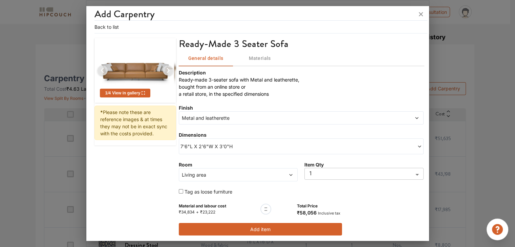
scroll to position [26, 0]
click at [179, 190] on input "checkbox" at bounding box center [181, 191] width 4 height 4
checkbox input "true"
click at [257, 227] on button "Add item" at bounding box center [260, 229] width 163 height 13
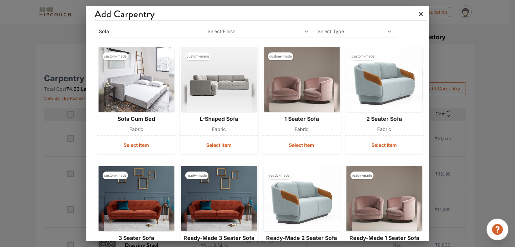
click at [418, 15] on icon at bounding box center [420, 14] width 11 height 11
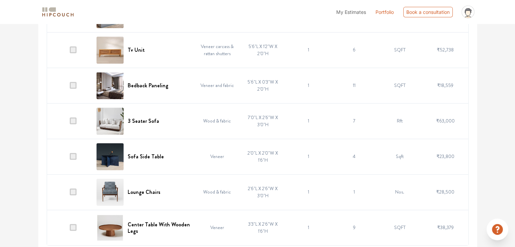
scroll to position [400, 0]
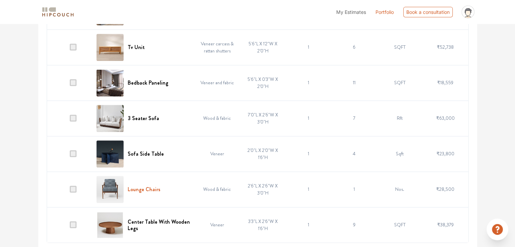
click at [146, 189] on h6 "Lounge Chairs" at bounding box center [144, 189] width 33 height 6
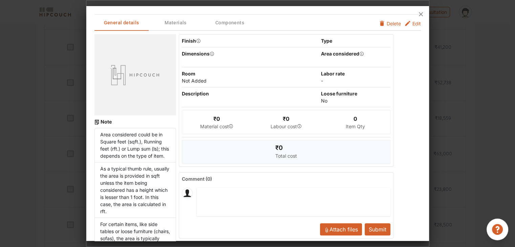
scroll to position [435, 0]
click at [406, 25] on button "Edit" at bounding box center [412, 23] width 17 height 7
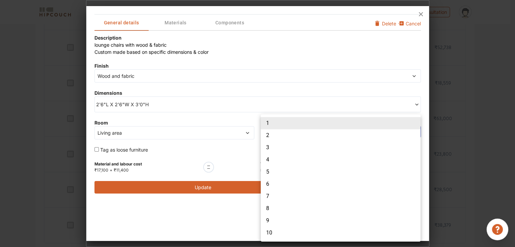
click at [273, 136] on li "2" at bounding box center [341, 135] width 160 height 12
type input "2"
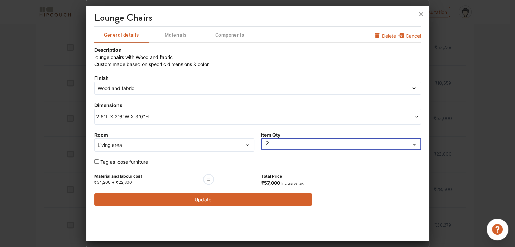
click at [96, 162] on input "checkbox" at bounding box center [96, 161] width 4 height 4
checkbox input "true"
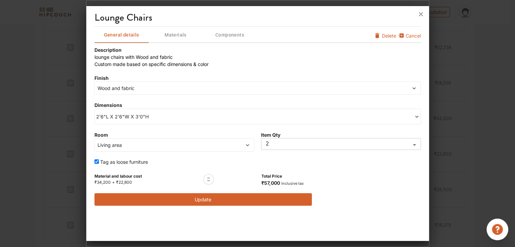
click at [158, 88] on span "Wood and fabric" at bounding box center [216, 88] width 240 height 7
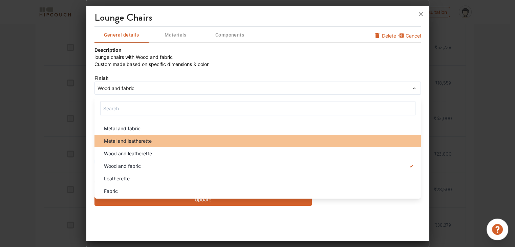
click at [161, 141] on div "Metal and leatherette" at bounding box center [260, 140] width 322 height 7
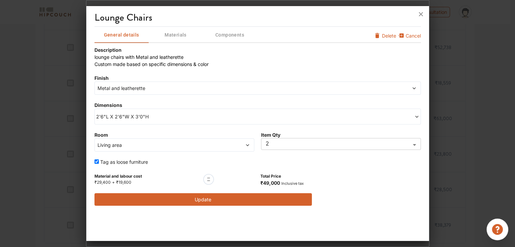
click at [162, 85] on span "Metal and leatherette" at bounding box center [216, 88] width 240 height 7
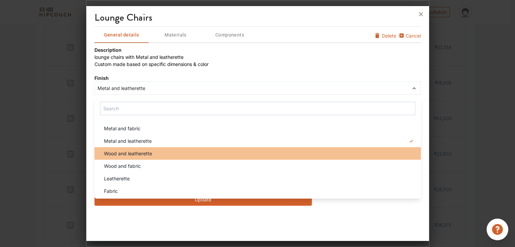
click at [152, 150] on div "Wood and leatherette" at bounding box center [260, 153] width 322 height 7
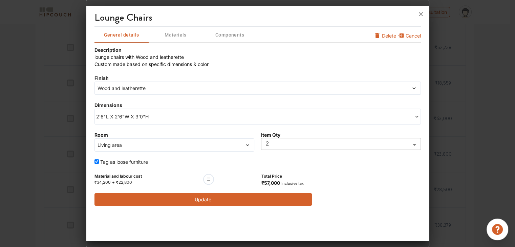
click at [227, 200] on button "Update" at bounding box center [203, 199] width 218 height 13
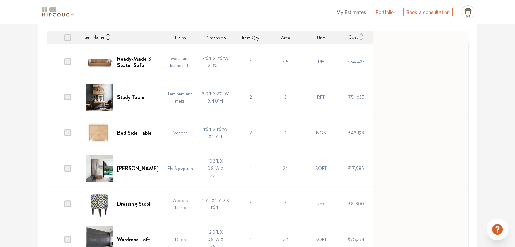
scroll to position [164, 0]
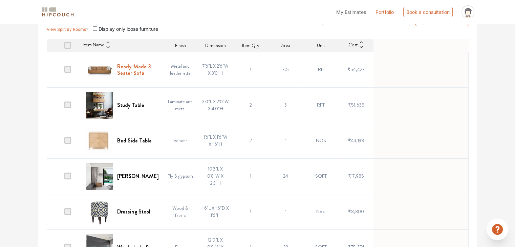
click at [132, 64] on h6 "Ready-Made 3 Seater Sofa" at bounding box center [138, 69] width 42 height 13
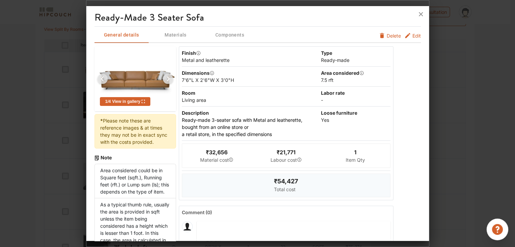
click at [412, 33] on span "Edit" at bounding box center [416, 35] width 8 height 7
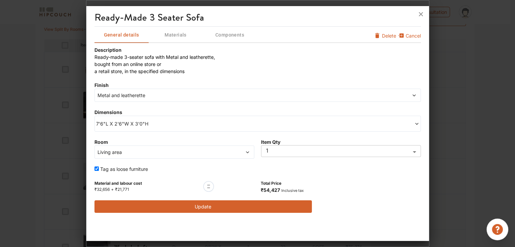
click at [153, 95] on span "Metal and leatherette" at bounding box center [216, 95] width 240 height 7
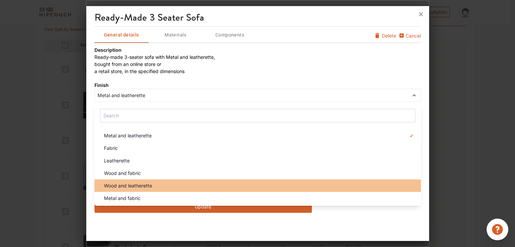
click at [161, 180] on li "Wood and leatherette" at bounding box center [257, 185] width 326 height 13
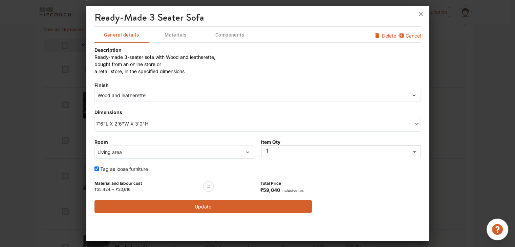
click at [218, 206] on button "Update" at bounding box center [203, 206] width 218 height 13
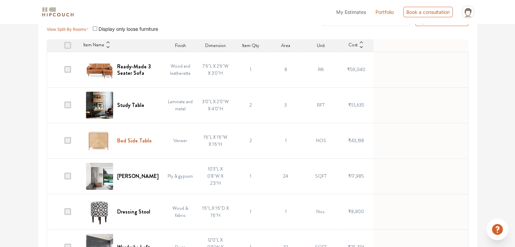
click at [126, 141] on h6 "Bed Side Table" at bounding box center [134, 140] width 35 height 6
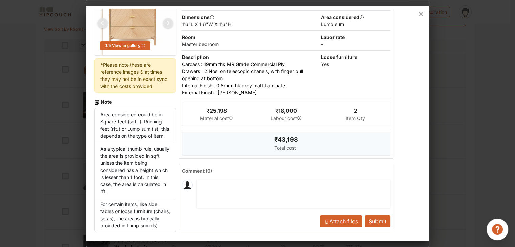
scroll to position [0, 0]
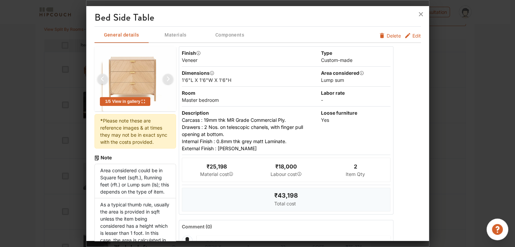
click at [412, 36] on span "Edit" at bounding box center [416, 35] width 8 height 7
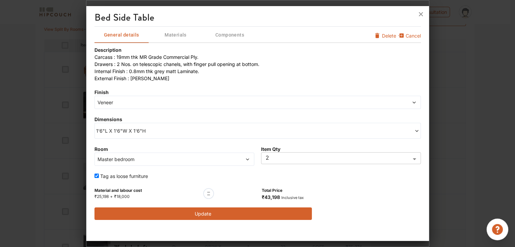
click at [264, 216] on button "Update" at bounding box center [203, 214] width 218 height 13
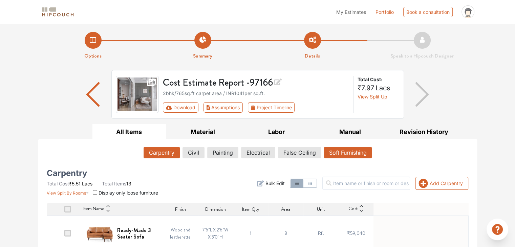
click at [348, 150] on button "Soft Furnishing" at bounding box center [348, 153] width 48 height 12
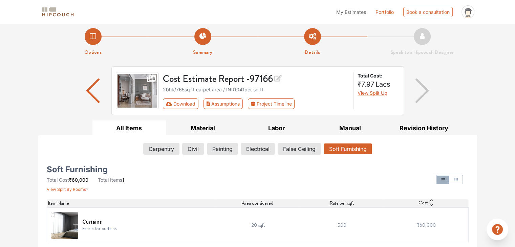
scroll to position [5, 0]
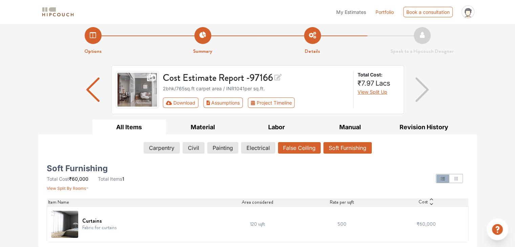
click at [289, 152] on button "False Ceiling" at bounding box center [299, 148] width 43 height 12
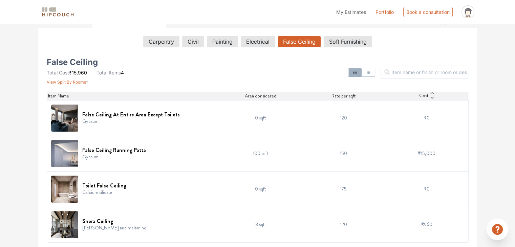
scroll to position [111, 0]
click at [99, 220] on h6 "Shera Ceiling" at bounding box center [114, 221] width 64 height 6
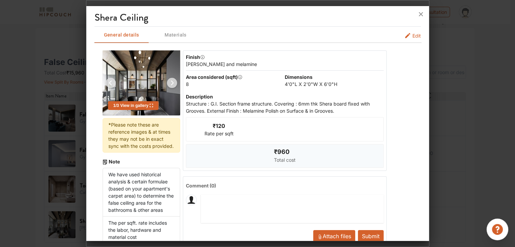
click at [412, 36] on span "Edit" at bounding box center [416, 35] width 8 height 7
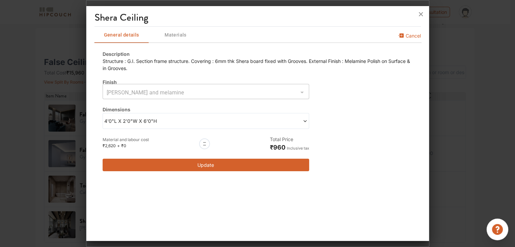
click at [189, 122] on span "4'0"L X 2'0"W X 6'0"H" at bounding box center [155, 120] width 102 height 7
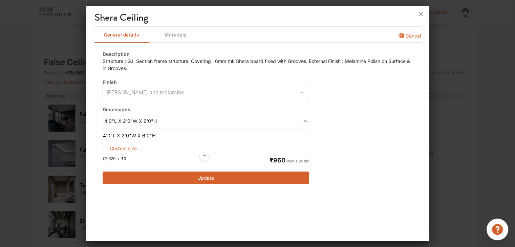
click at [121, 146] on span "Custom size" at bounding box center [123, 148] width 33 height 13
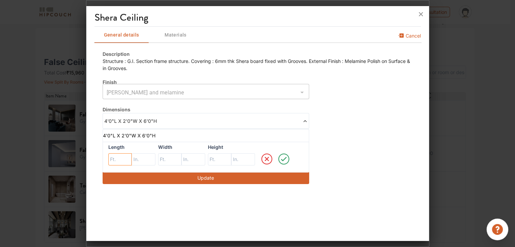
click at [116, 159] on input "text" at bounding box center [120, 159] width 24 height 12
type input "0"
drag, startPoint x: 175, startPoint y: 162, endPoint x: 179, endPoint y: 161, distance: 4.1
click at [132, 162] on input "text" at bounding box center [120, 159] width 24 height 12
type input "0"
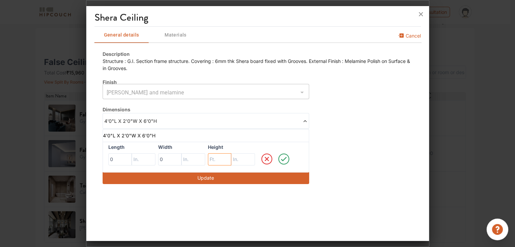
click at [132, 160] on input "text" at bounding box center [120, 159] width 24 height 12
type input "0"
click at [283, 160] on icon at bounding box center [284, 159] width 6 height 4
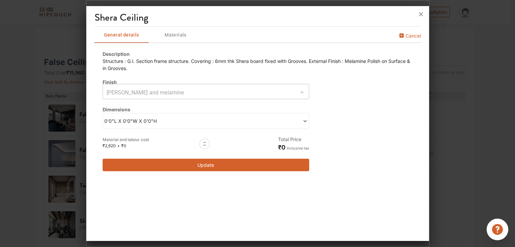
click at [279, 162] on button "Update" at bounding box center [206, 165] width 207 height 13
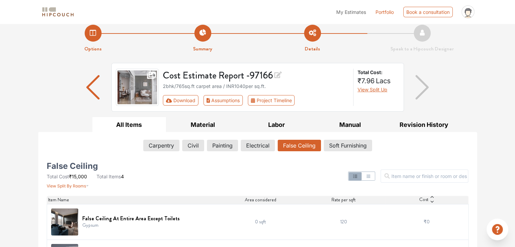
scroll to position [0, 0]
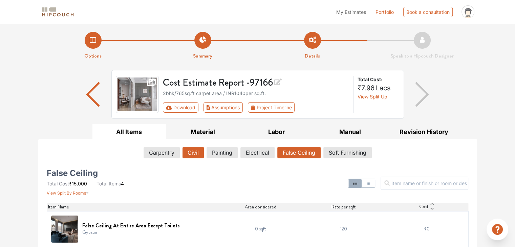
click at [199, 155] on button "Civil" at bounding box center [193, 153] width 21 height 12
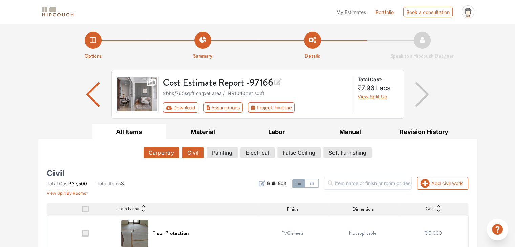
click at [166, 151] on button "Carpentry" at bounding box center [162, 153] width 36 height 12
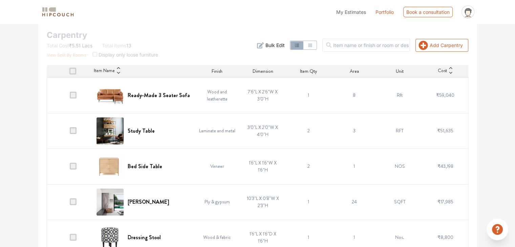
scroll to position [102, 0]
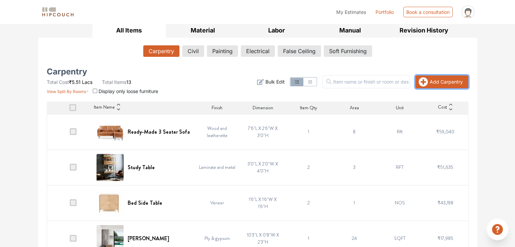
click at [425, 86] on button "Add Carpentry" at bounding box center [441, 82] width 53 height 13
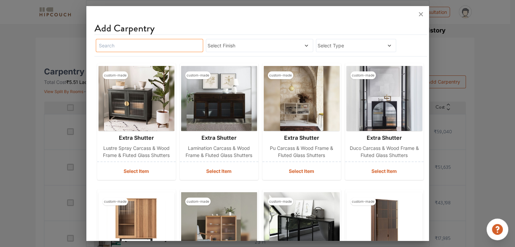
click at [163, 47] on input "text" at bounding box center [149, 45] width 107 height 13
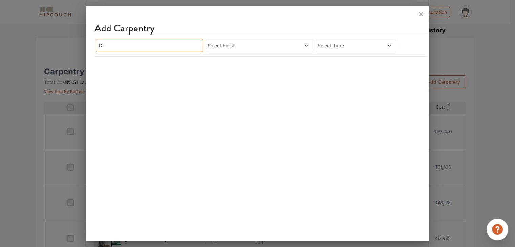
type input "D"
type input "L"
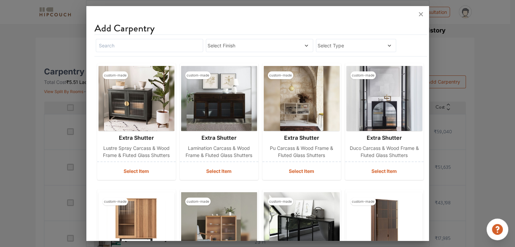
click at [355, 45] on span "Select Type" at bounding box center [346, 45] width 56 height 7
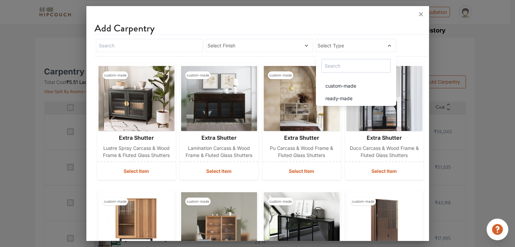
click at [405, 45] on div "Select Finish Select Type custom-made ready-made" at bounding box center [255, 46] width 322 height 16
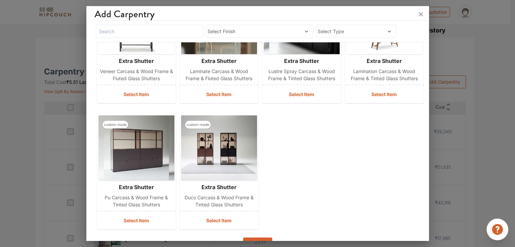
scroll to position [217, 0]
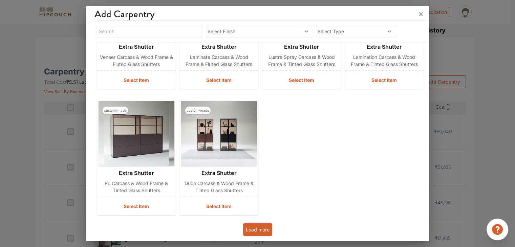
click at [261, 229] on button "Load more" at bounding box center [257, 229] width 29 height 13
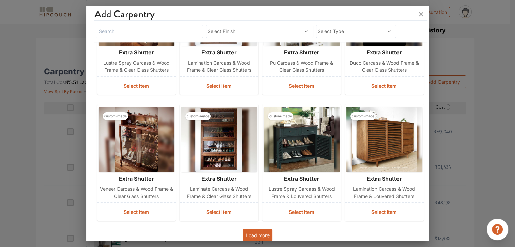
scroll to position [470, 0]
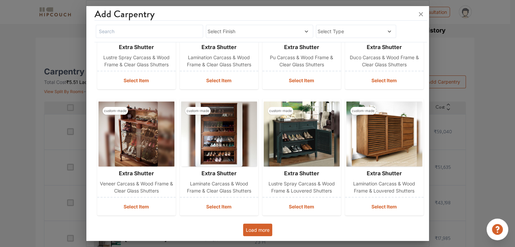
click at [266, 230] on button "Load more" at bounding box center [257, 230] width 29 height 13
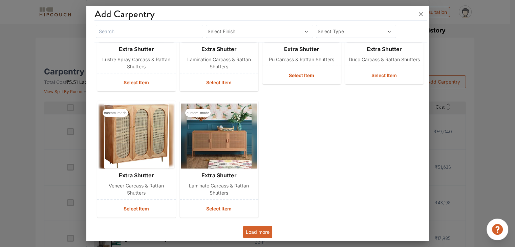
scroll to position [848, 0]
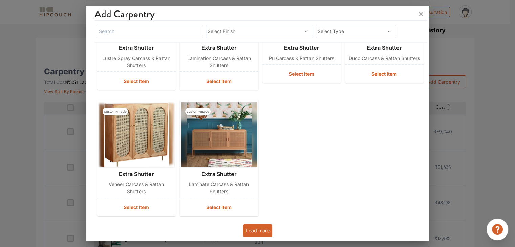
click at [258, 232] on button "Load more" at bounding box center [257, 230] width 29 height 13
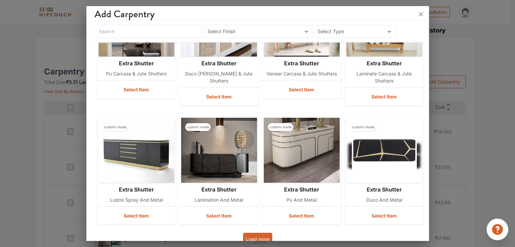
scroll to position [1093, 0]
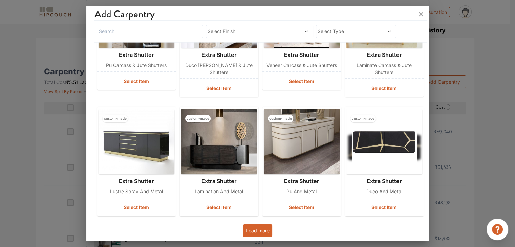
click at [267, 231] on button "Load more" at bounding box center [257, 230] width 29 height 13
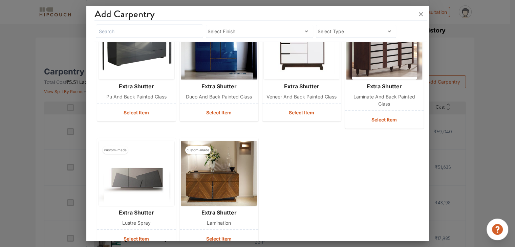
scroll to position [1465, 0]
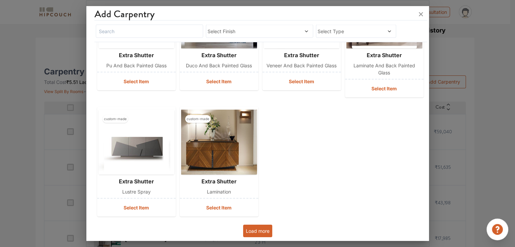
click at [257, 226] on button "Load more" at bounding box center [257, 231] width 29 height 13
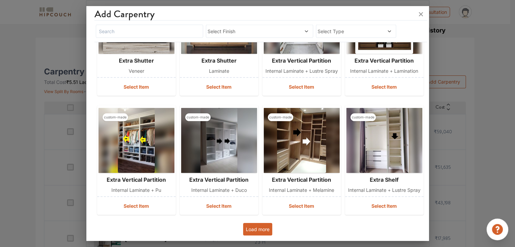
scroll to position [1717, 0]
click at [252, 229] on button "Load more" at bounding box center [257, 229] width 29 height 13
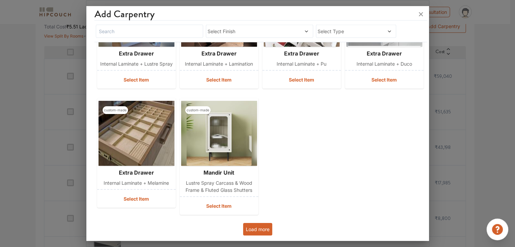
scroll to position [169, 0]
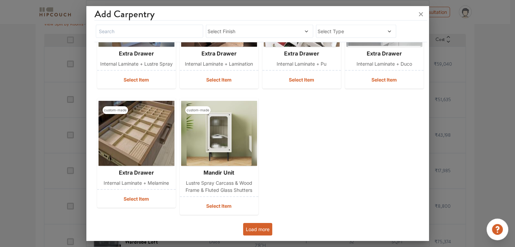
click at [257, 233] on button "Load more" at bounding box center [257, 229] width 29 height 13
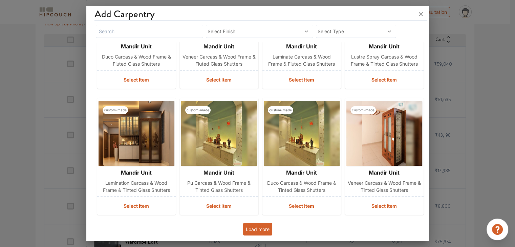
scroll to position [2341, 0]
click at [260, 231] on button "Load more" at bounding box center [257, 229] width 29 height 13
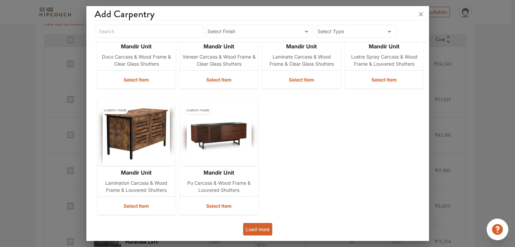
scroll to position [2719, 0]
click at [261, 225] on button "Load more" at bounding box center [257, 229] width 29 height 13
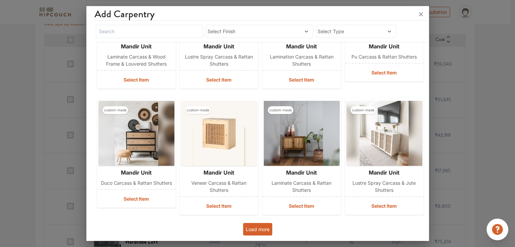
scroll to position [2971, 0]
click at [257, 229] on button "Load more" at bounding box center [257, 229] width 29 height 13
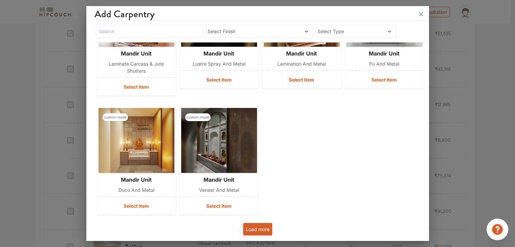
scroll to position [237, 0]
click at [254, 230] on button "Load more" at bounding box center [257, 229] width 29 height 13
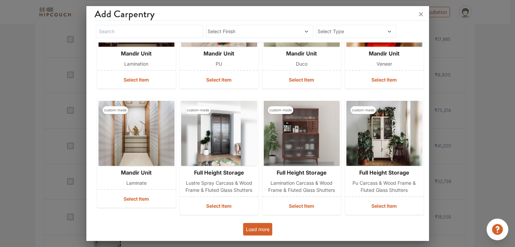
scroll to position [305, 0]
click at [152, 29] on input "text" at bounding box center [149, 31] width 107 height 13
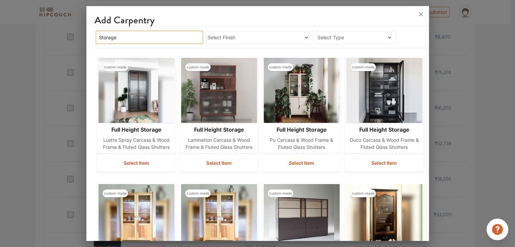
scroll to position [0, 0]
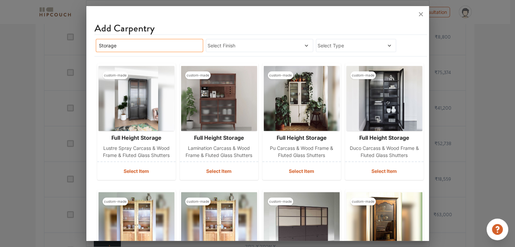
drag, startPoint x: 155, startPoint y: 47, endPoint x: 84, endPoint y: 48, distance: 70.8
click at [86, 48] on div "Add Carpentry Storage Select Finish Select Type custom-made full height storage…" at bounding box center [257, 123] width 343 height 247
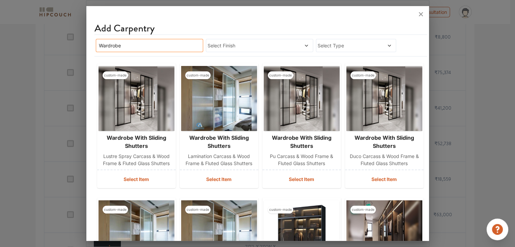
type input "Wardrobe"
click at [226, 43] on span "Select Finish" at bounding box center [246, 45] width 76 height 7
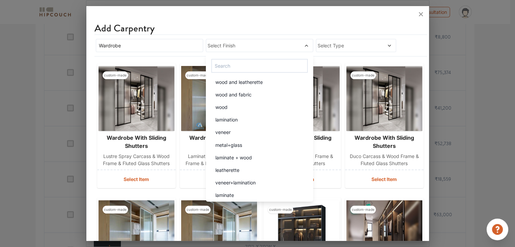
scroll to position [1232, 0]
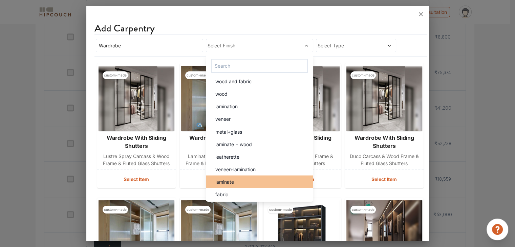
click at [237, 180] on div "laminate" at bounding box center [261, 181] width 103 height 7
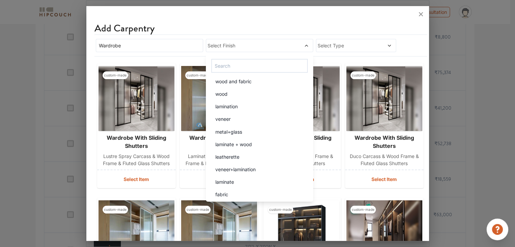
scroll to position [0, 0]
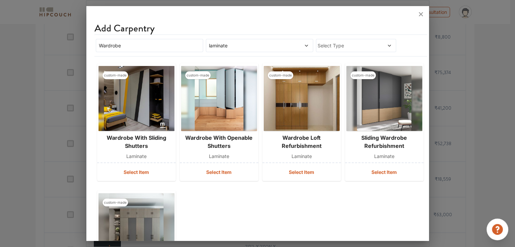
click at [308, 27] on div "Add Carpentry" at bounding box center [260, 28] width 333 height 12
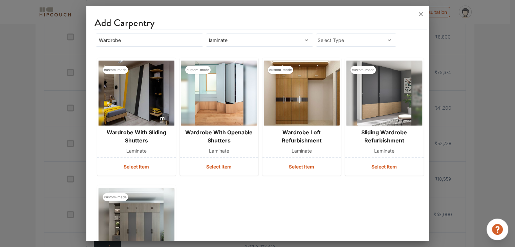
scroll to position [5, 0]
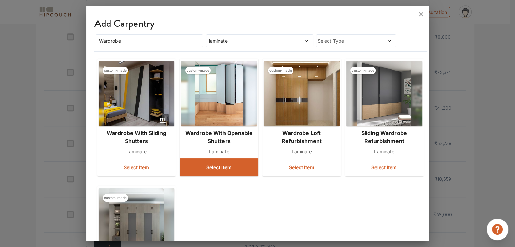
click at [222, 163] on button "Select Item" at bounding box center [219, 167] width 79 height 18
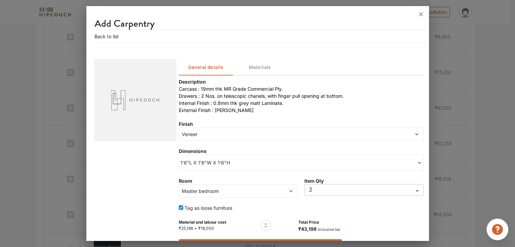
type input "1"
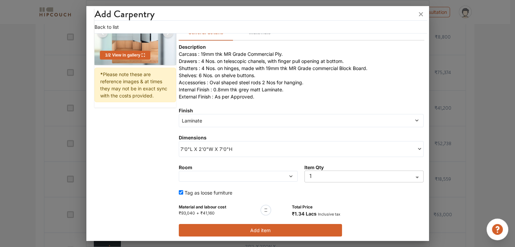
scroll to position [65, 0]
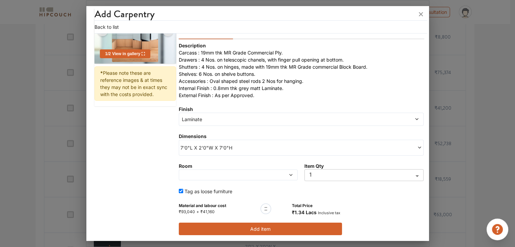
click at [247, 147] on span "7'0"L X 2'0"W X 7'0"H" at bounding box center [240, 147] width 121 height 7
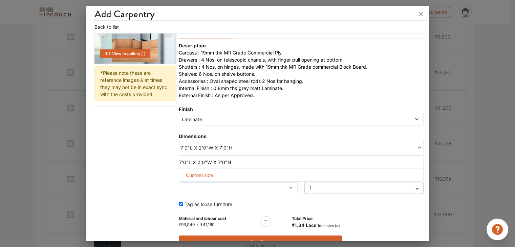
click at [205, 174] on span "Custom size" at bounding box center [199, 175] width 33 height 13
click at [202, 189] on input "text" at bounding box center [199, 186] width 28 height 12
click at [213, 188] on input "text" at bounding box center [199, 186] width 28 height 12
type input "9"
click at [213, 187] on input "text" at bounding box center [199, 186] width 28 height 12
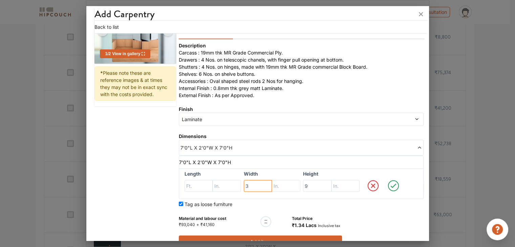
drag, startPoint x: 253, startPoint y: 188, endPoint x: 235, endPoint y: 184, distance: 17.7
click at [235, 184] on div "Length Width 3 Height 9" at bounding box center [301, 184] width 245 height 31
type input "2"
click at [201, 181] on input "text" at bounding box center [199, 186] width 28 height 12
type input "3"
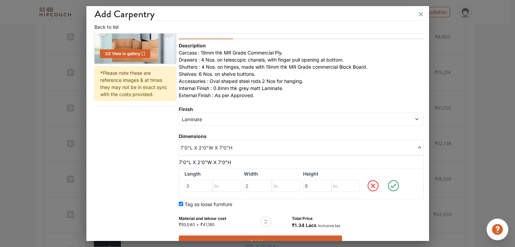
click at [387, 183] on icon at bounding box center [393, 186] width 19 height 14
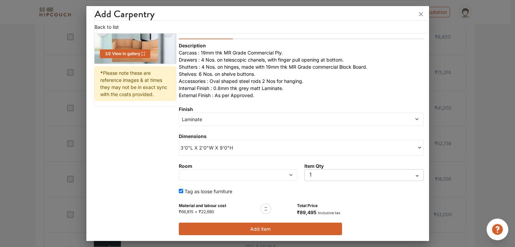
click at [283, 173] on span at bounding box center [279, 175] width 28 height 5
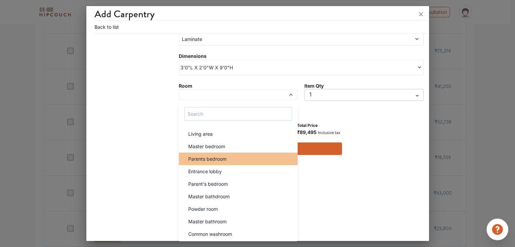
scroll to position [372, 0]
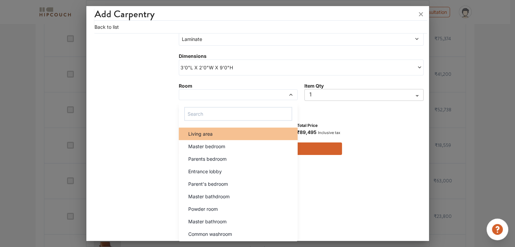
click at [221, 136] on div "Living area" at bounding box center [240, 133] width 115 height 7
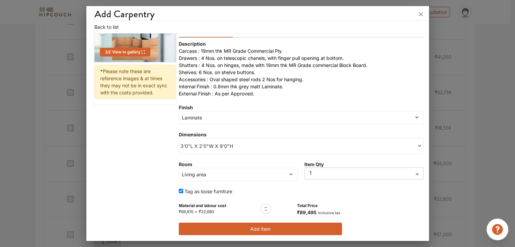
scroll to position [406, 0]
click at [248, 145] on span "3'0"L X 2'0"W X 9'0"H" at bounding box center [240, 146] width 121 height 7
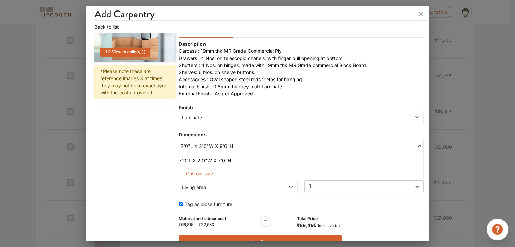
scroll to position [80, 0]
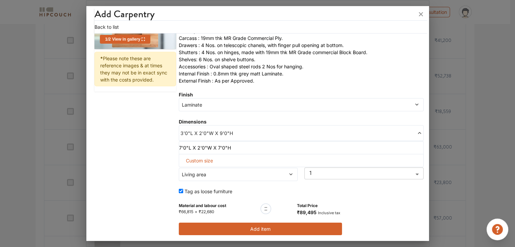
click at [200, 159] on span "Custom size" at bounding box center [199, 160] width 33 height 13
drag, startPoint x: 251, startPoint y: 171, endPoint x: 242, endPoint y: 171, distance: 9.1
click at [213, 171] on input "2" at bounding box center [199, 172] width 28 height 12
click at [241, 172] on input "text" at bounding box center [227, 172] width 28 height 12
type input "8"
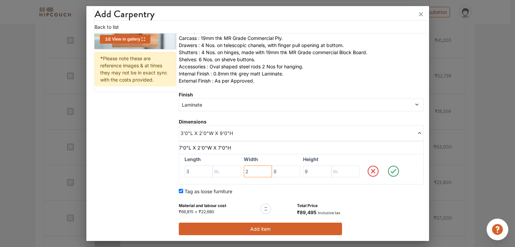
drag, startPoint x: 249, startPoint y: 171, endPoint x: 234, endPoint y: 169, distance: 15.0
click at [234, 168] on div "Length 3 Width 2 8 Height 9" at bounding box center [301, 169] width 245 height 31
type input "0"
drag, startPoint x: 308, startPoint y: 167, endPoint x: 295, endPoint y: 167, distance: 13.2
click at [295, 167] on div "Length 3 Width 0 8 Height 9" at bounding box center [301, 169] width 245 height 31
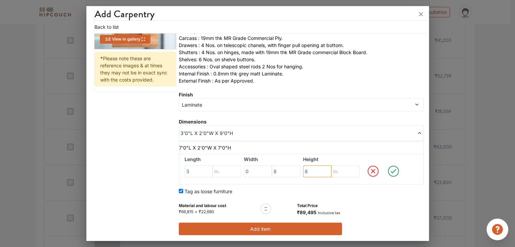
type input "8"
click at [390, 171] on icon at bounding box center [393, 171] width 6 height 4
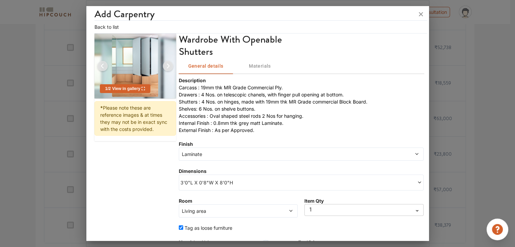
scroll to position [67, 0]
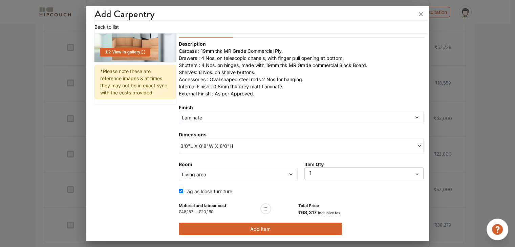
click at [292, 230] on button "Add item" at bounding box center [260, 229] width 163 height 13
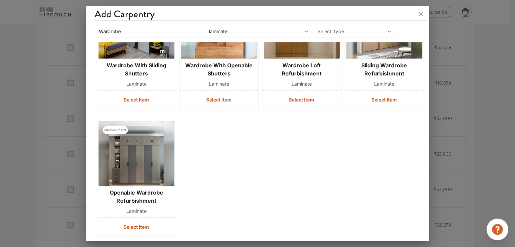
scroll to position [0, 0]
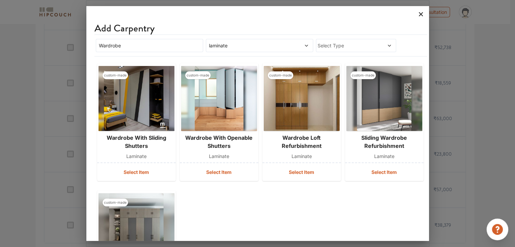
click at [423, 13] on icon at bounding box center [420, 14] width 11 height 11
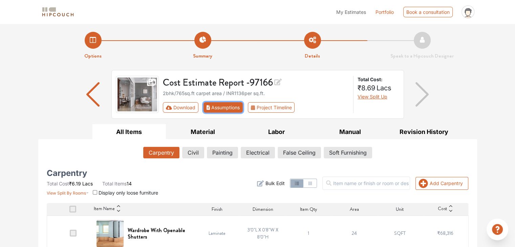
click at [214, 110] on button "Assumptions" at bounding box center [223, 107] width 40 height 10
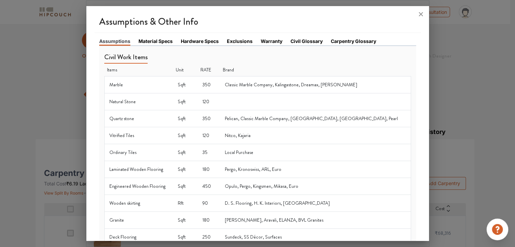
click at [144, 43] on link "Material Specs" at bounding box center [155, 41] width 34 height 7
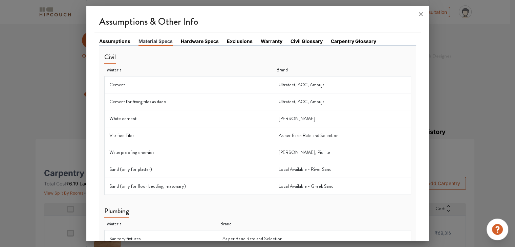
click at [206, 42] on link "Hardware Specs" at bounding box center [200, 41] width 38 height 7
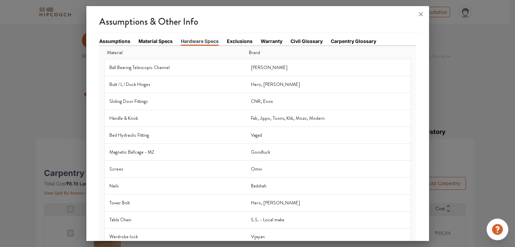
click at [240, 41] on link "Exclusions" at bounding box center [240, 41] width 26 height 7
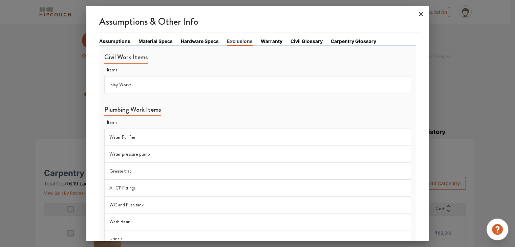
click at [421, 14] on icon at bounding box center [421, 14] width 4 height 4
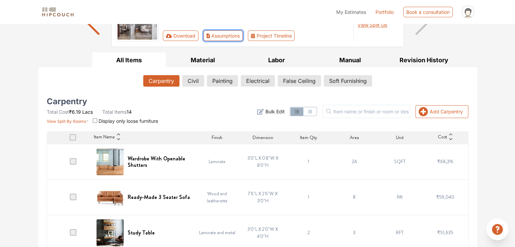
scroll to position [64, 0]
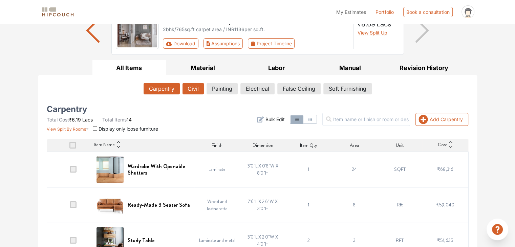
click at [197, 91] on button "Civil" at bounding box center [193, 89] width 21 height 12
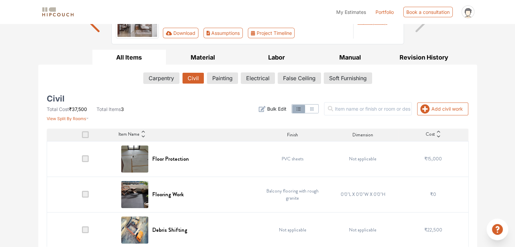
scroll to position [80, 0]
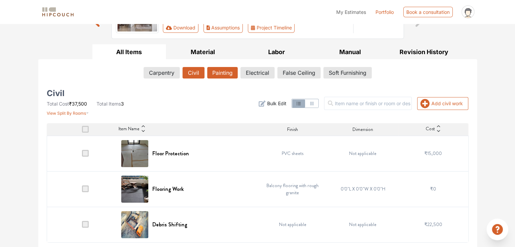
click at [221, 73] on button "Painting" at bounding box center [222, 73] width 30 height 12
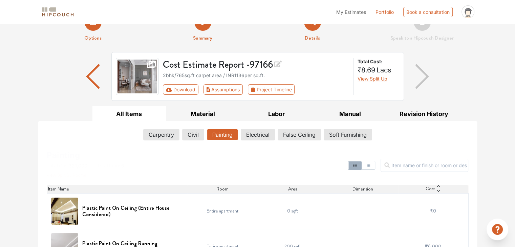
scroll to position [11, 0]
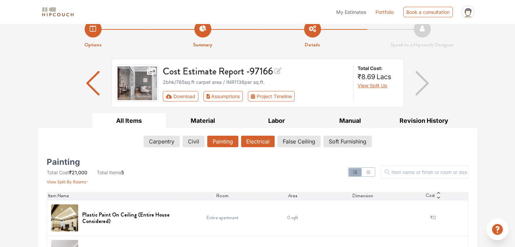
click at [244, 138] on button "Electrical" at bounding box center [258, 142] width 34 height 12
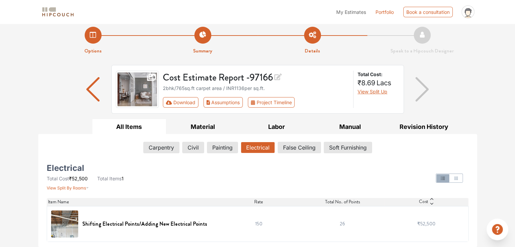
scroll to position [5, 0]
click at [305, 146] on button "False Ceiling" at bounding box center [299, 148] width 43 height 12
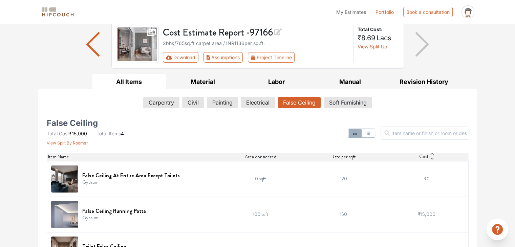
scroll to position [43, 0]
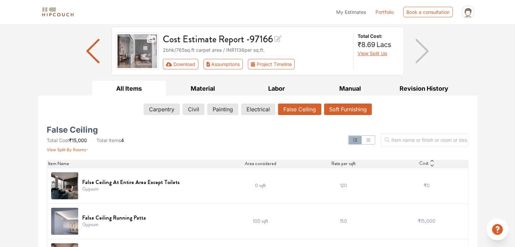
click at [330, 109] on button "Soft Furnishing" at bounding box center [348, 110] width 48 height 12
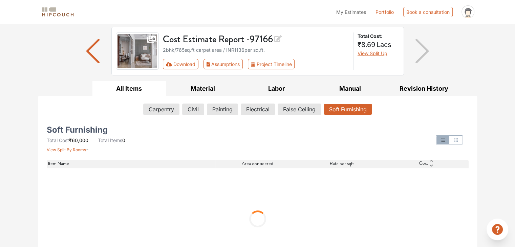
scroll to position [5, 0]
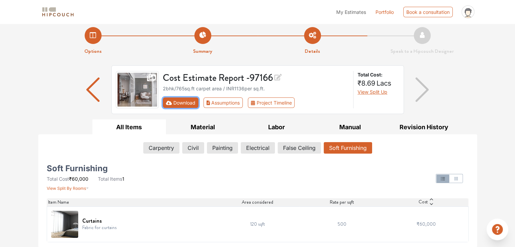
click at [179, 104] on button "Download" at bounding box center [181, 103] width 36 height 10
click at [172, 103] on button "Download" at bounding box center [181, 103] width 36 height 10
click at [227, 111] on div "Cost Estimate Report - 97166 2bhk / 765 sq.ft carpet area / INR 1136 per sq.ft.…" at bounding box center [257, 89] width 293 height 49
click at [168, 103] on icon "First group" at bounding box center [169, 103] width 6 height 5
click at [179, 101] on button "Download" at bounding box center [181, 103] width 36 height 10
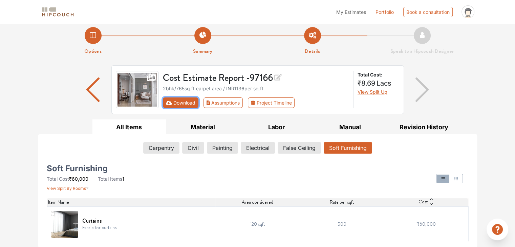
click at [179, 101] on button "Download" at bounding box center [181, 103] width 36 height 10
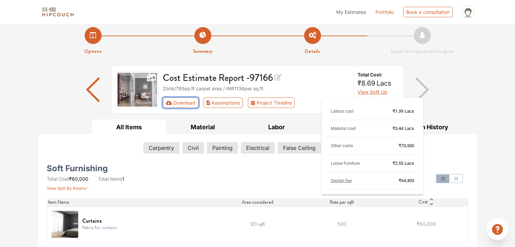
scroll to position [0, 0]
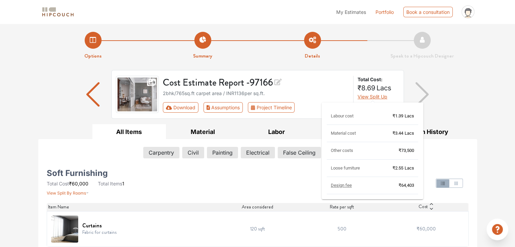
click at [375, 97] on span "View Split Up" at bounding box center [373, 97] width 30 height 6
click at [370, 96] on span "View Split Up" at bounding box center [373, 97] width 30 height 6
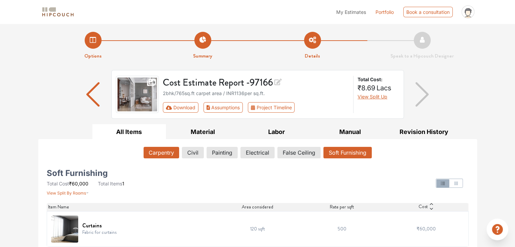
click at [157, 149] on button "Carpentry" at bounding box center [162, 153] width 36 height 12
